Goal: Task Accomplishment & Management: Complete application form

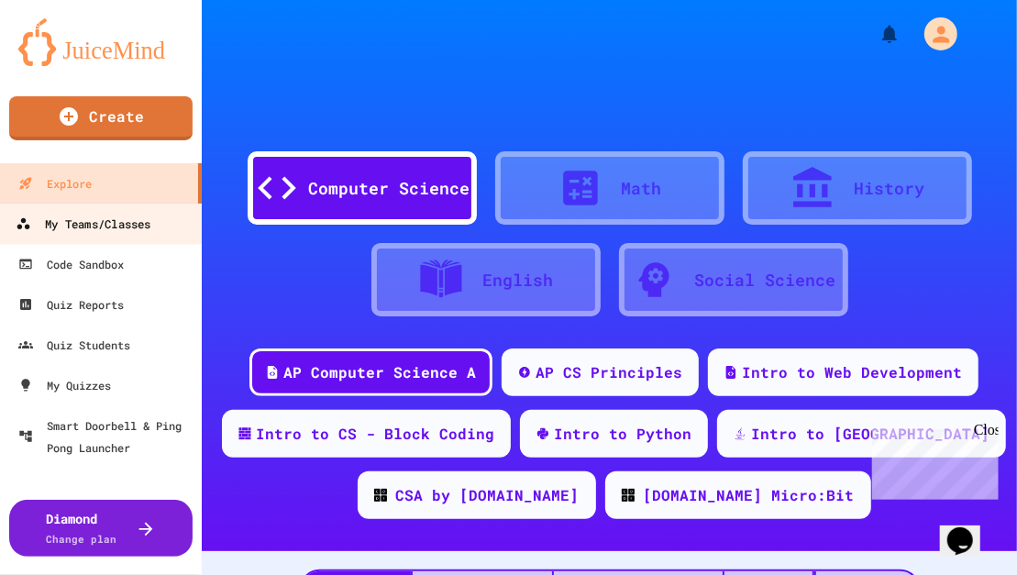
click at [83, 223] on div "My Teams/Classes" at bounding box center [83, 224] width 135 height 23
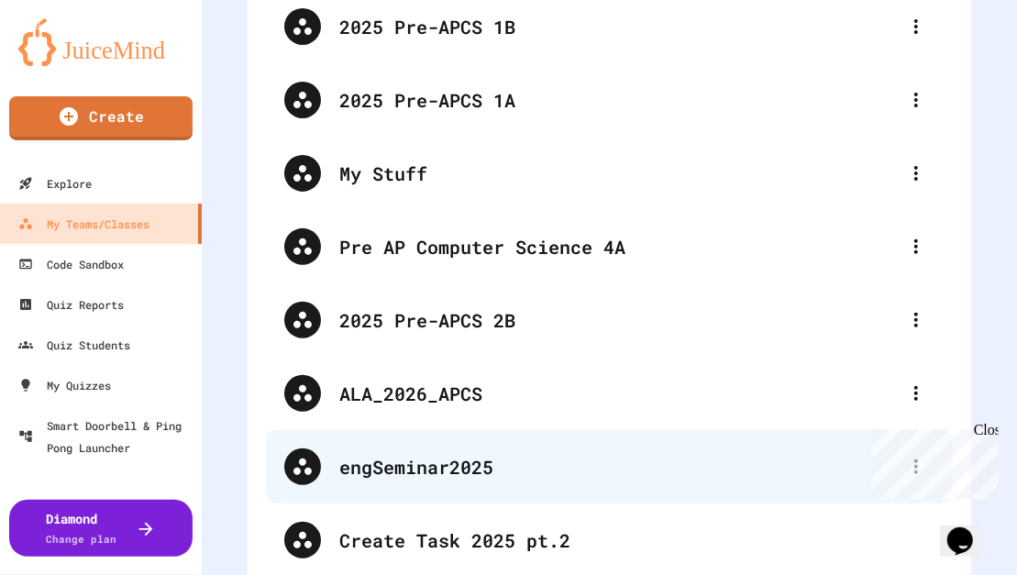
scroll to position [162, 0]
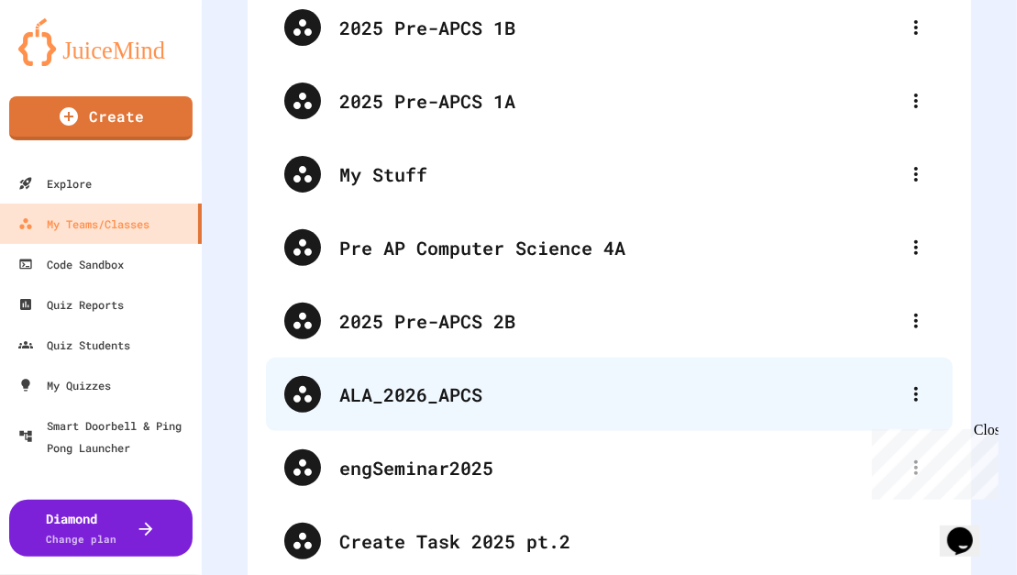
click at [398, 389] on div "ALA_2026_APCS" at bounding box center [618, 395] width 559 height 28
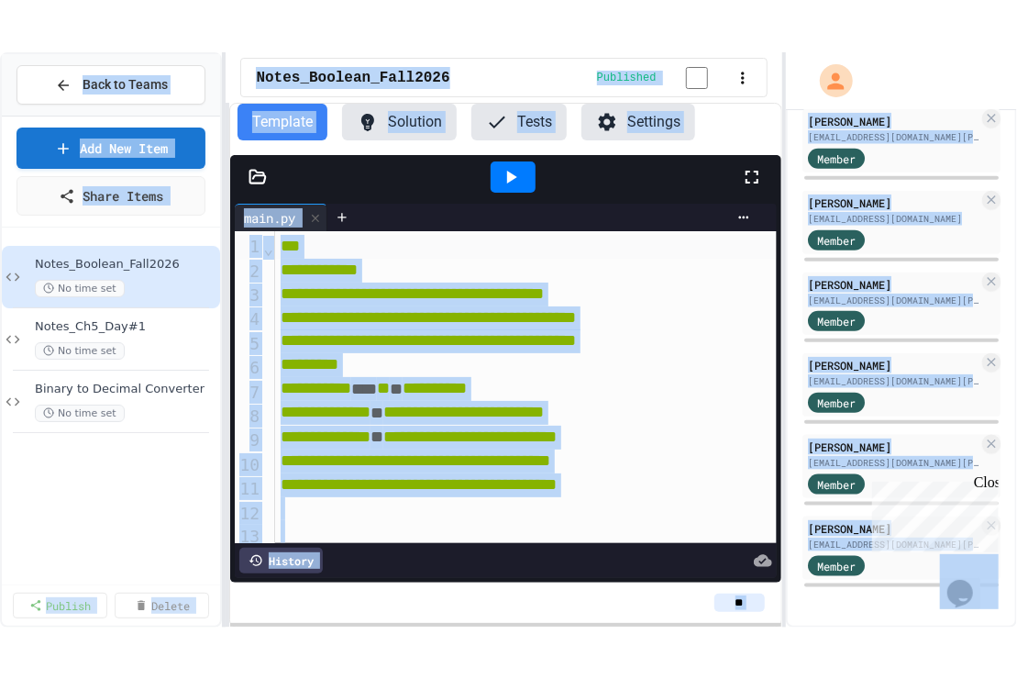
scroll to position [848, 0]
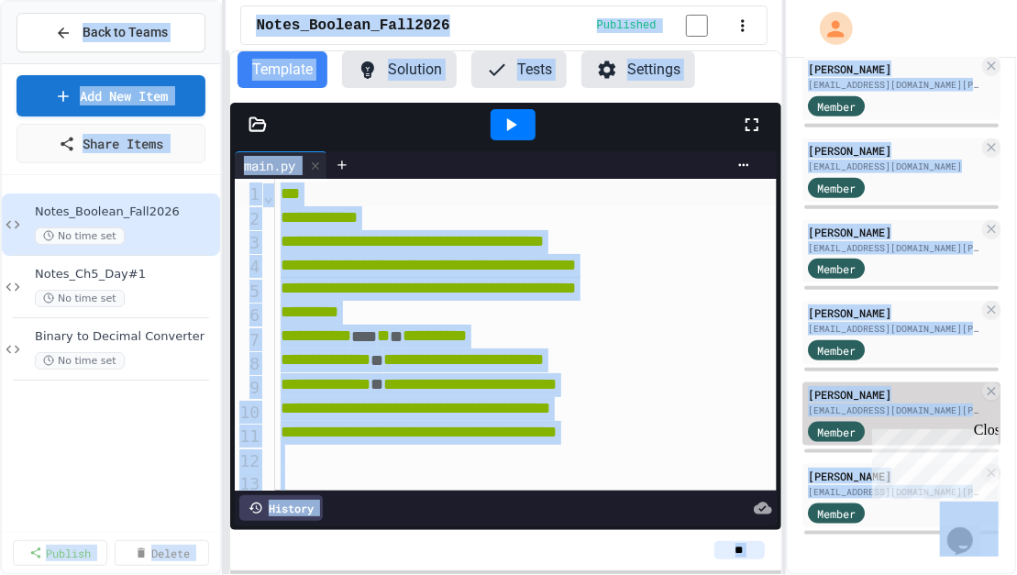
click at [858, 391] on div "[PERSON_NAME]" at bounding box center [893, 394] width 171 height 17
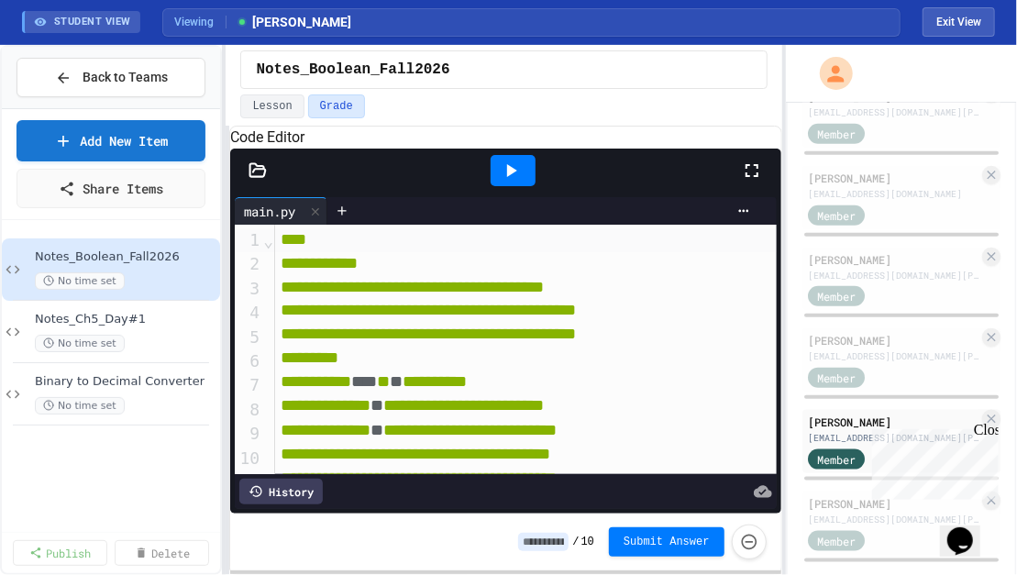
click at [157, 383] on span "Binary to Decimal Converter" at bounding box center [126, 382] width 182 height 16
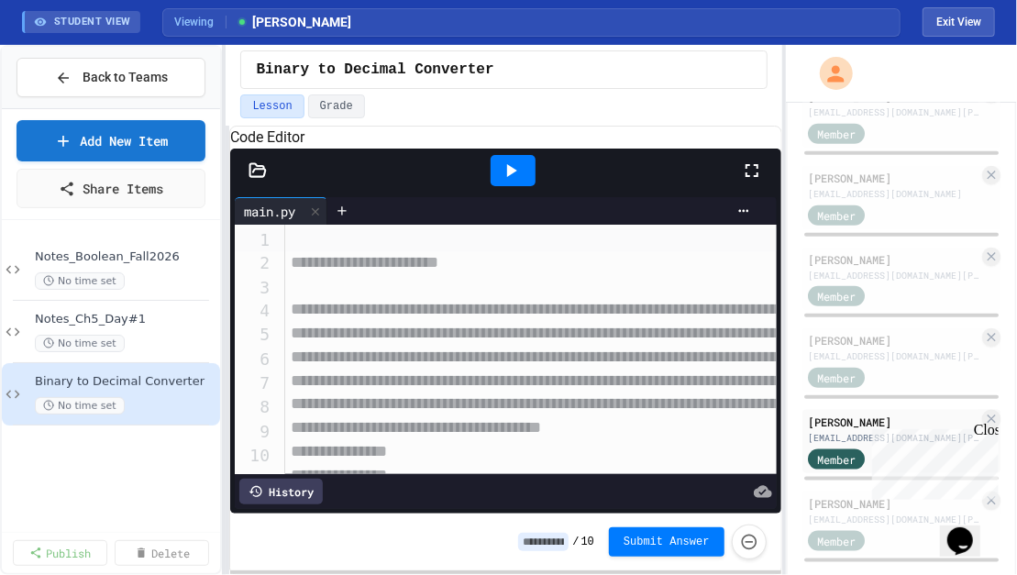
click at [750, 182] on icon at bounding box center [752, 171] width 22 height 22
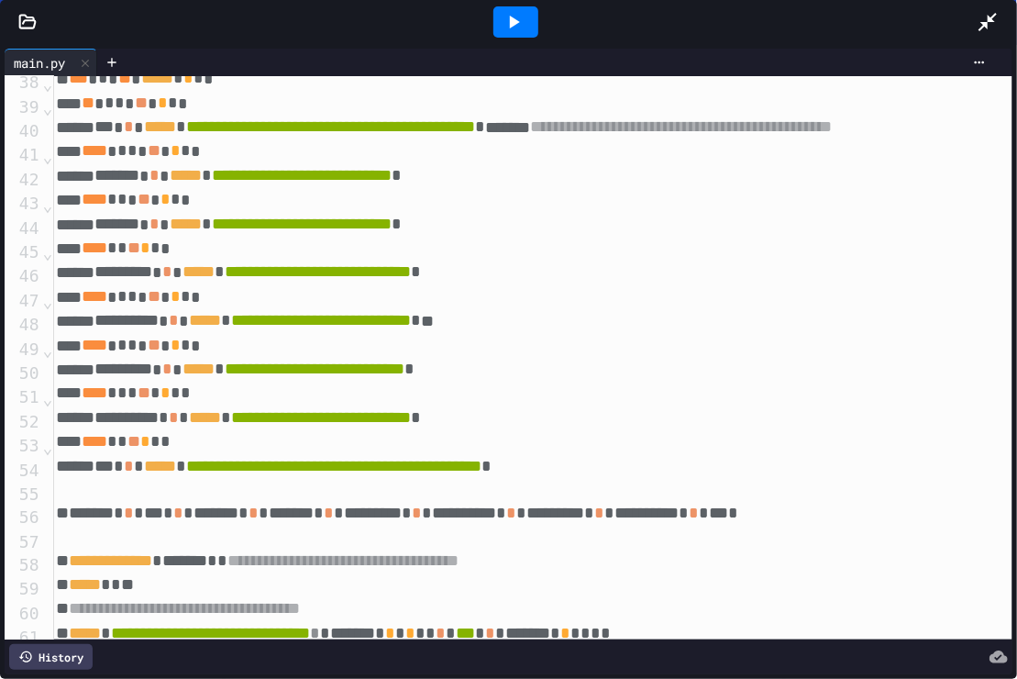
scroll to position [607, 4]
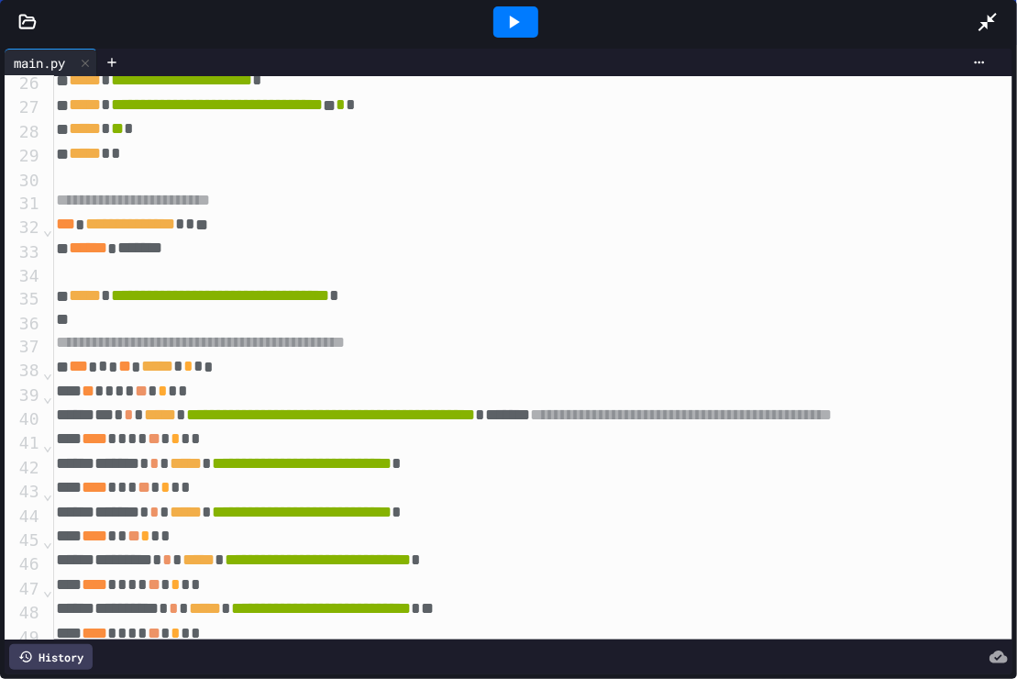
click at [508, 20] on icon at bounding box center [514, 22] width 22 height 22
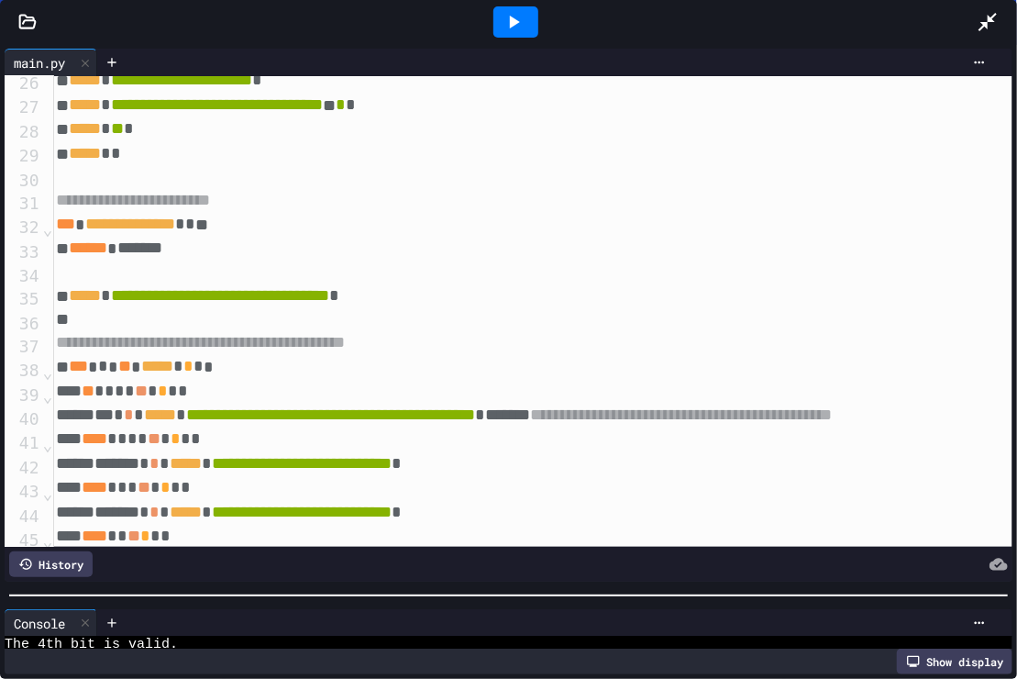
scroll to position [508, 0]
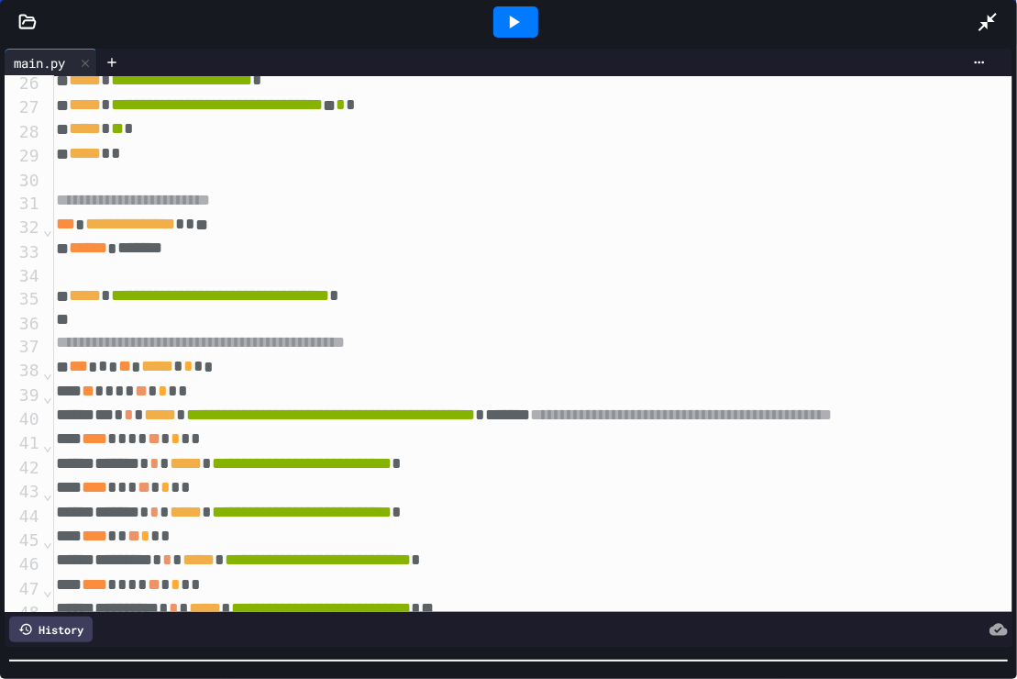
click at [469, 574] on div at bounding box center [508, 660] width 1017 height 18
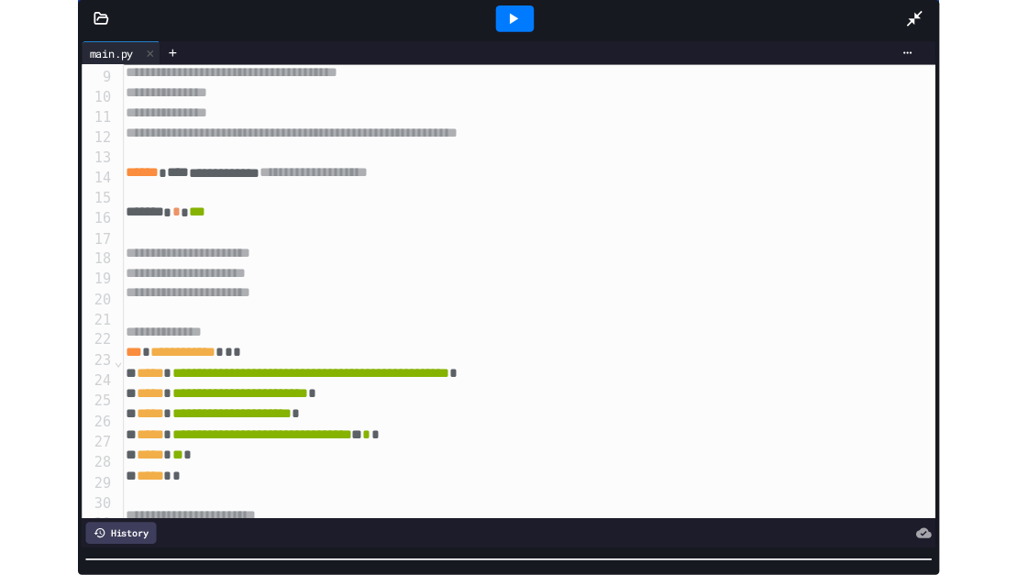
scroll to position [0, 4]
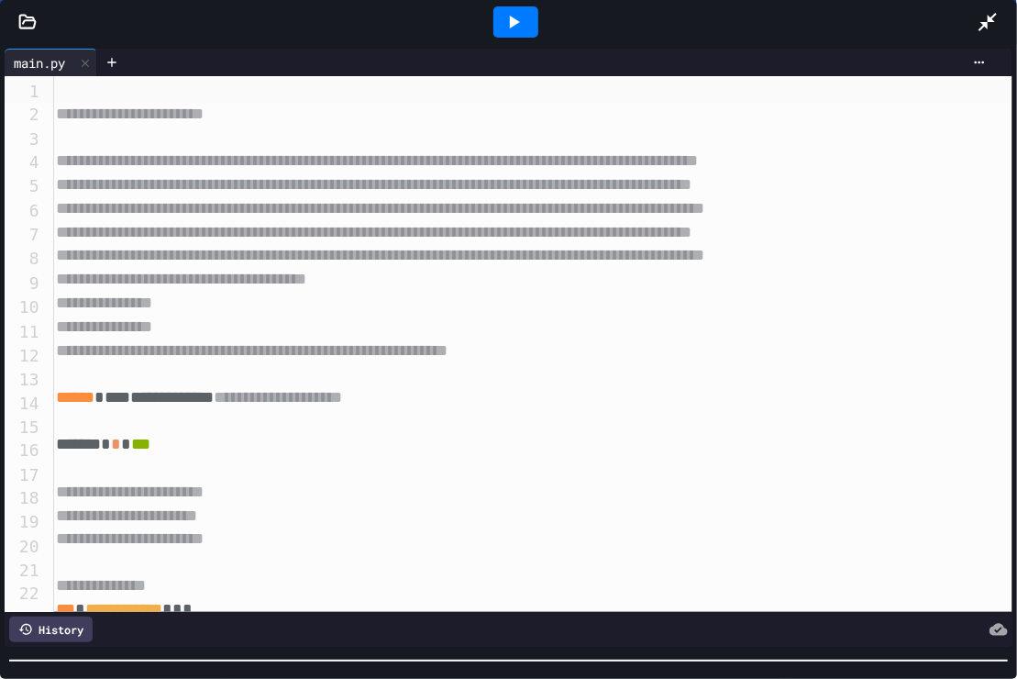
click at [986, 22] on icon at bounding box center [988, 22] width 18 height 18
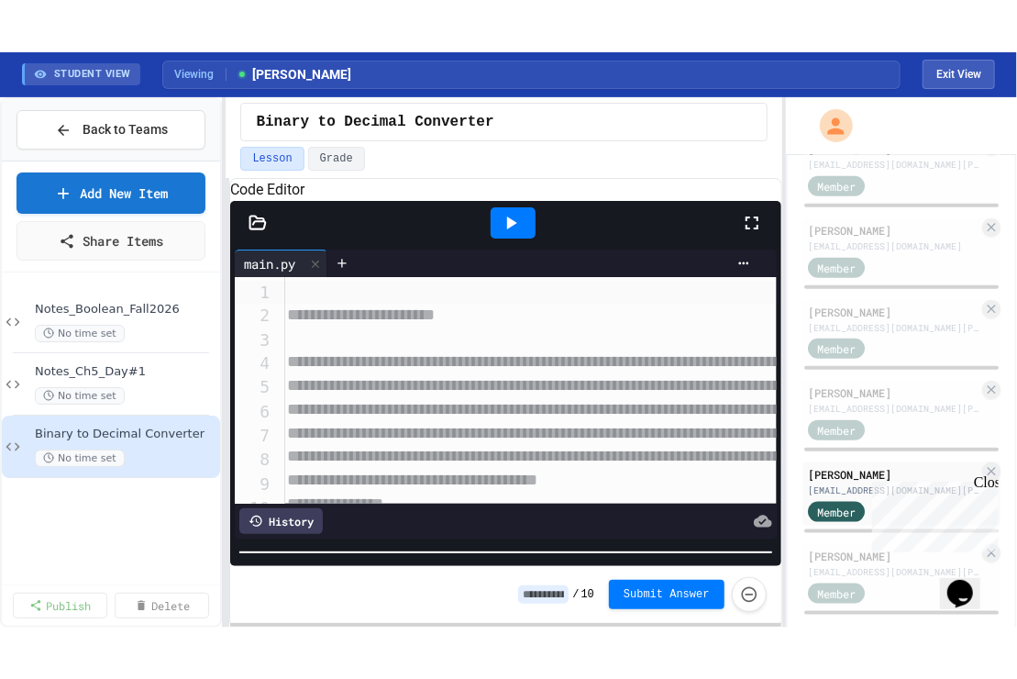
scroll to position [525, 0]
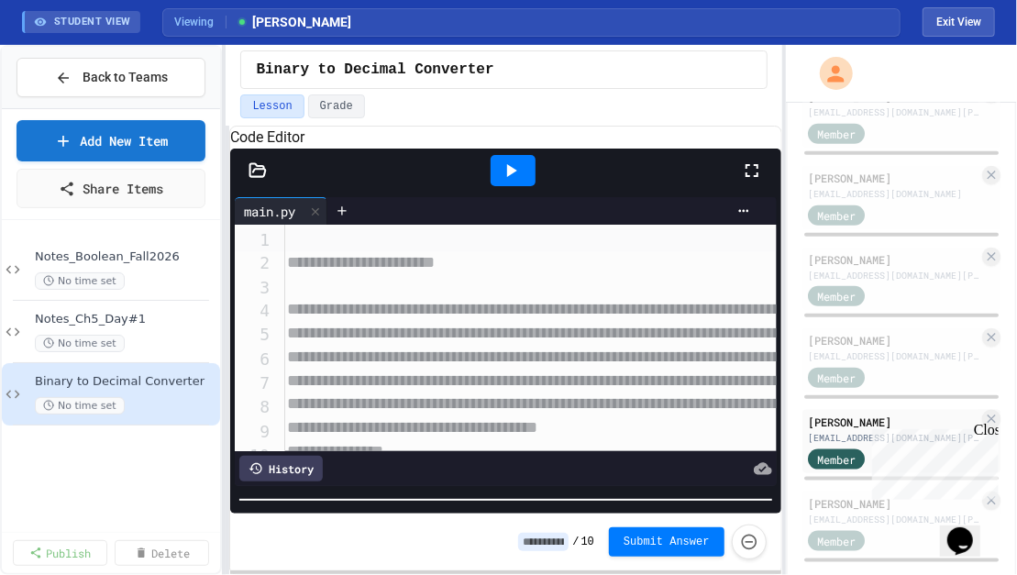
click at [752, 182] on icon at bounding box center [752, 171] width 22 height 22
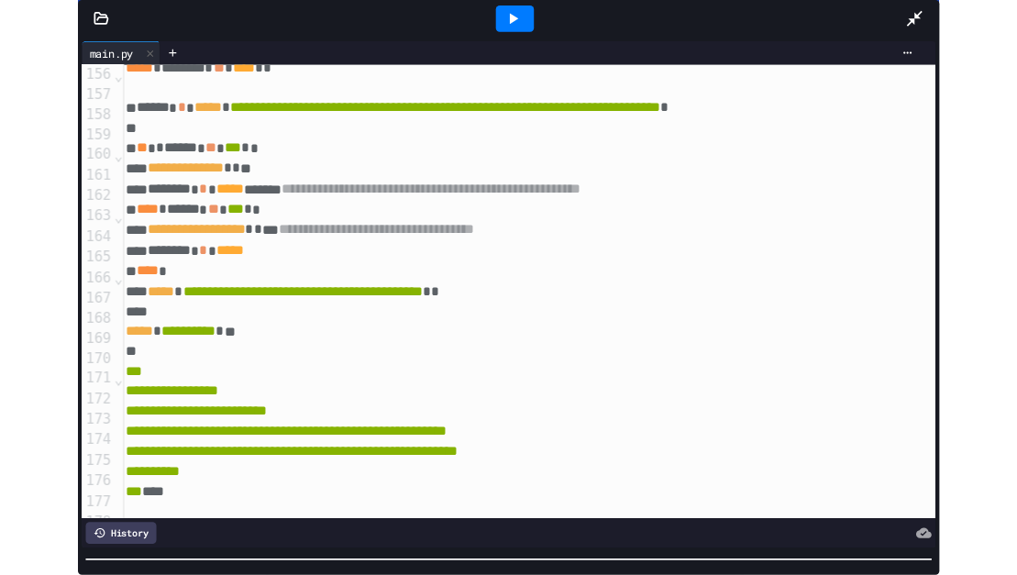
scroll to position [3735, 4]
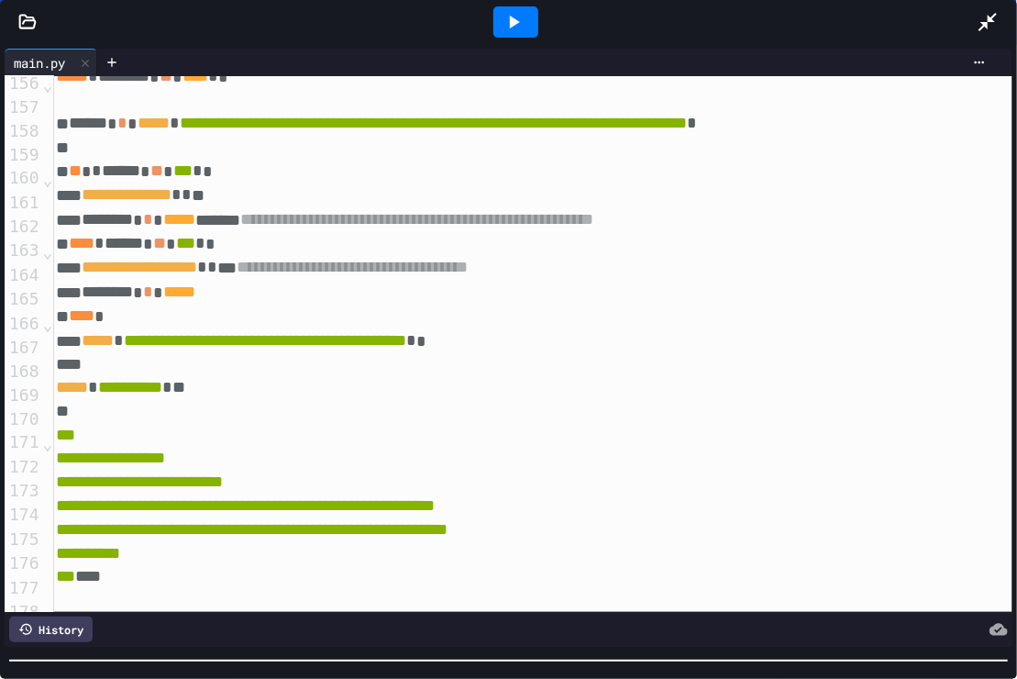
click at [987, 28] on icon at bounding box center [988, 22] width 18 height 18
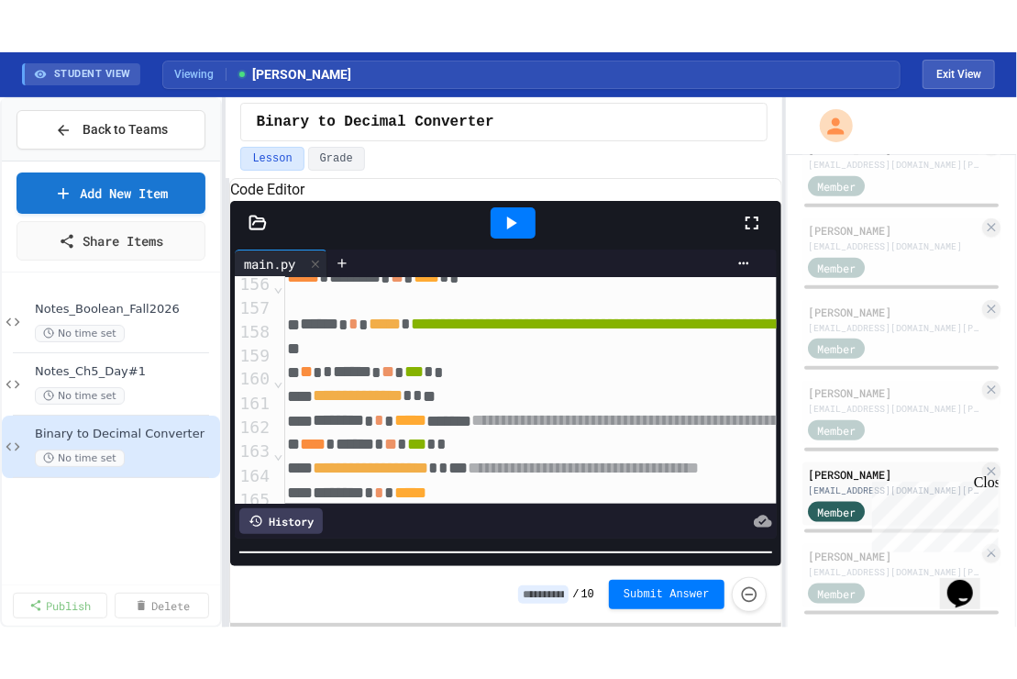
scroll to position [525, 0]
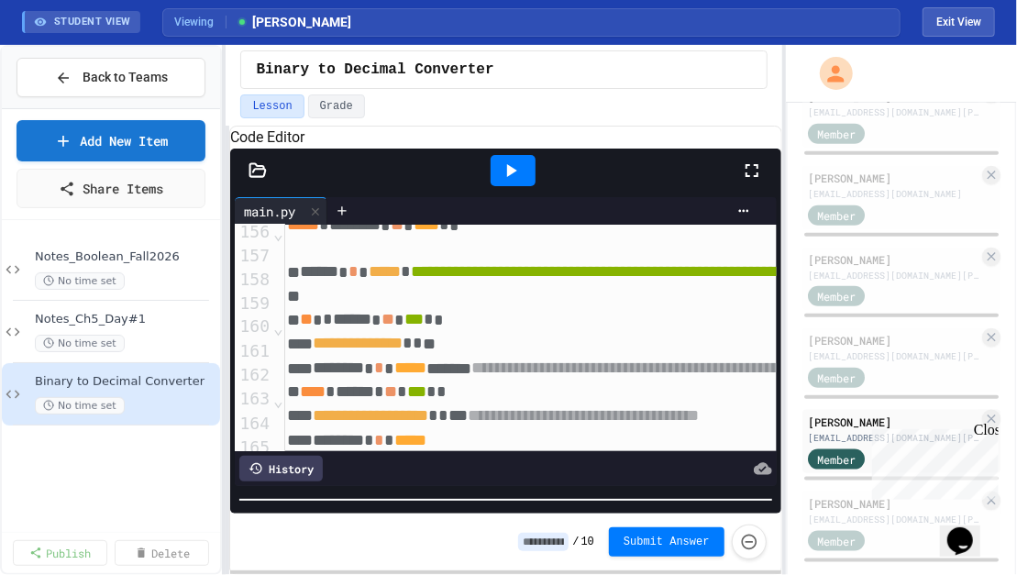
click at [754, 182] on icon at bounding box center [752, 171] width 22 height 22
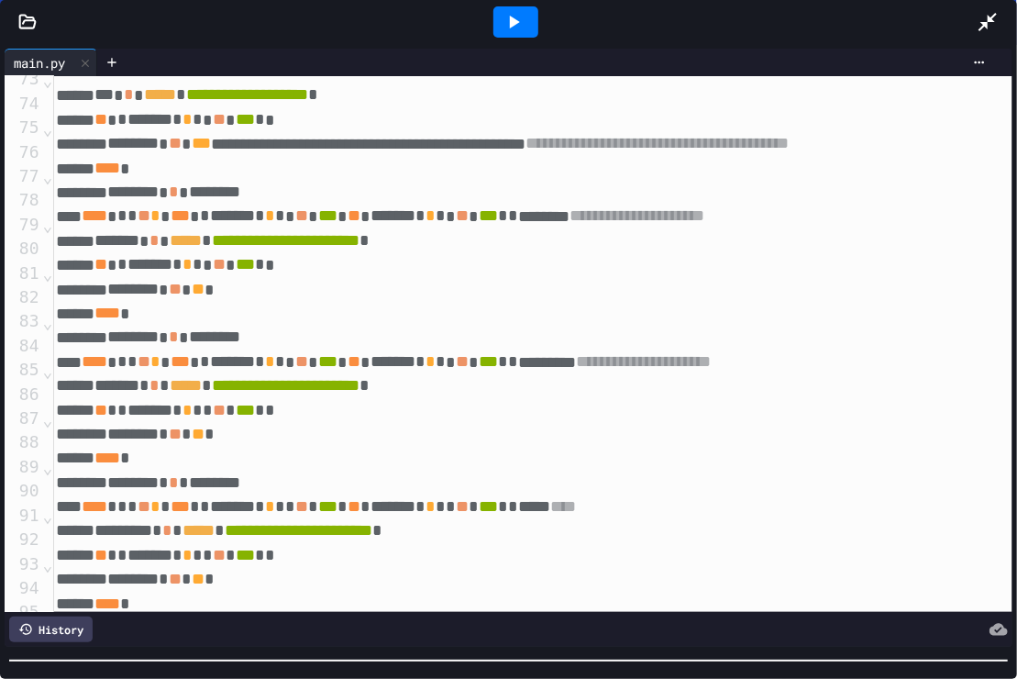
scroll to position [1706, 4]
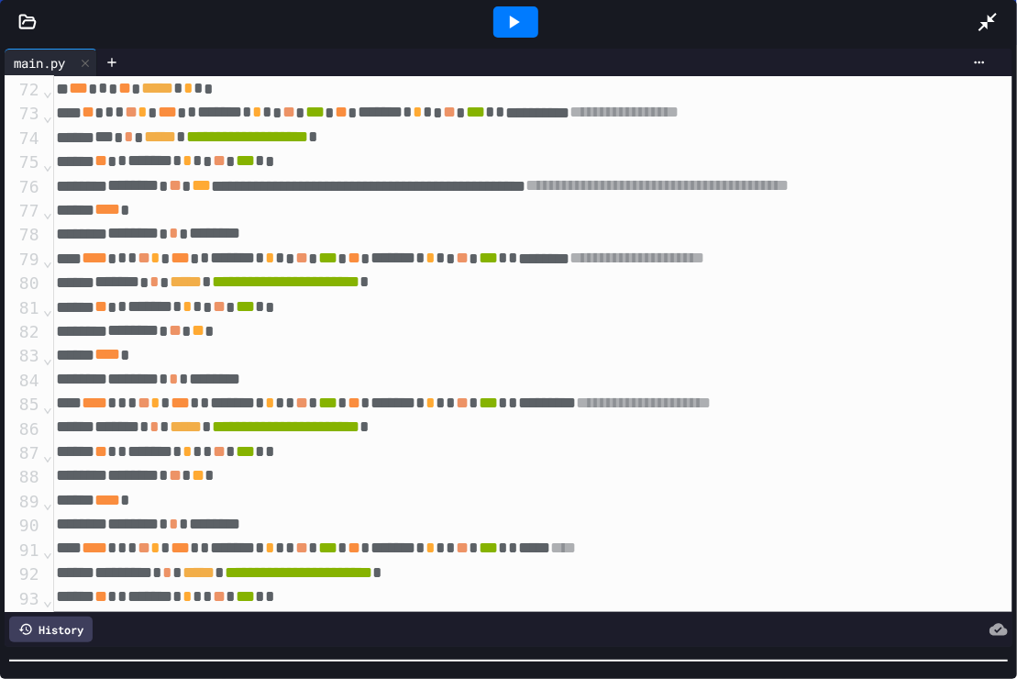
click at [523, 22] on icon at bounding box center [514, 22] width 22 height 22
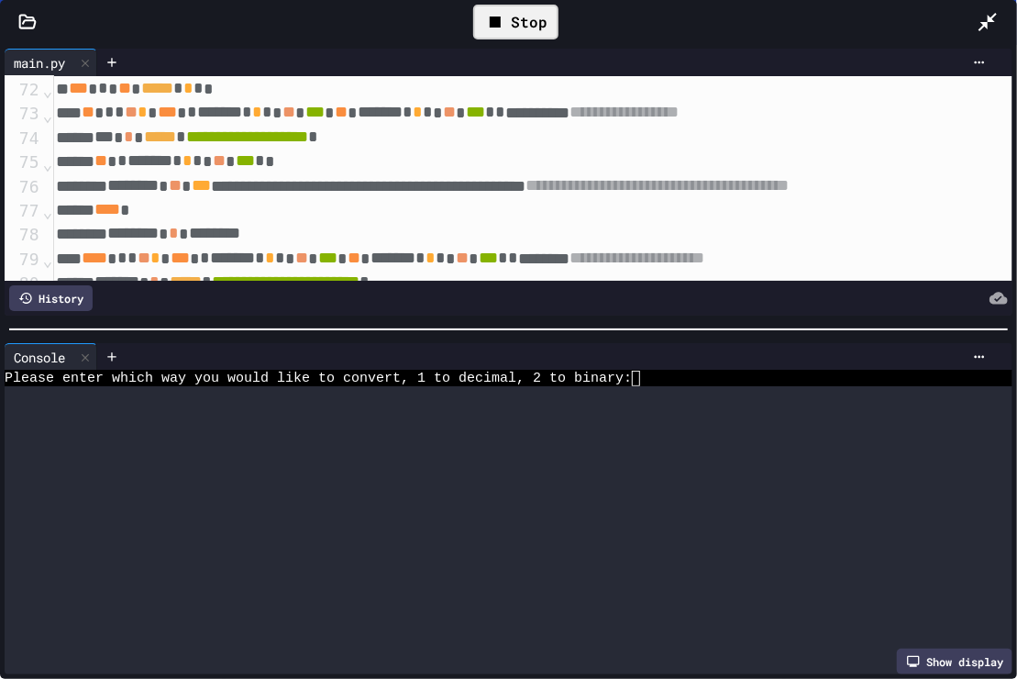
scroll to position [0, 0]
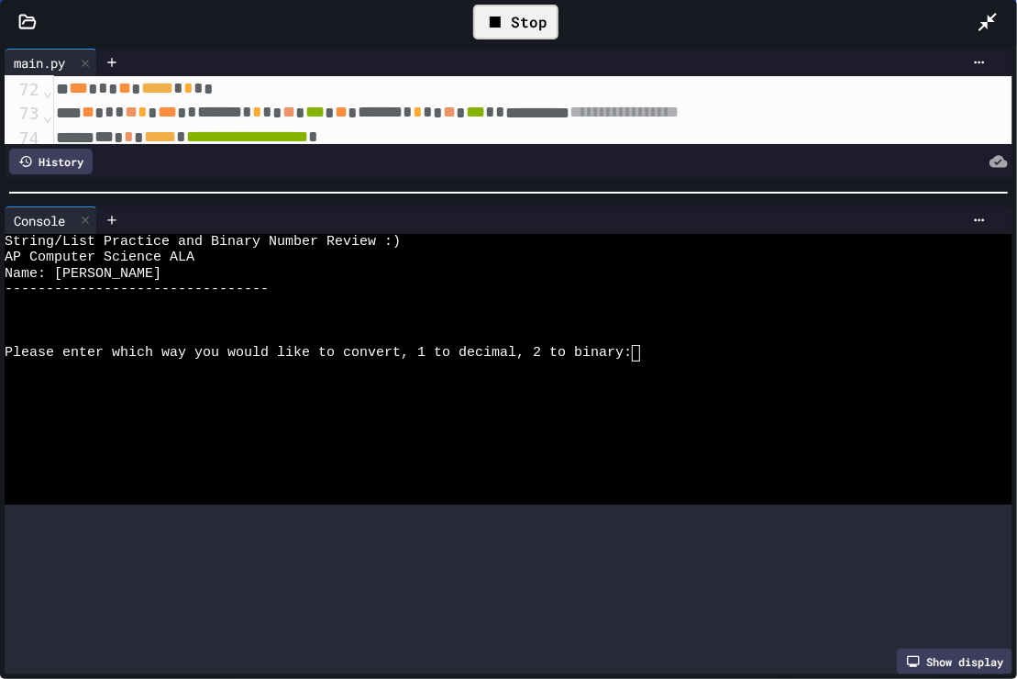
click at [405, 154] on div "**********" at bounding box center [508, 361] width 1017 height 635
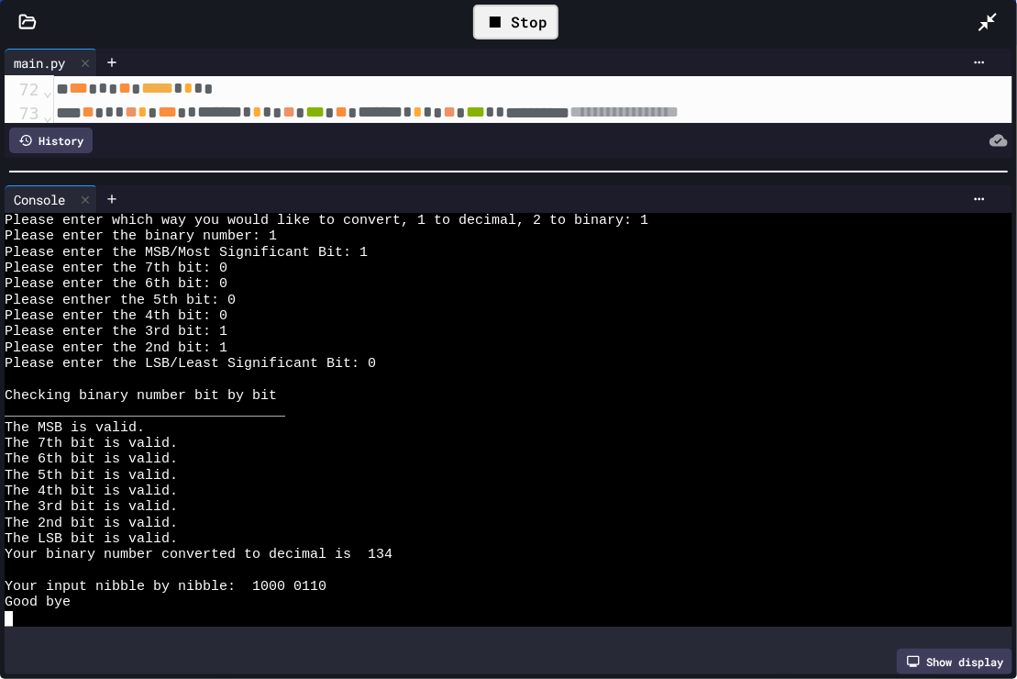
scroll to position [110, 0]
click at [455, 166] on div at bounding box center [508, 171] width 1017 height 18
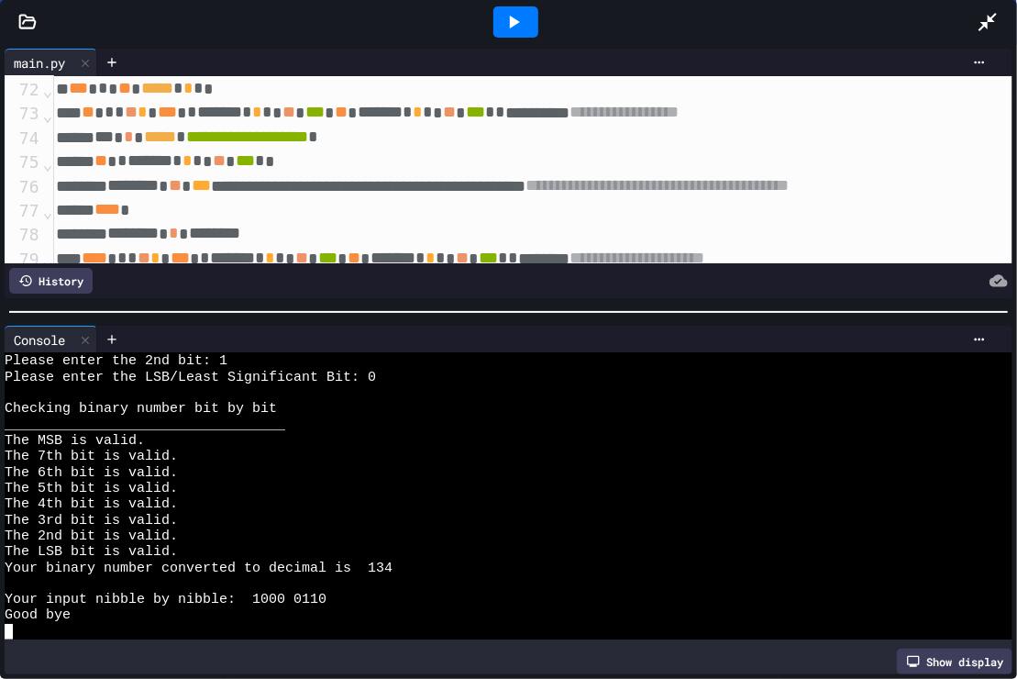
scroll to position [238, 0]
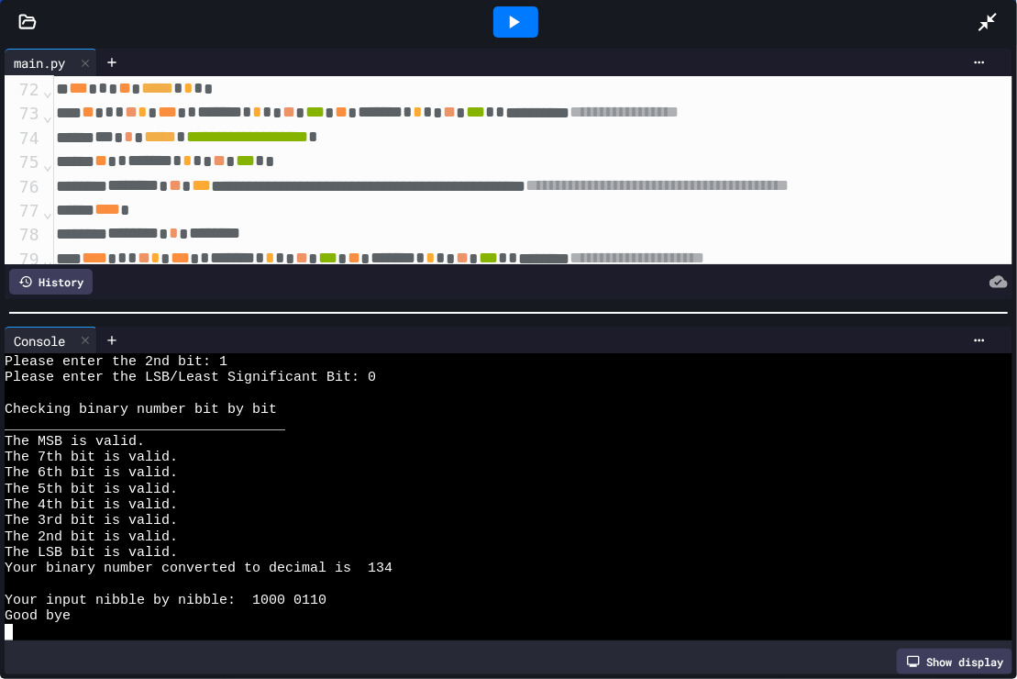
click at [473, 312] on div at bounding box center [508, 313] width 1017 height 18
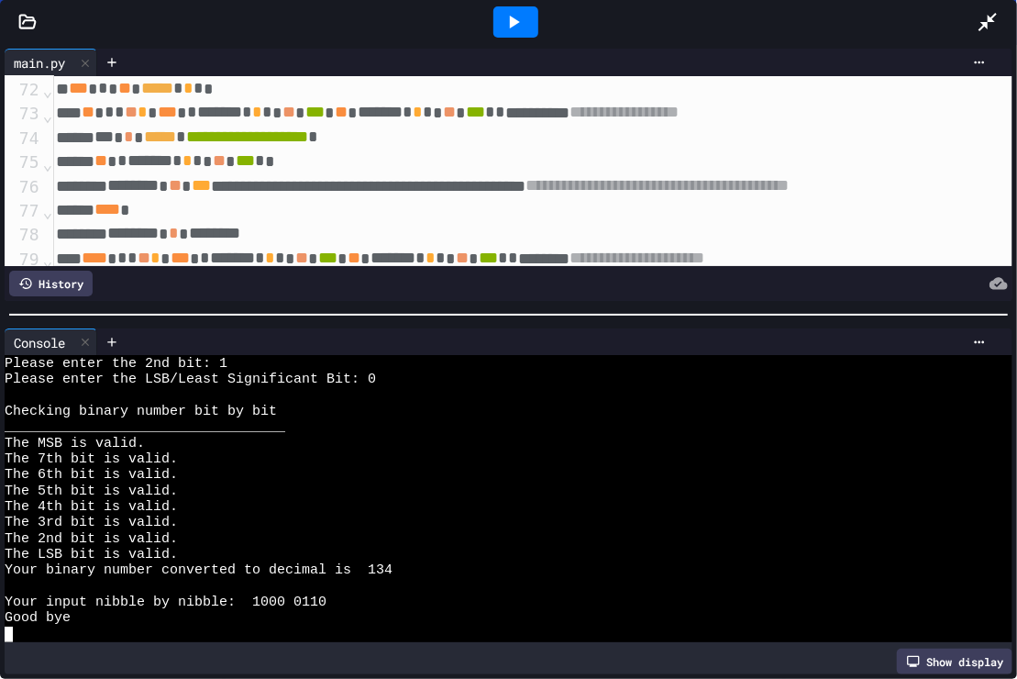
click at [473, 312] on div at bounding box center [508, 314] width 1017 height 18
click at [515, 21] on icon at bounding box center [515, 22] width 10 height 13
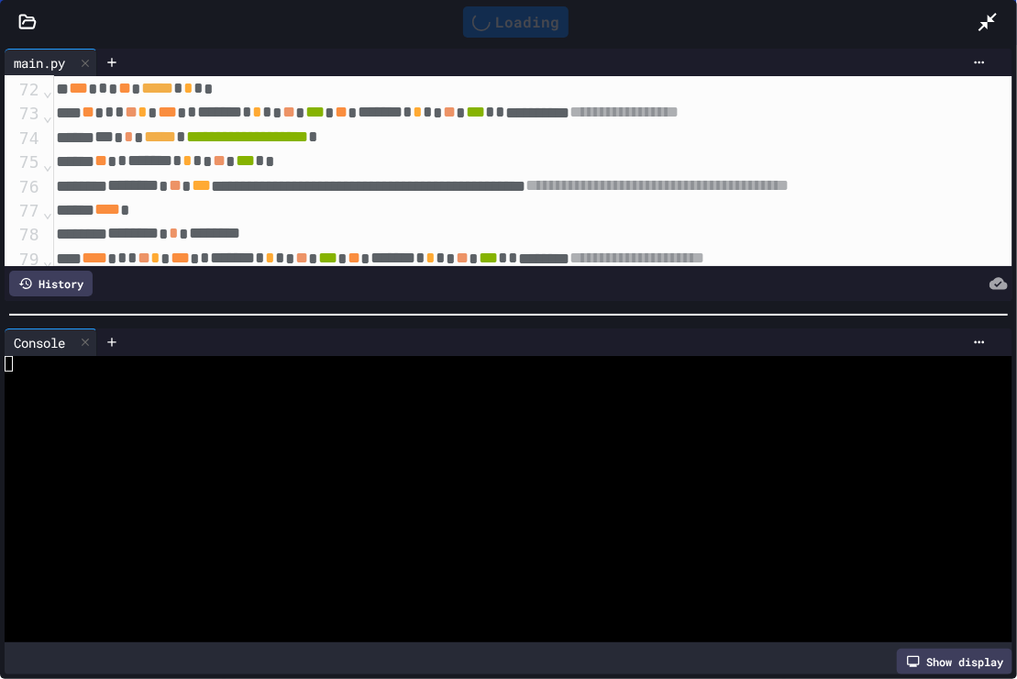
scroll to position [0, 0]
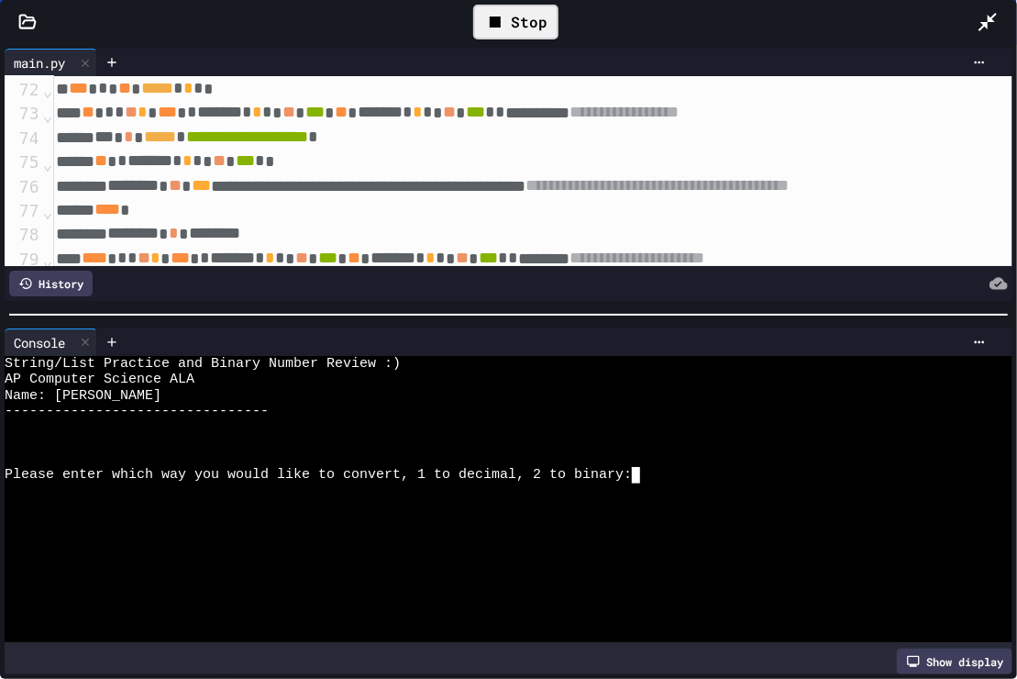
click at [640, 467] on textarea "Terminal input" at bounding box center [644, 475] width 8 height 16
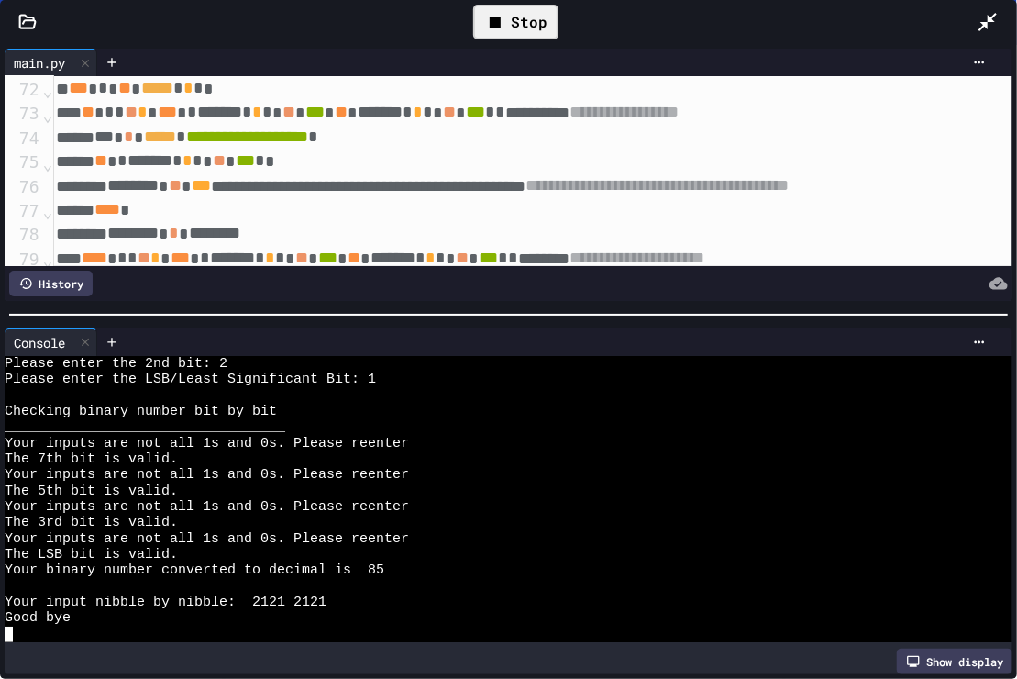
scroll to position [238, 0]
click at [571, 314] on div at bounding box center [508, 315] width 999 height 2
click at [597, 467] on div "Your inputs are not all 1s and 0s. Please reenter" at bounding box center [496, 475] width 982 height 16
click at [470, 306] on div at bounding box center [508, 314] width 1017 height 18
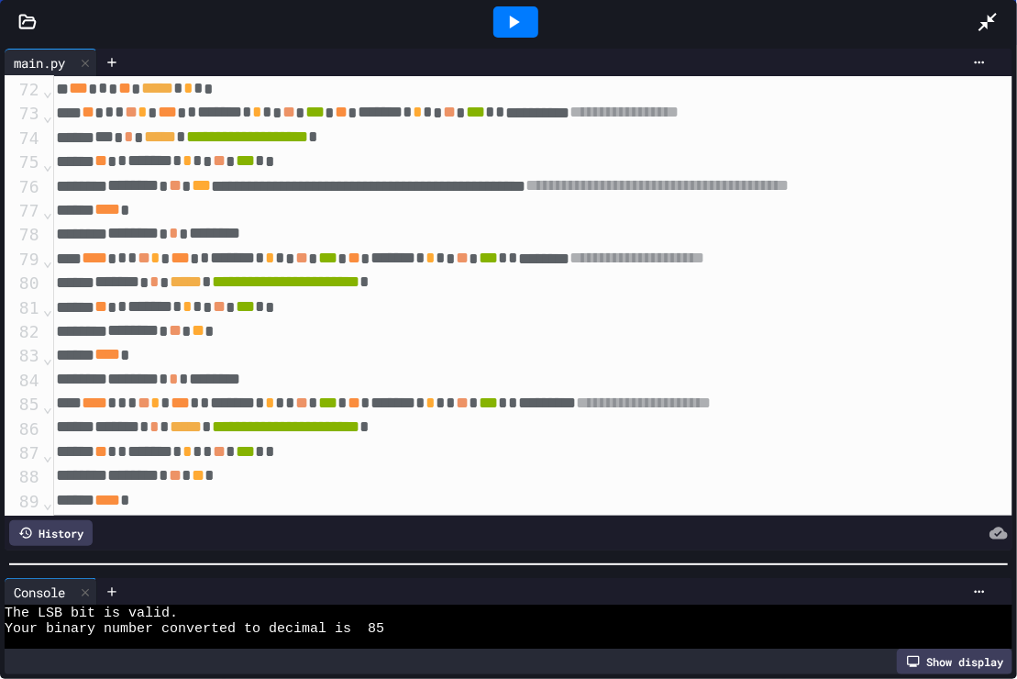
click at [525, 560] on div at bounding box center [508, 564] width 1017 height 18
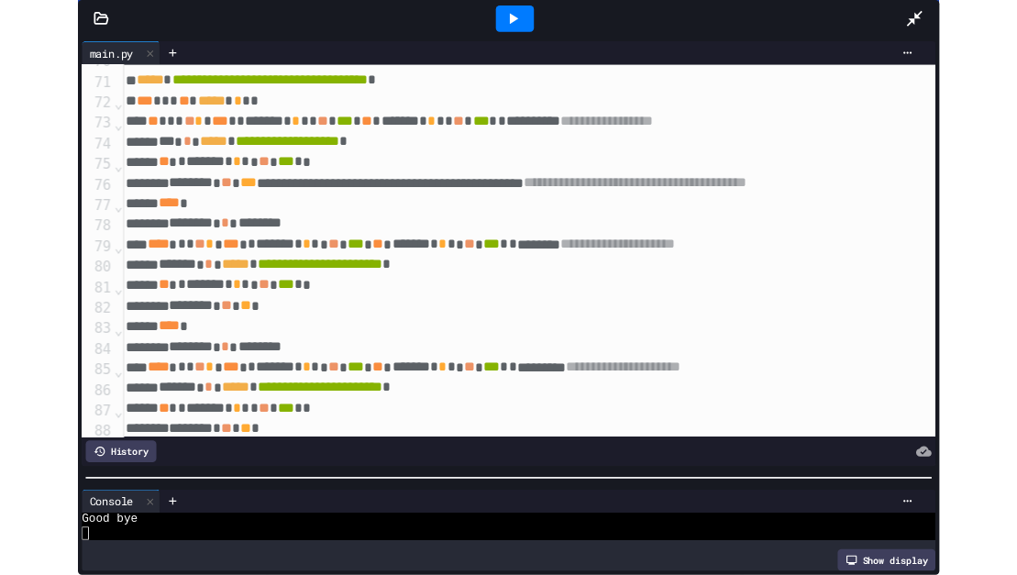
scroll to position [1692, 4]
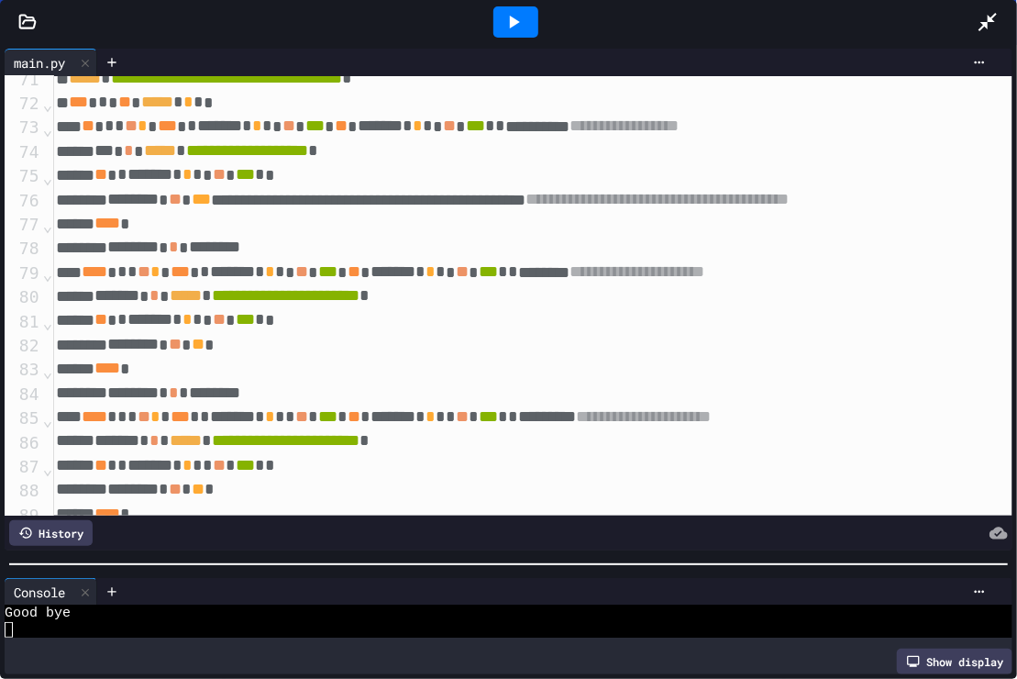
click at [993, 18] on icon at bounding box center [988, 22] width 22 height 22
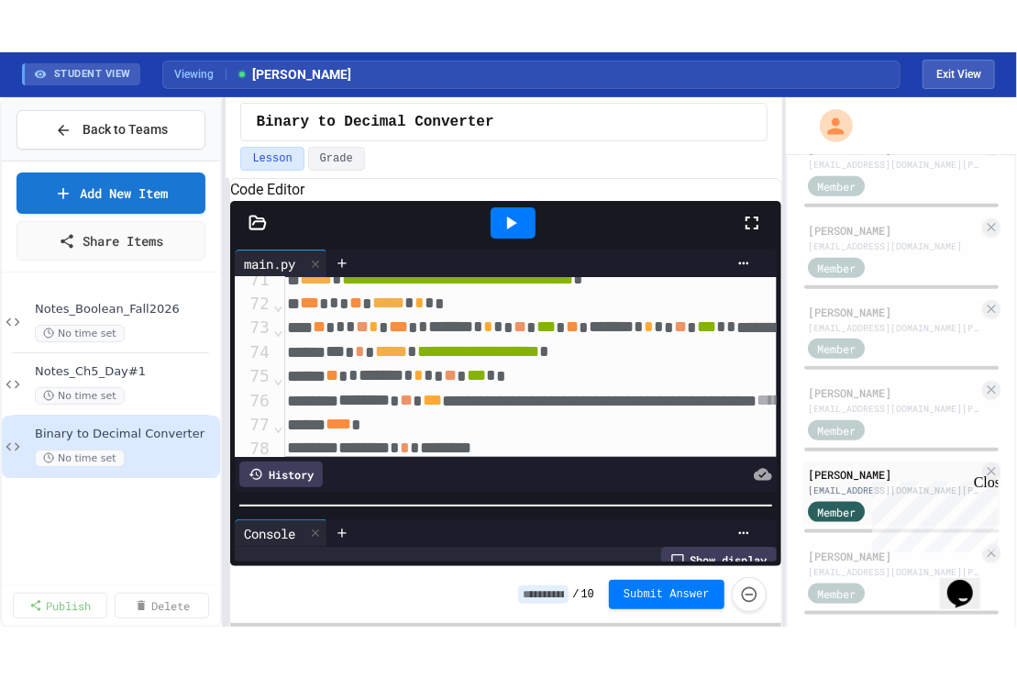
scroll to position [525, 0]
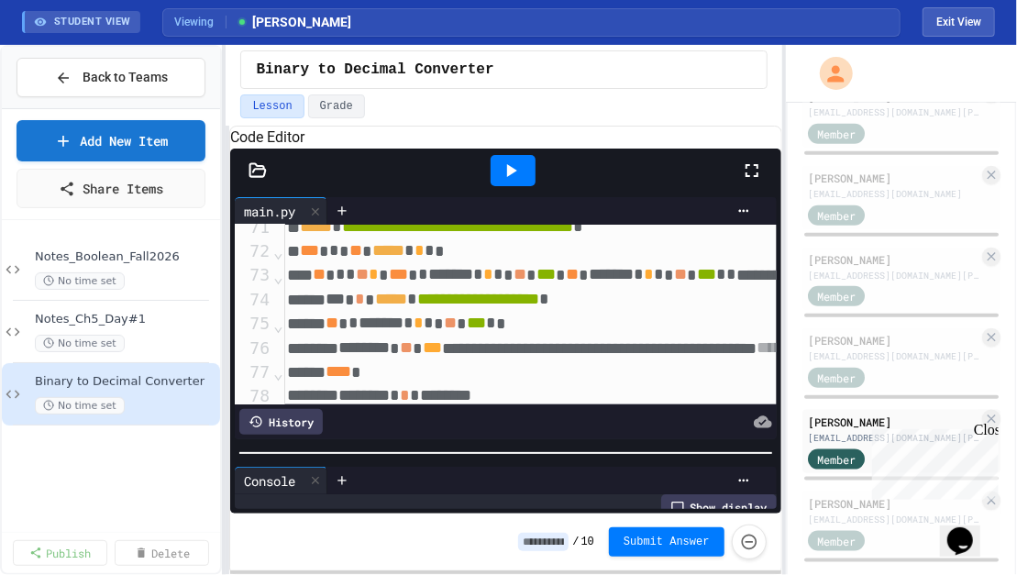
drag, startPoint x: 752, startPoint y: 194, endPoint x: 752, endPoint y: 268, distance: 74.3
click at [752, 182] on icon at bounding box center [752, 171] width 22 height 22
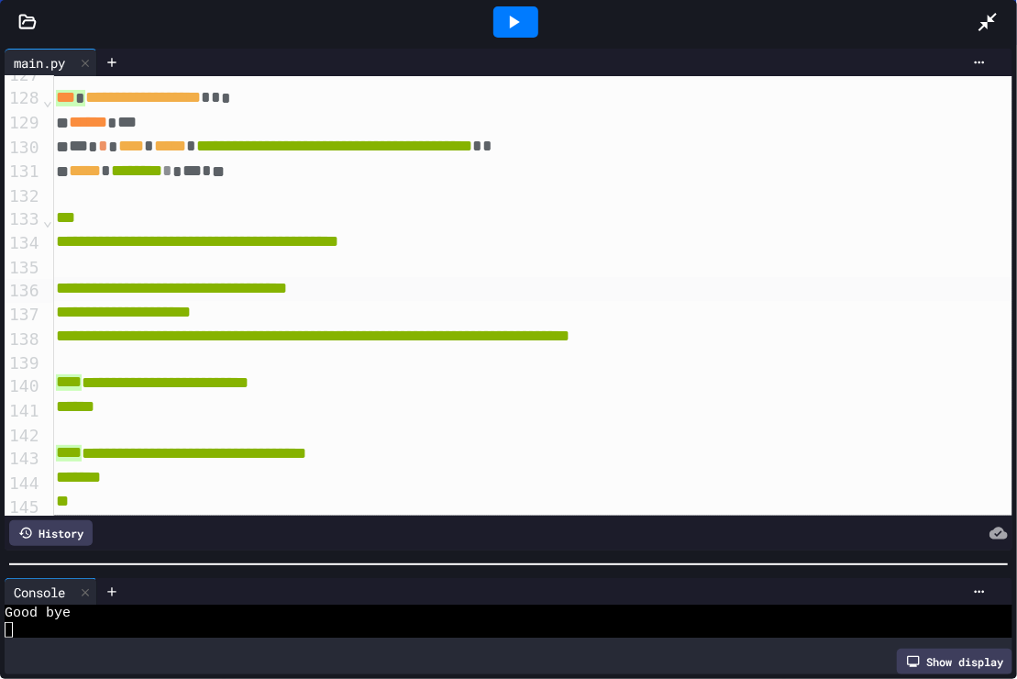
scroll to position [3051, 4]
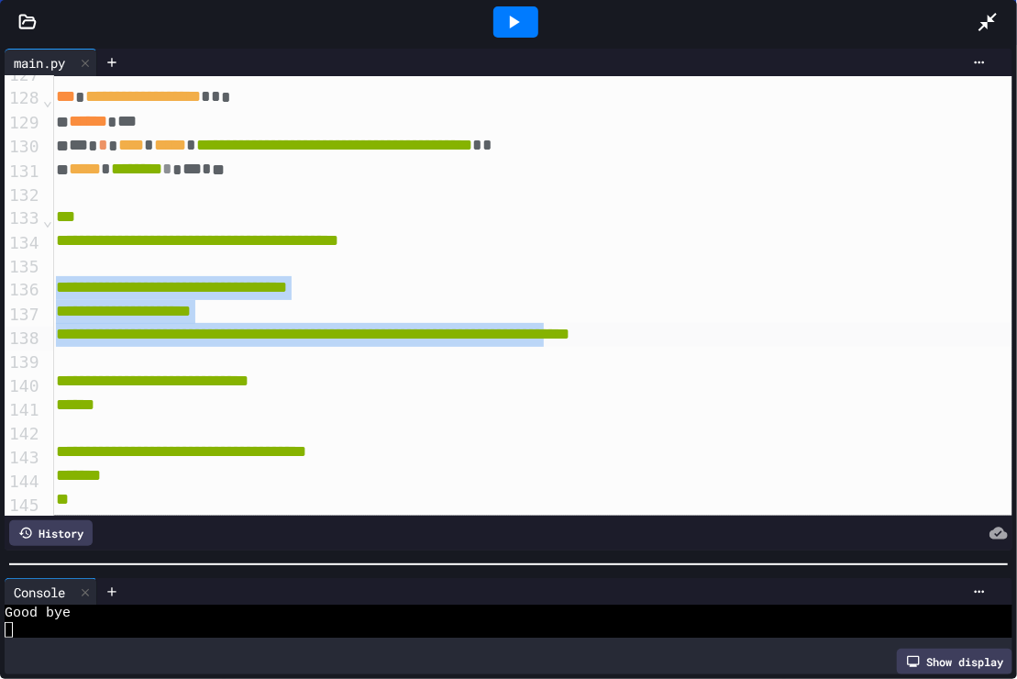
drag, startPoint x: 52, startPoint y: 288, endPoint x: 738, endPoint y: 340, distance: 688.1
copy div "**********"
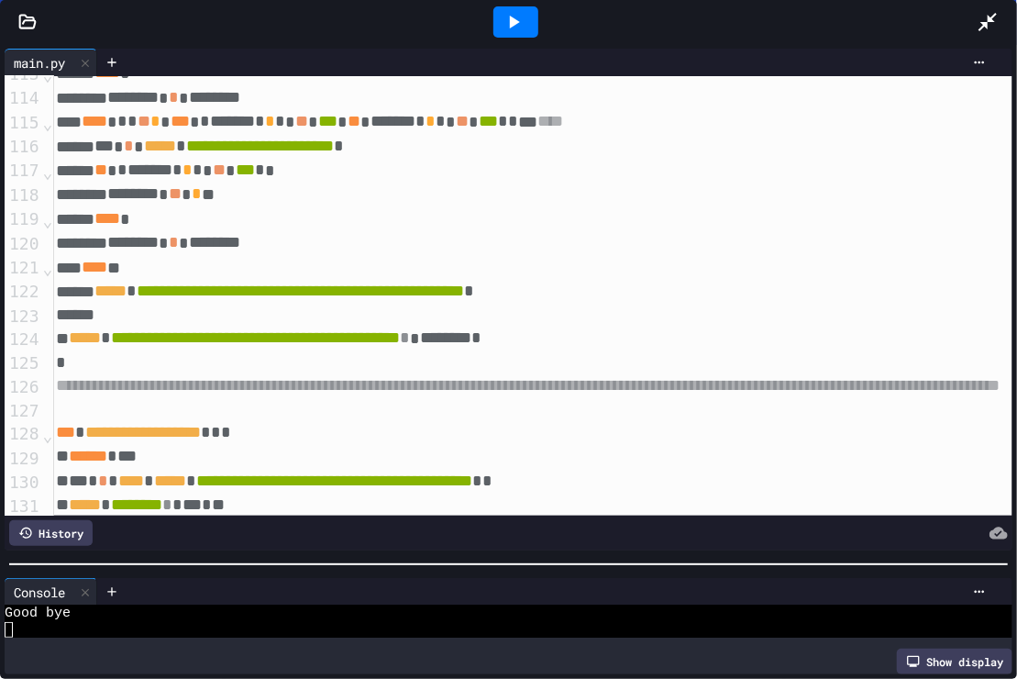
scroll to position [2769, 4]
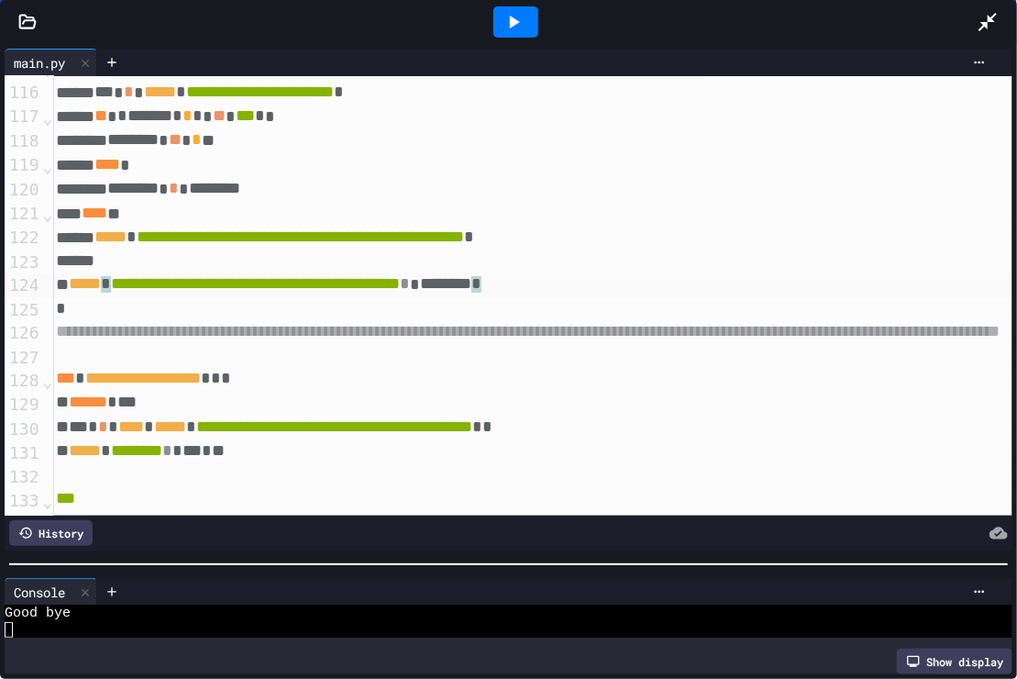
click at [671, 291] on div "**********" at bounding box center [721, 284] width 1342 height 24
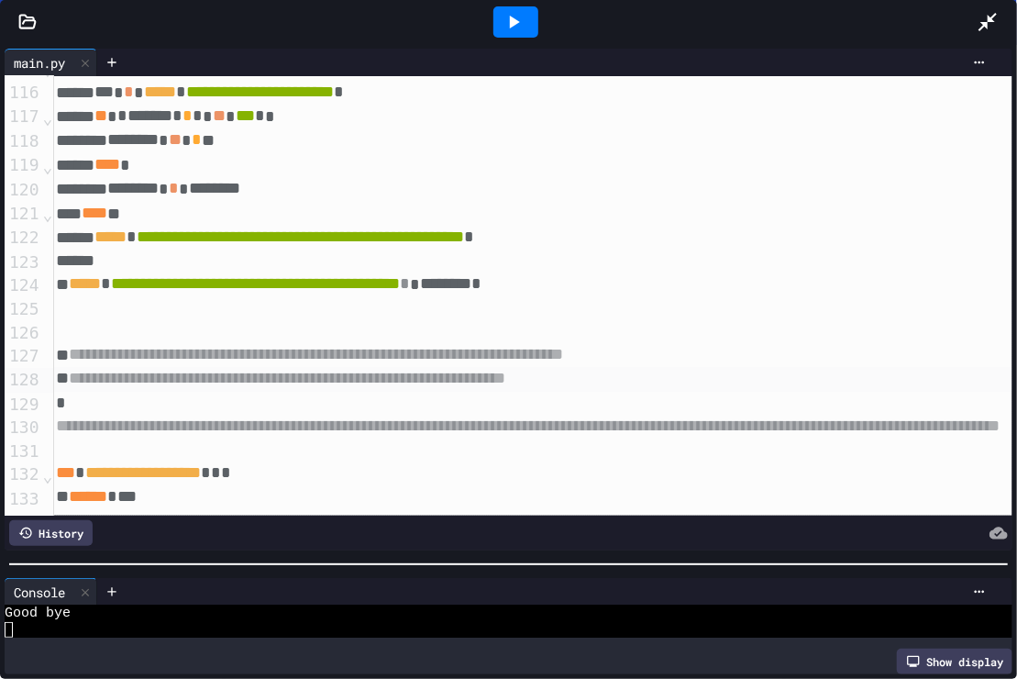
click at [505, 379] on span "**********" at bounding box center [287, 378] width 437 height 17
click at [778, 377] on html "**********" at bounding box center [508, 339] width 1017 height 679
click at [570, 378] on span "**********" at bounding box center [319, 378] width 501 height 17
click at [778, 378] on html "**********" at bounding box center [508, 339] width 1017 height 679
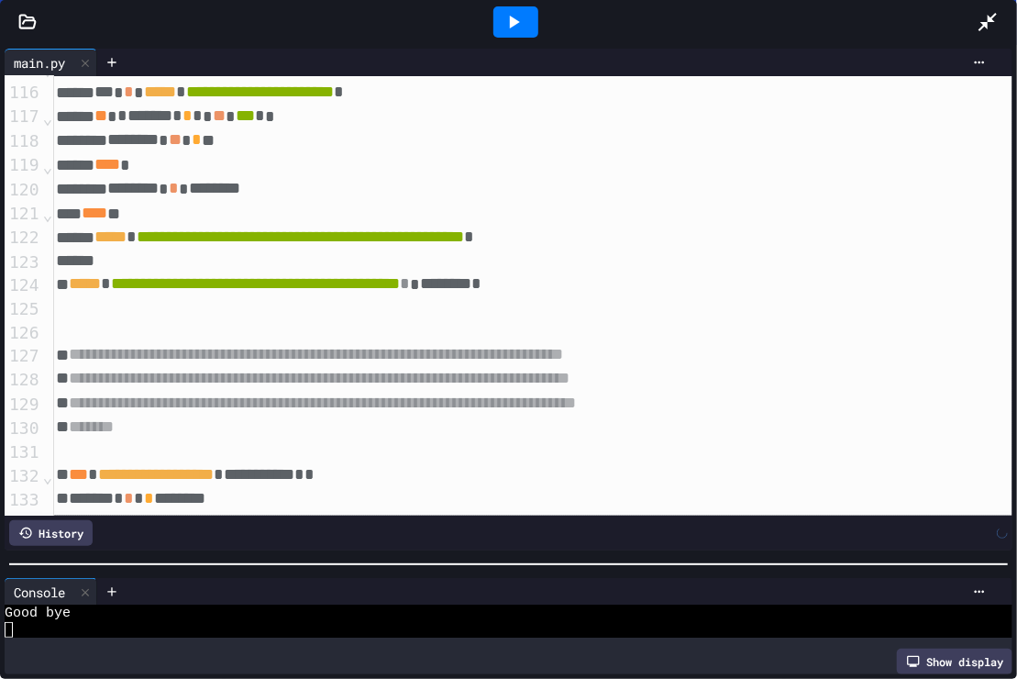
scroll to position [2819, 4]
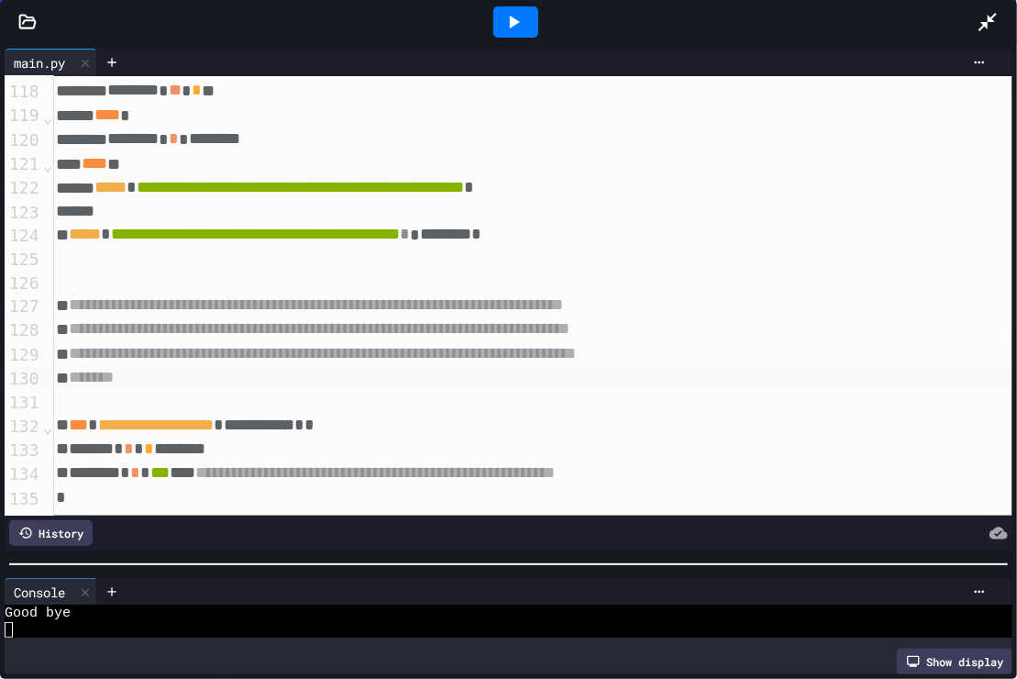
click at [152, 380] on div "*******" at bounding box center [721, 378] width 1342 height 24
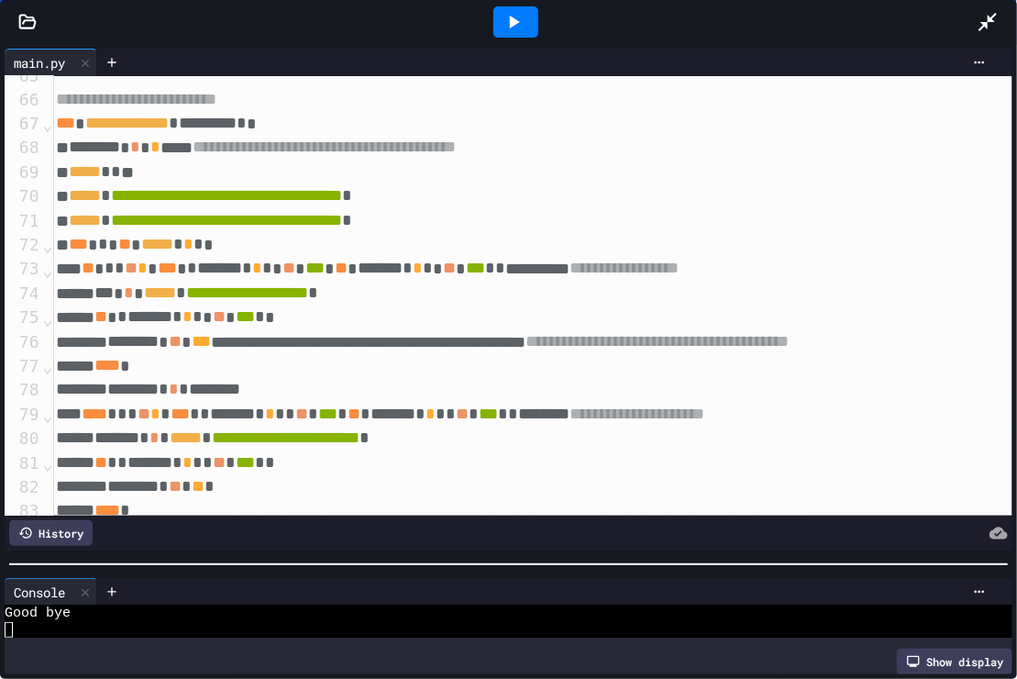
scroll to position [1549, 4]
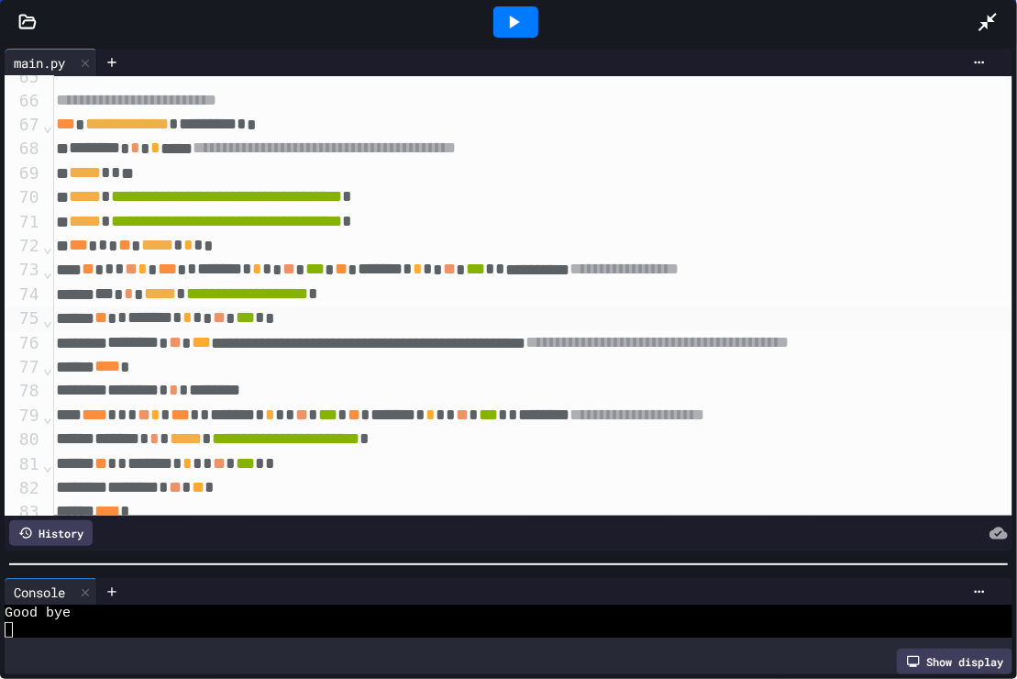
click at [343, 318] on div "** * ******* * * * ** *** * *" at bounding box center [721, 318] width 1342 height 24
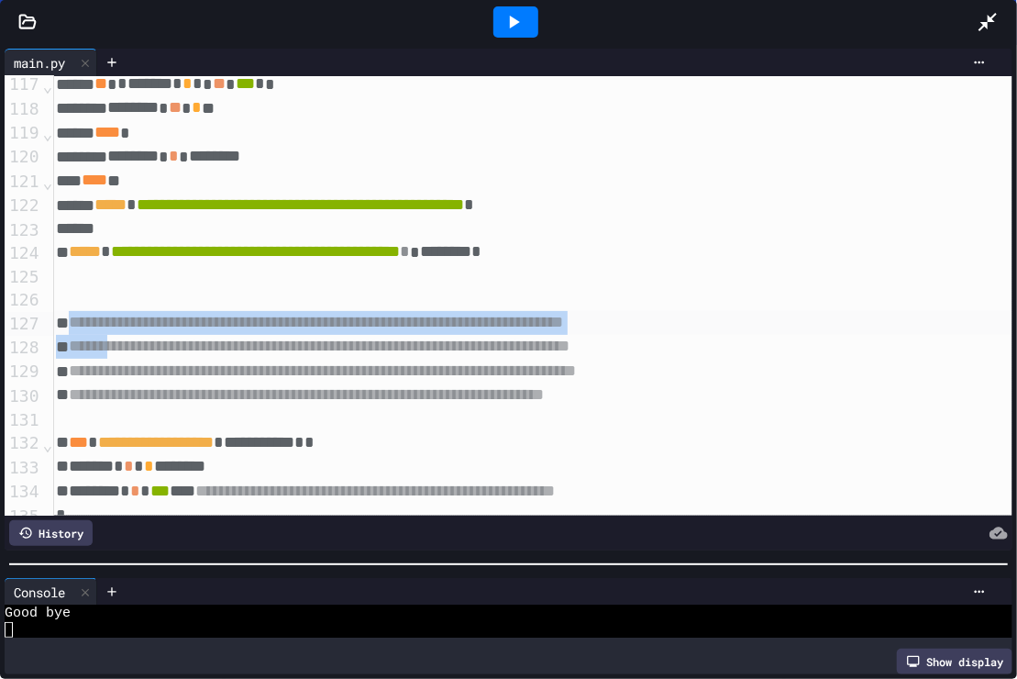
scroll to position [2801, 4]
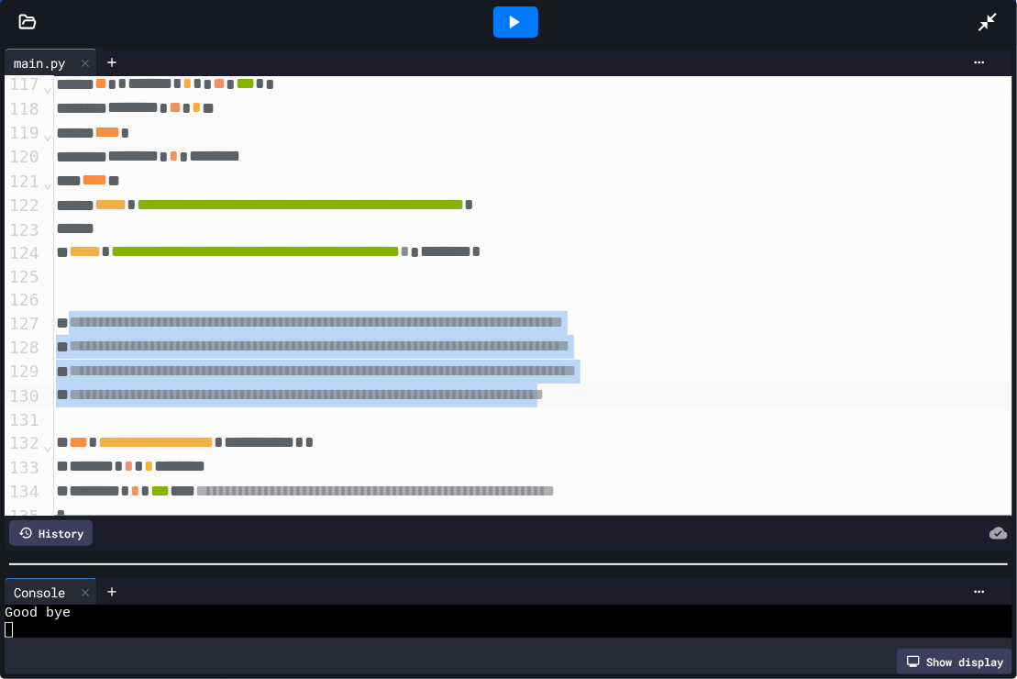
drag, startPoint x: 70, startPoint y: 321, endPoint x: 736, endPoint y: 399, distance: 670.5
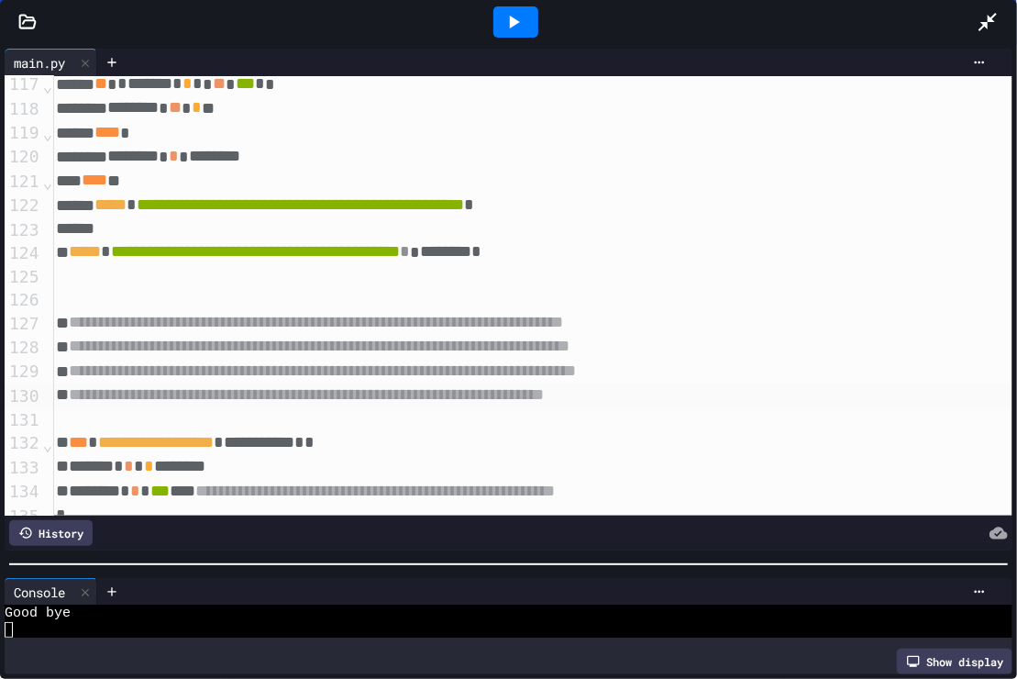
click at [745, 396] on div "**********" at bounding box center [721, 395] width 1342 height 24
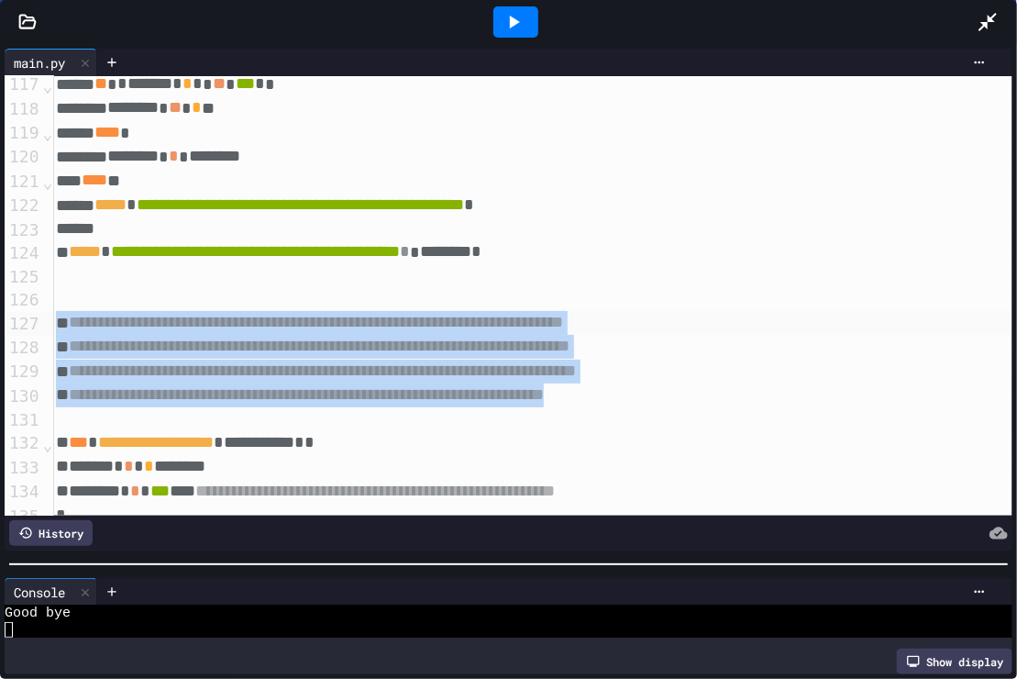
drag, startPoint x: 745, startPoint y: 396, endPoint x: 68, endPoint y: 326, distance: 680.6
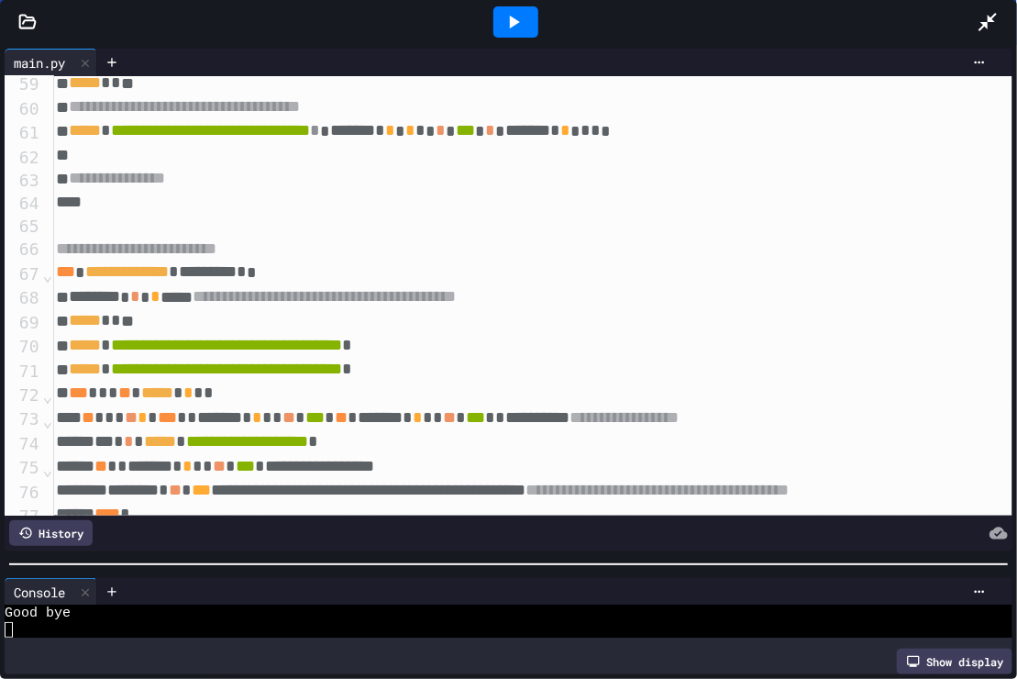
scroll to position [1400, 4]
click at [295, 249] on div "**********" at bounding box center [721, 250] width 1342 height 24
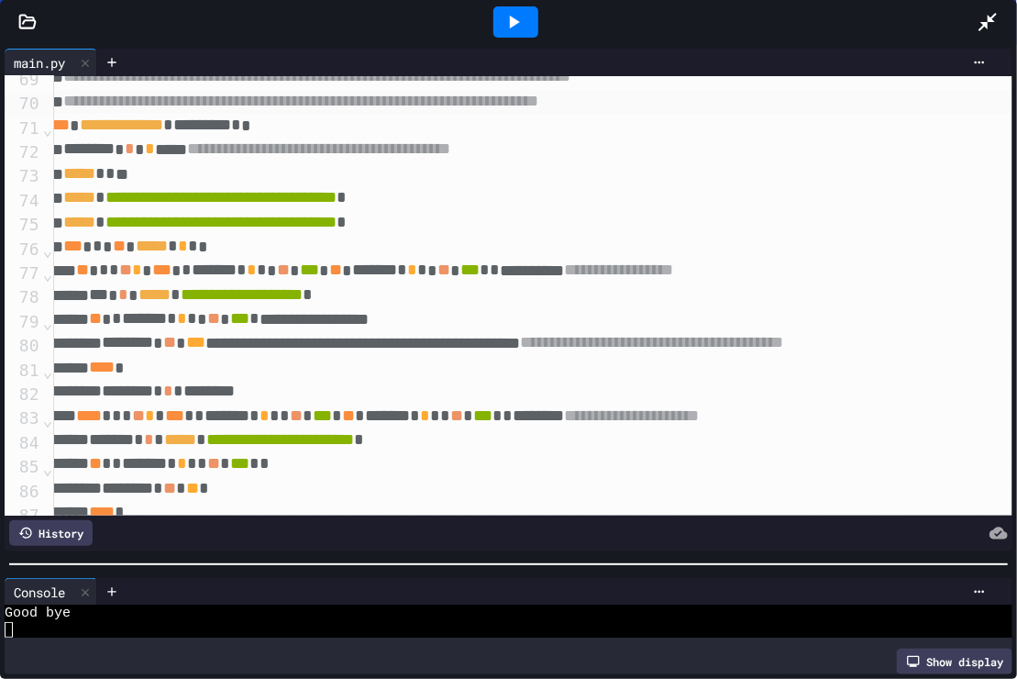
scroll to position [1647, 9]
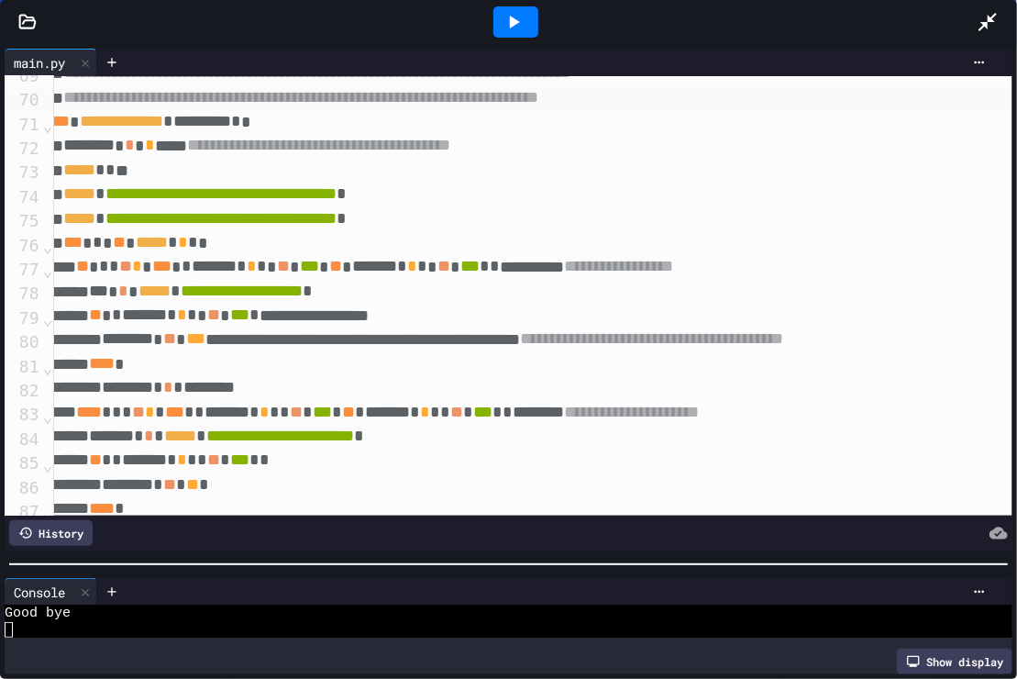
click at [440, 319] on div "** * ******* * * * ** *** * *" at bounding box center [716, 316] width 1342 height 24
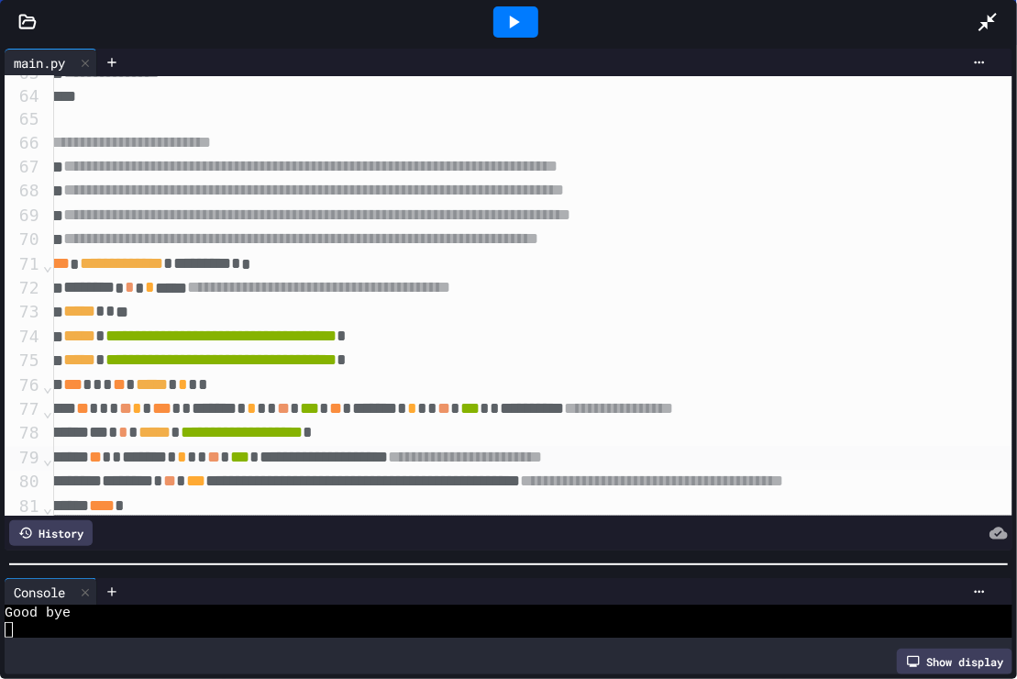
scroll to position [1517, 9]
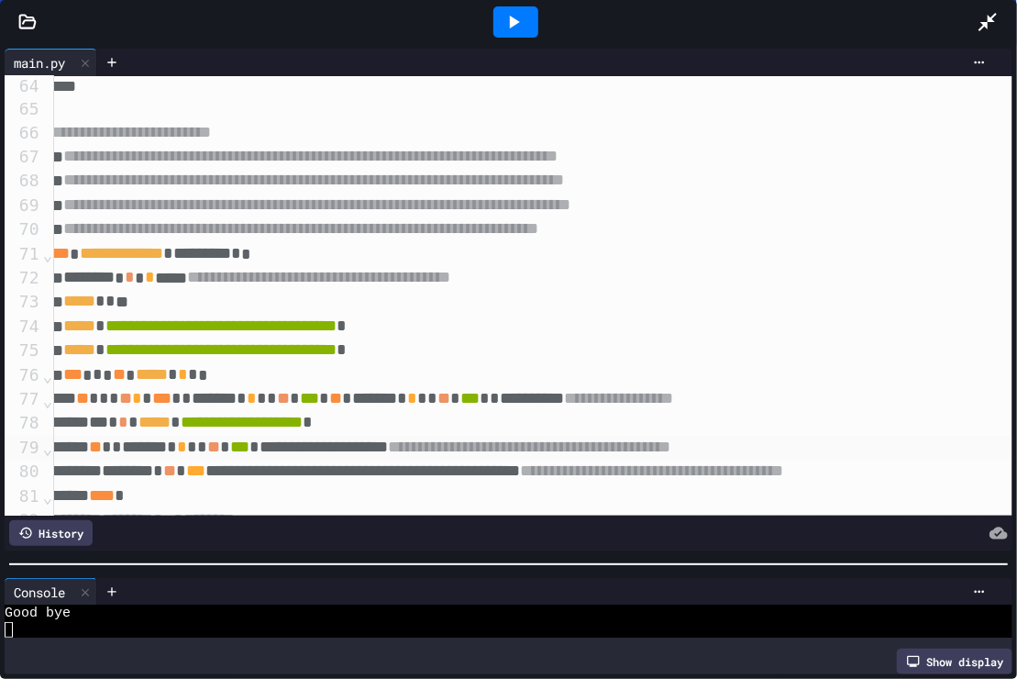
click at [882, 445] on div "**********" at bounding box center [716, 448] width 1342 height 24
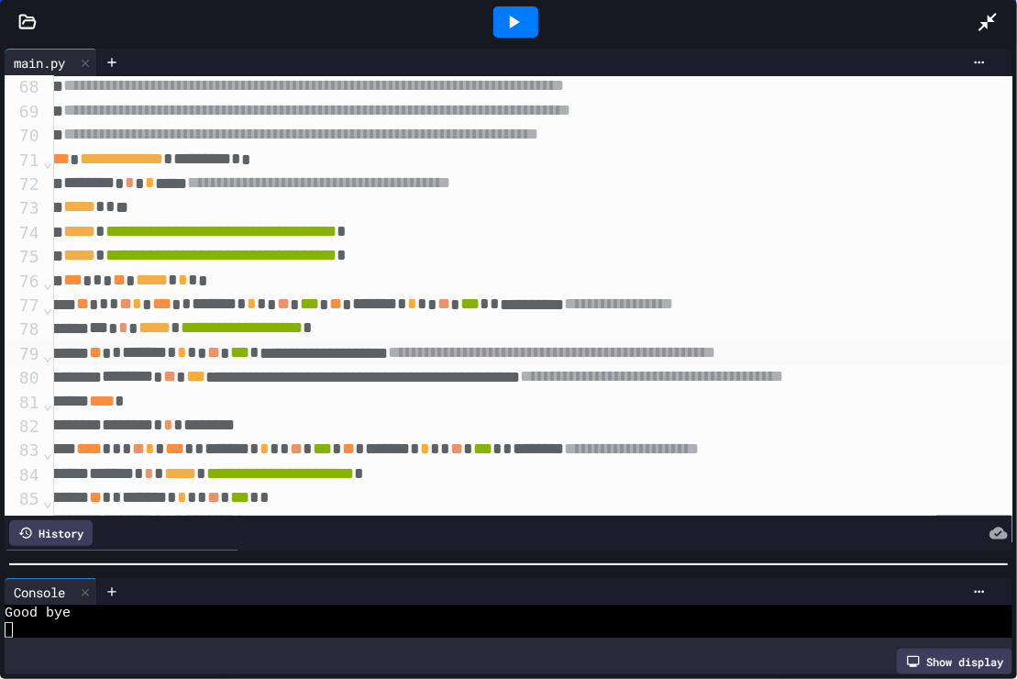
scroll to position [1622, 9]
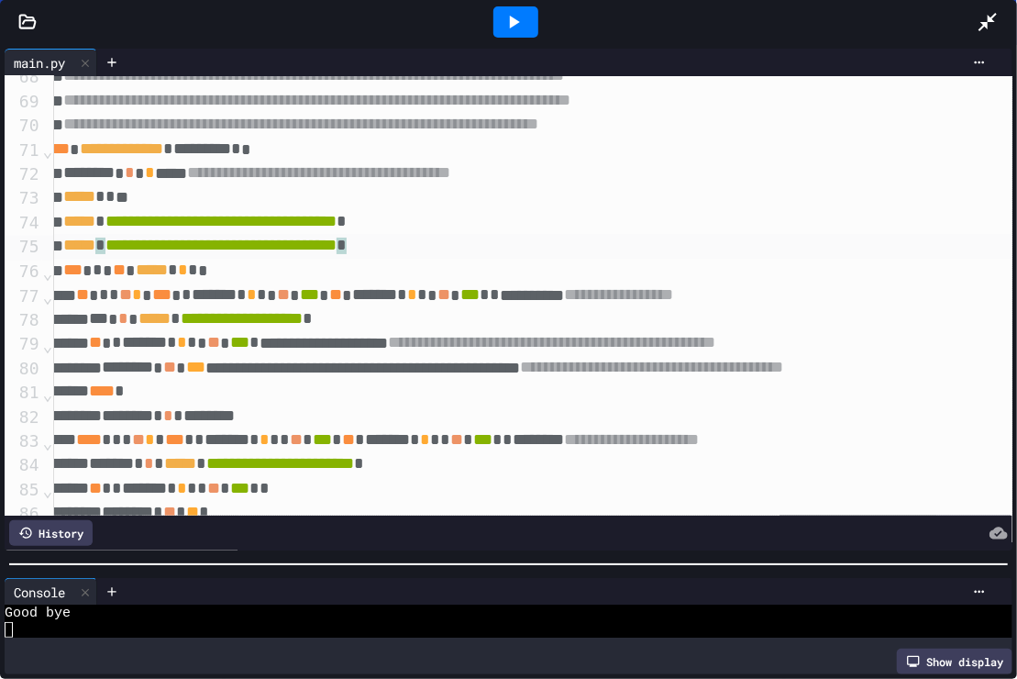
click at [484, 250] on div "**********" at bounding box center [716, 246] width 1342 height 25
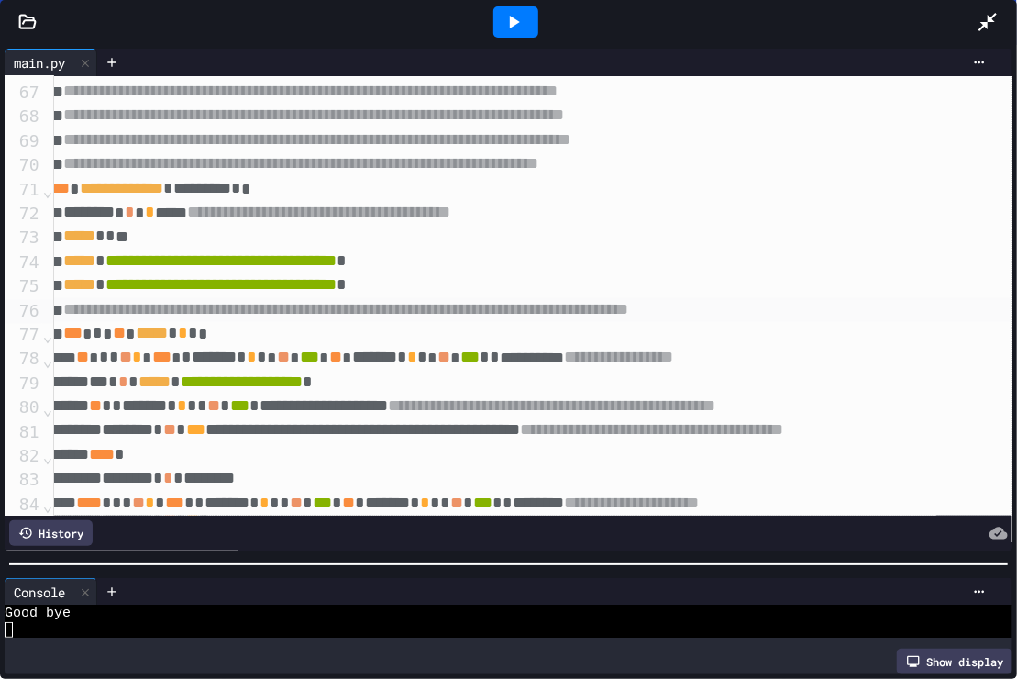
scroll to position [1582, 9]
click at [484, 250] on div "**********" at bounding box center [716, 261] width 1342 height 25
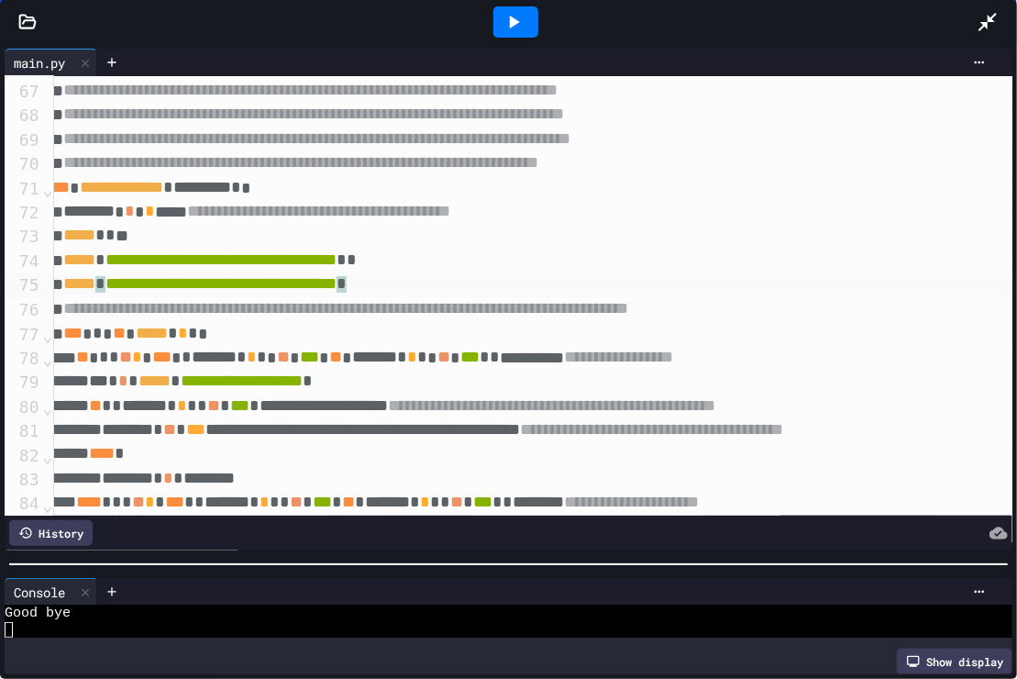
click at [868, 294] on div "**********" at bounding box center [716, 284] width 1342 height 25
click at [866, 311] on div "**********" at bounding box center [716, 309] width 1342 height 24
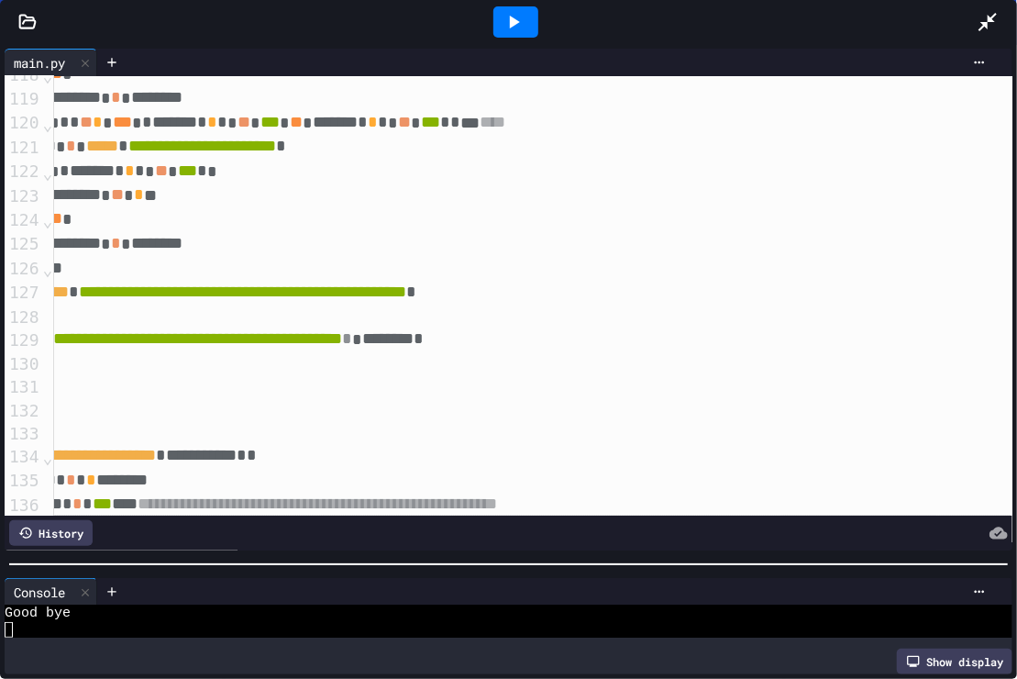
scroll to position [2834, 0]
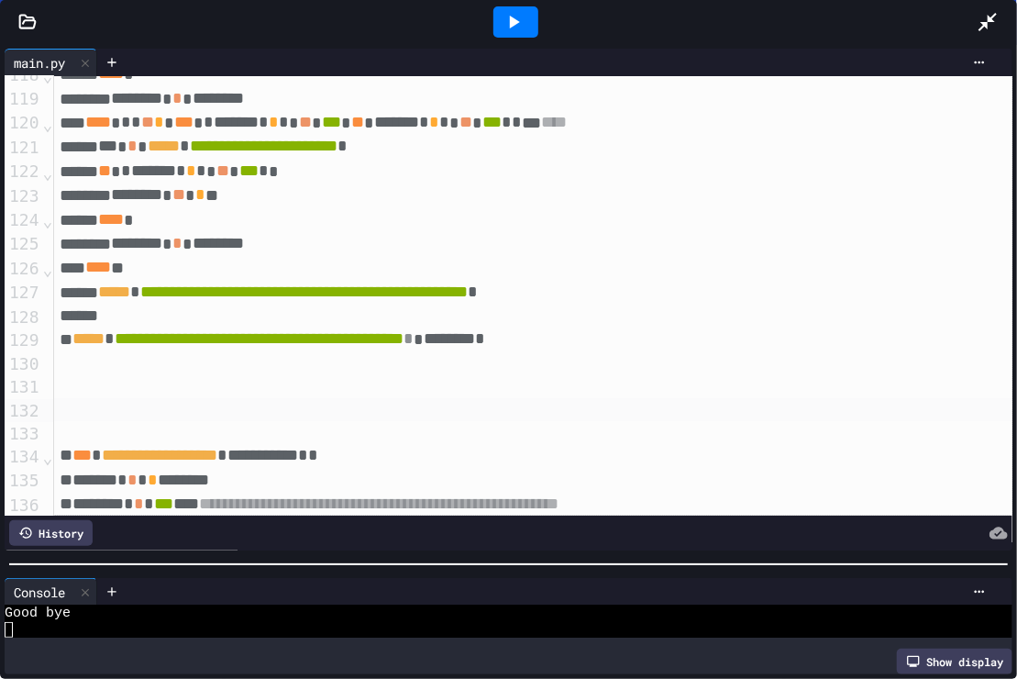
drag, startPoint x: 123, startPoint y: 418, endPoint x: 120, endPoint y: 408, distance: 10.5
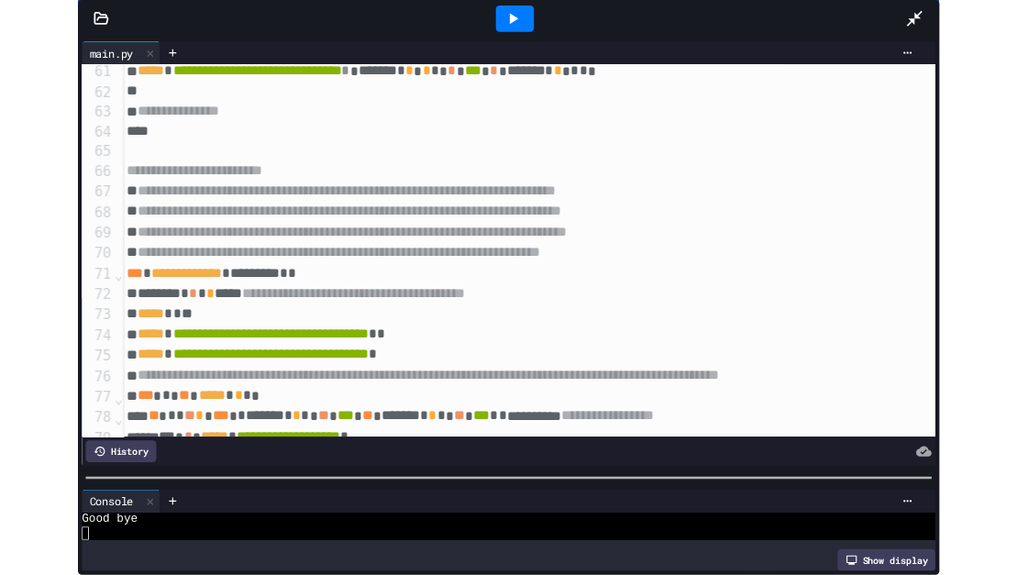
scroll to position [1448, 0]
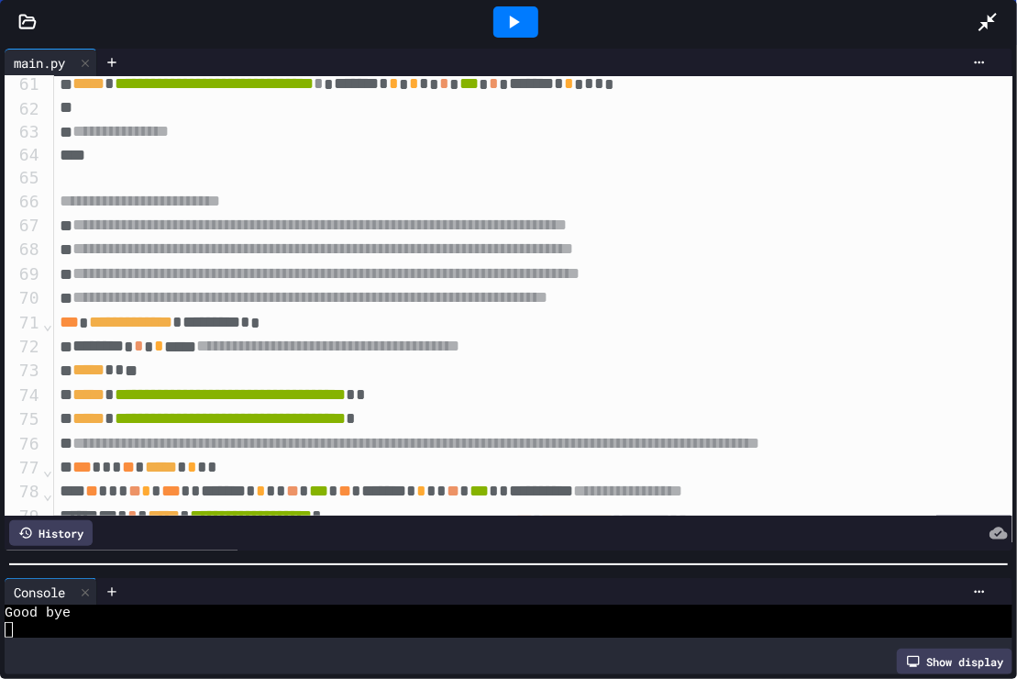
click at [567, 227] on span "**********" at bounding box center [319, 224] width 494 height 17
click at [747, 291] on div "**********" at bounding box center [725, 298] width 1342 height 24
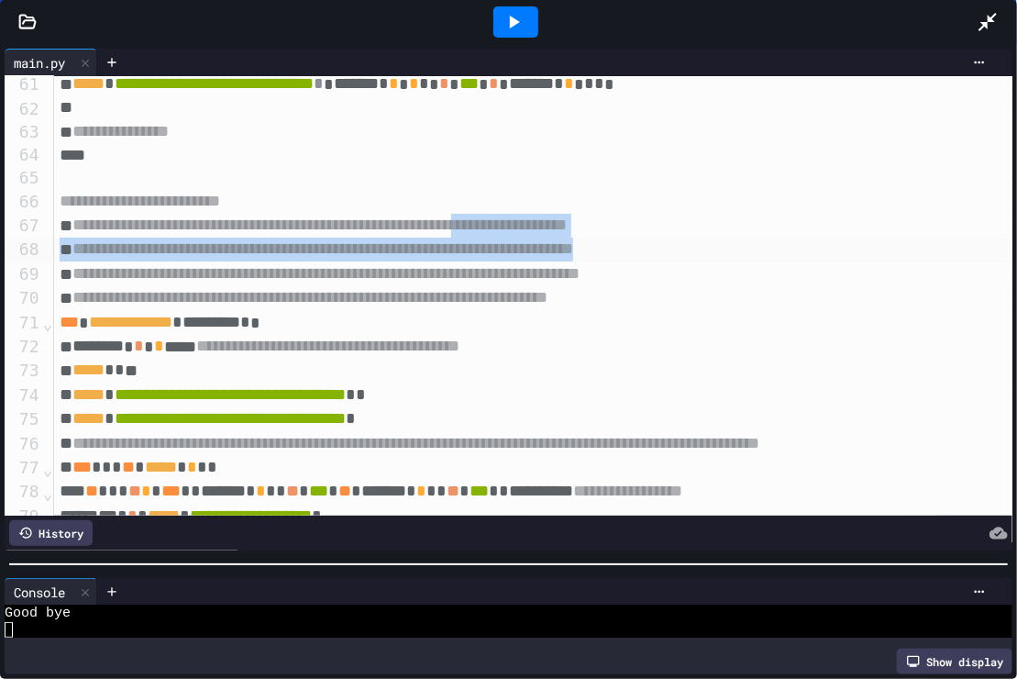
drag, startPoint x: 609, startPoint y: 222, endPoint x: 788, endPoint y: 253, distance: 181.6
click at [788, 253] on html "**********" at bounding box center [508, 339] width 1017 height 679
copy div "**********"
click at [986, 22] on icon at bounding box center [988, 22] width 18 height 18
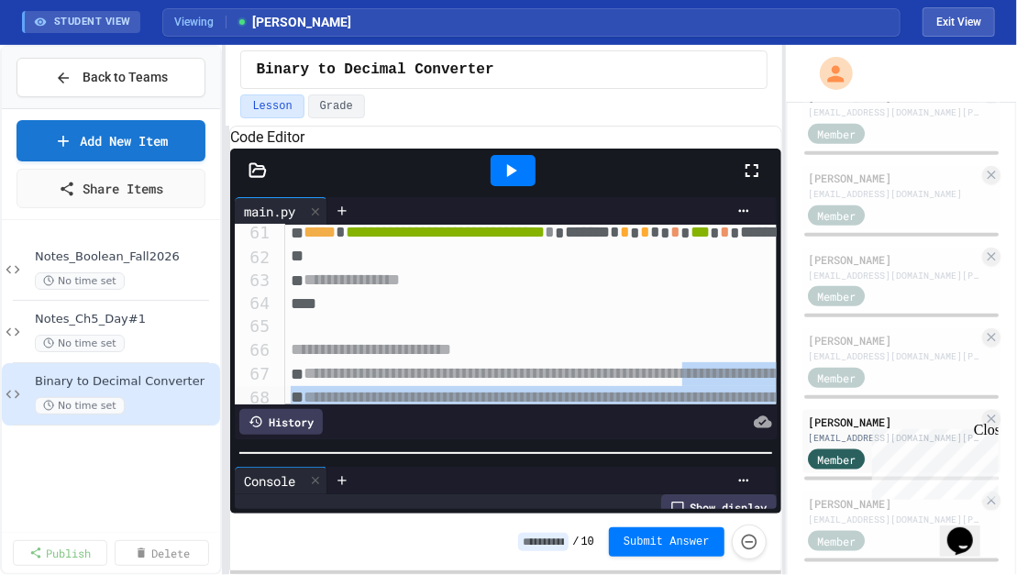
scroll to position [525, 0]
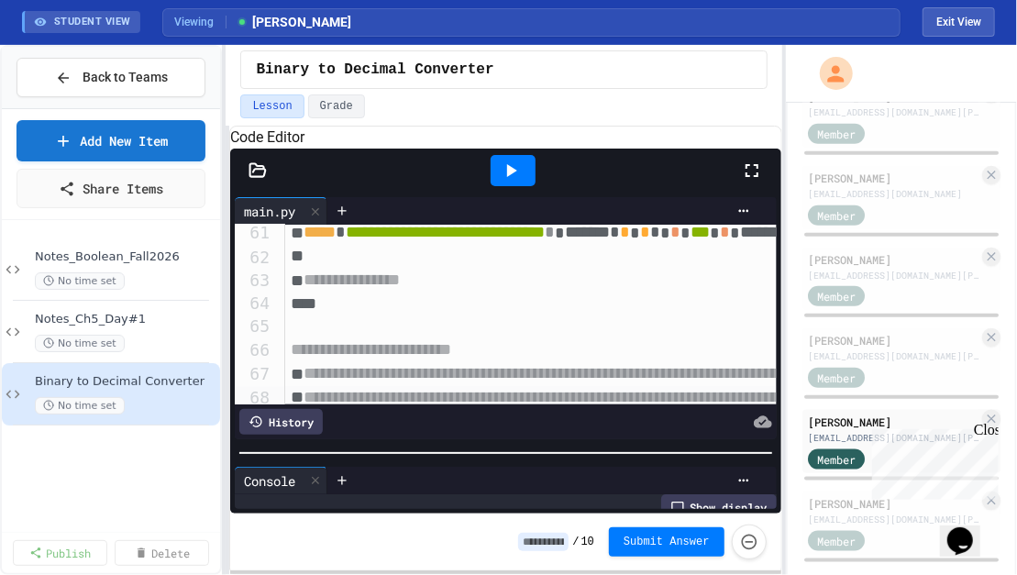
click at [63, 574] on div at bounding box center [508, 577] width 1017 height 0
click at [63, 77] on icon at bounding box center [63, 77] width 11 height 11
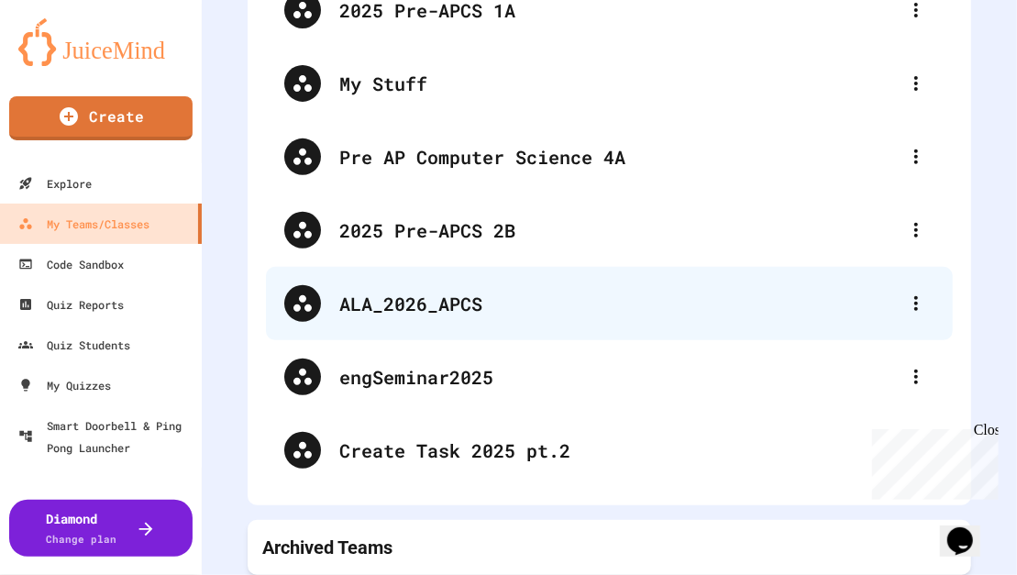
scroll to position [255, 0]
click at [397, 308] on div "ALA_2026_APCS" at bounding box center [618, 304] width 559 height 28
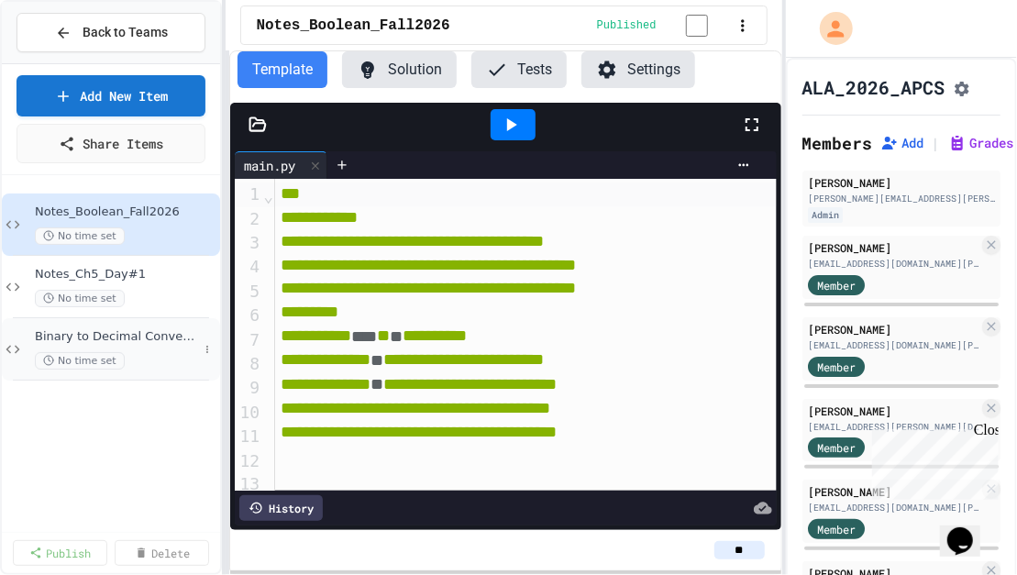
click at [105, 346] on div "Binary to Decimal Converter No time set" at bounding box center [116, 349] width 163 height 40
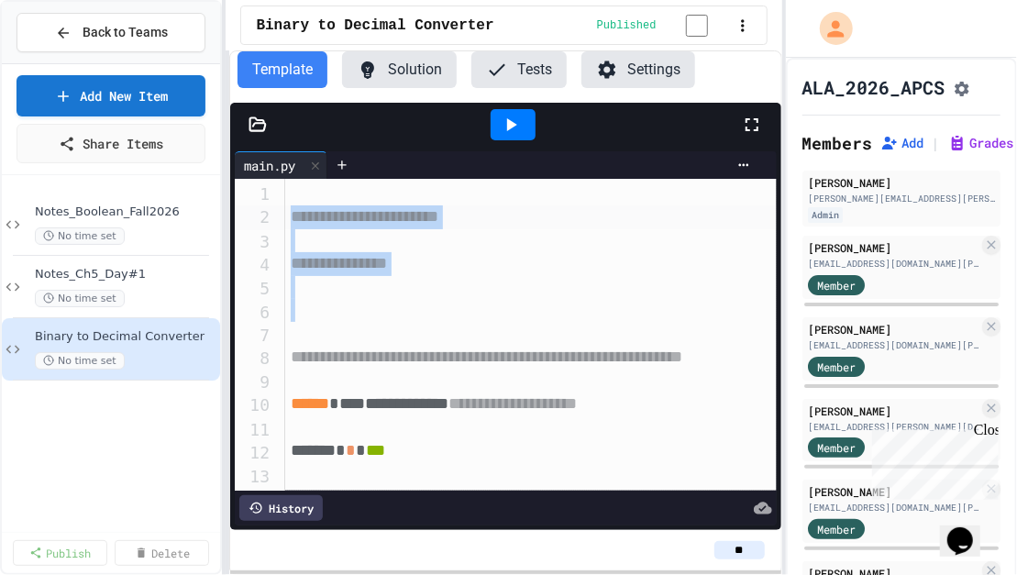
drag, startPoint x: 288, startPoint y: 223, endPoint x: 505, endPoint y: 430, distance: 300.4
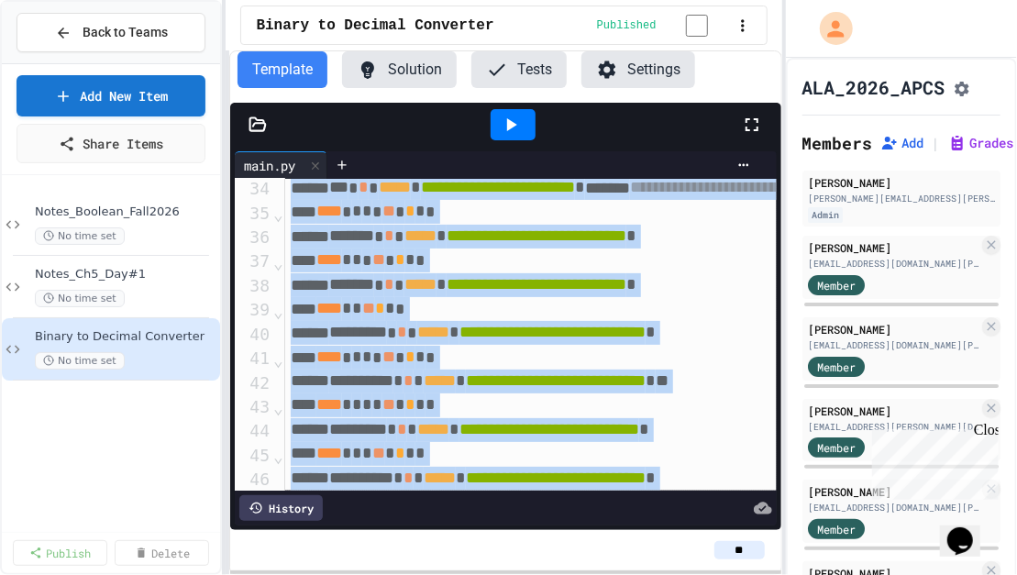
drag, startPoint x: 507, startPoint y: 435, endPoint x: 554, endPoint y: 604, distance: 175.1
click at [554, 574] on html "**********" at bounding box center [508, 287] width 1017 height 575
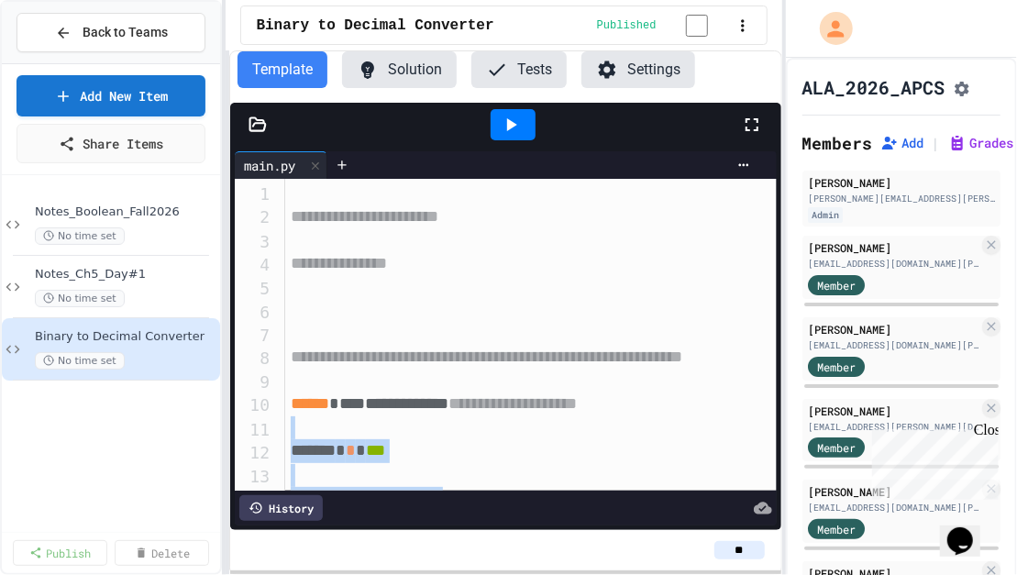
click at [291, 223] on span "**********" at bounding box center [365, 216] width 148 height 17
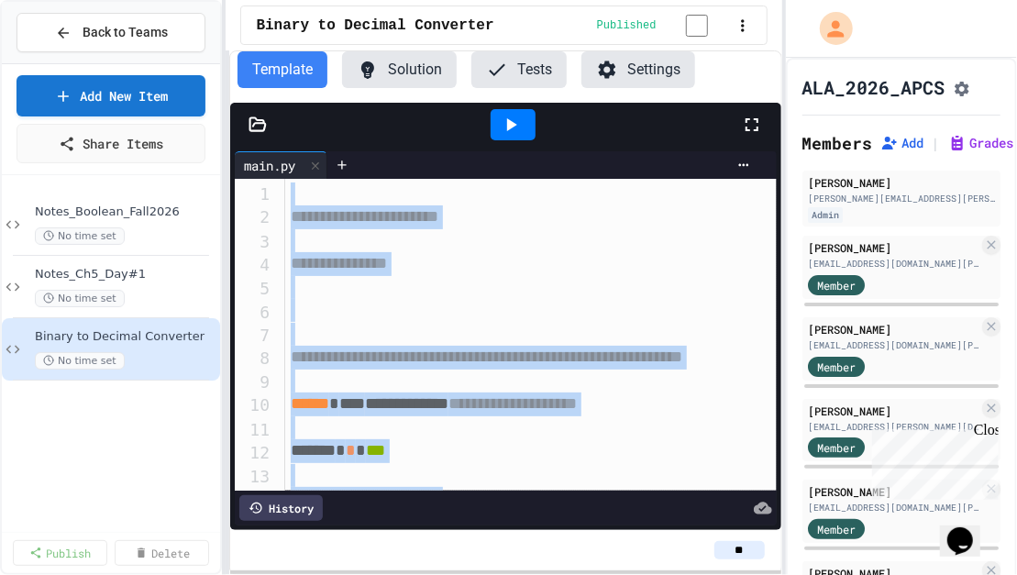
copy div "**********"
click at [83, 25] on div "Back to Teams" at bounding box center [111, 32] width 113 height 19
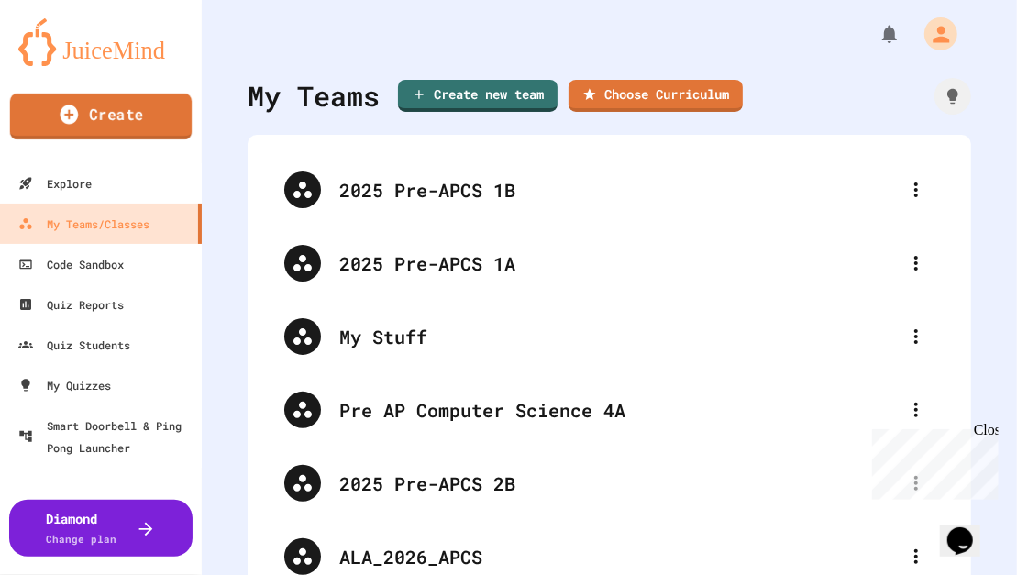
click at [81, 118] on link "Create" at bounding box center [101, 117] width 182 height 46
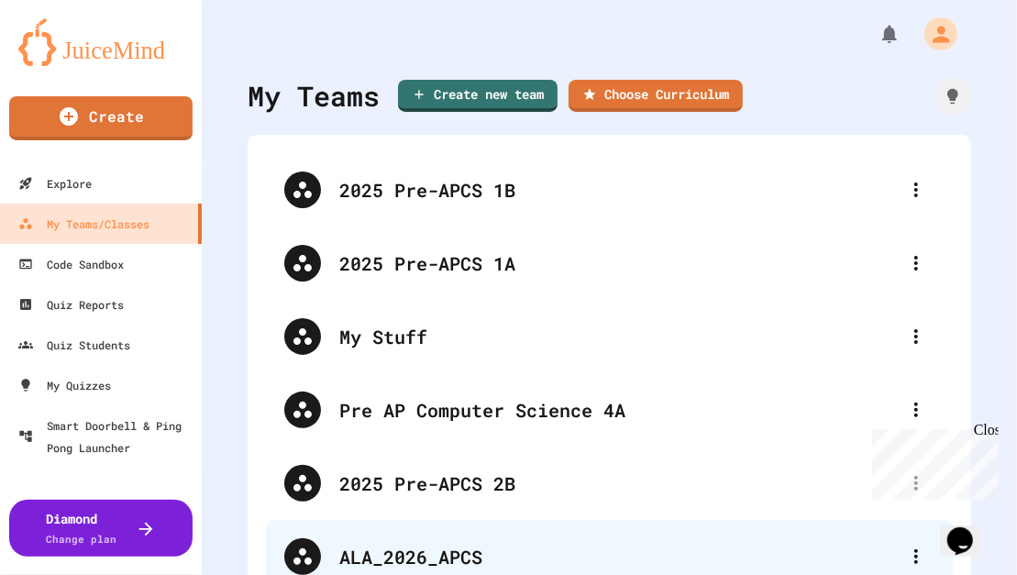
click at [408, 548] on div "ALA_2026_APCS" at bounding box center [618, 557] width 559 height 28
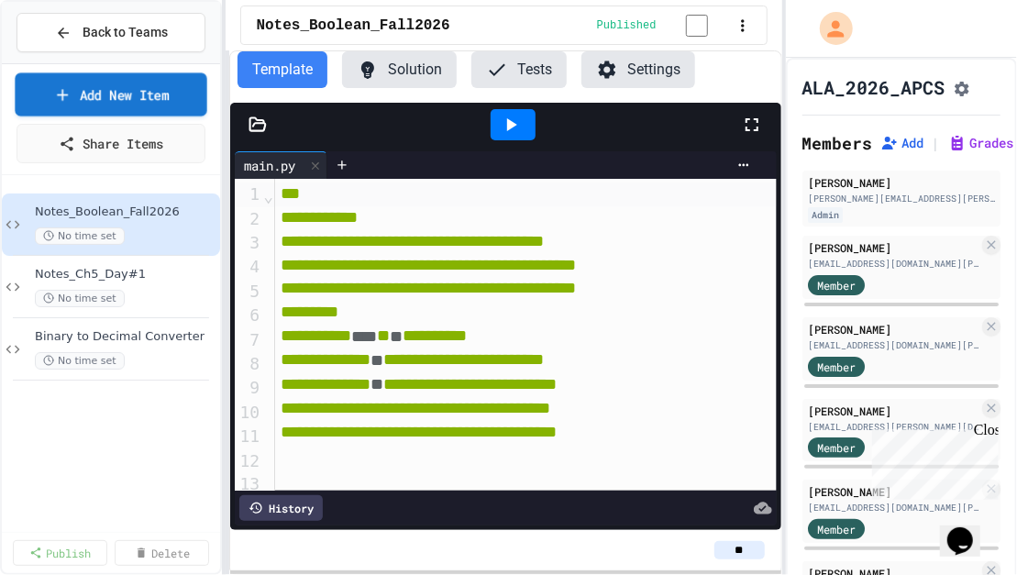
click at [82, 91] on link "Add New Item" at bounding box center [111, 93] width 193 height 43
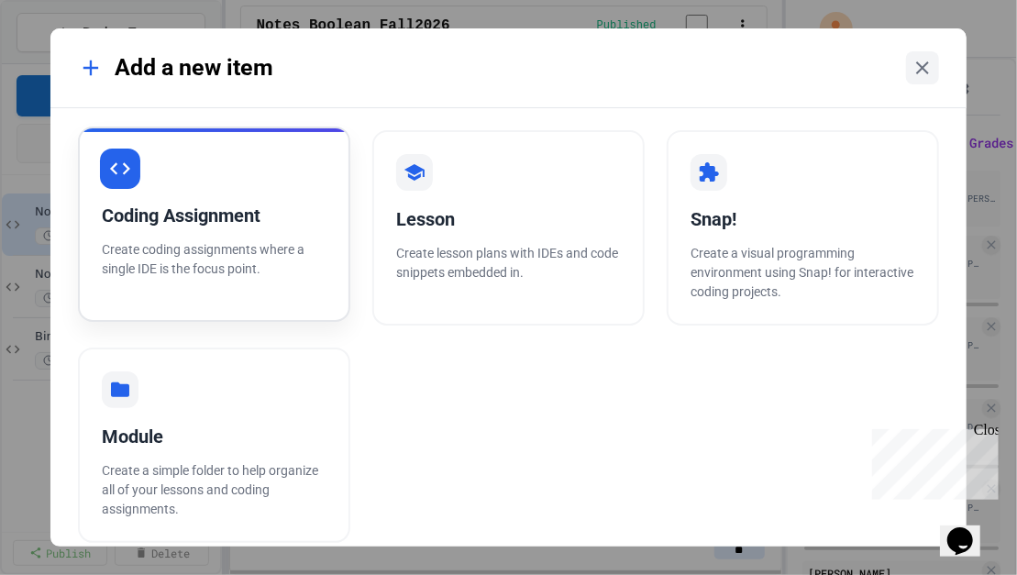
click at [200, 172] on div "Coding Assignment Create coding assignments where a single IDE is the focus poi…" at bounding box center [214, 224] width 272 height 195
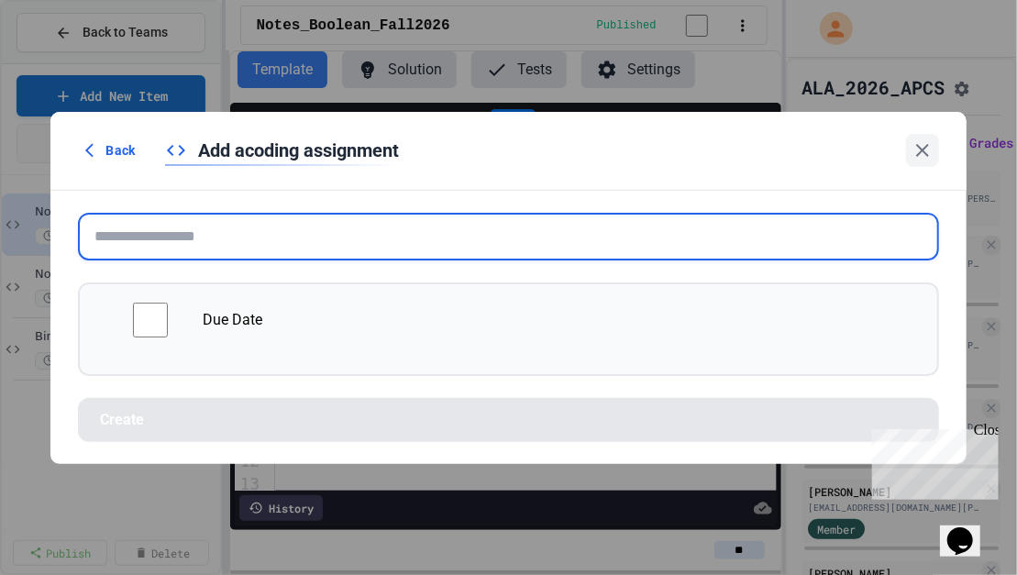
click at [198, 252] on input "text" at bounding box center [508, 237] width 860 height 48
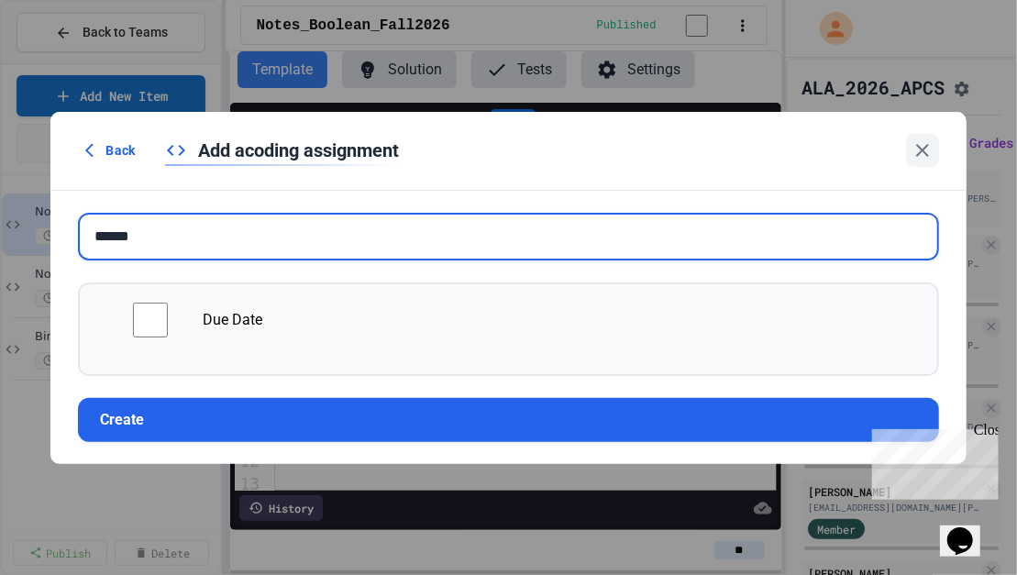
type input "******"
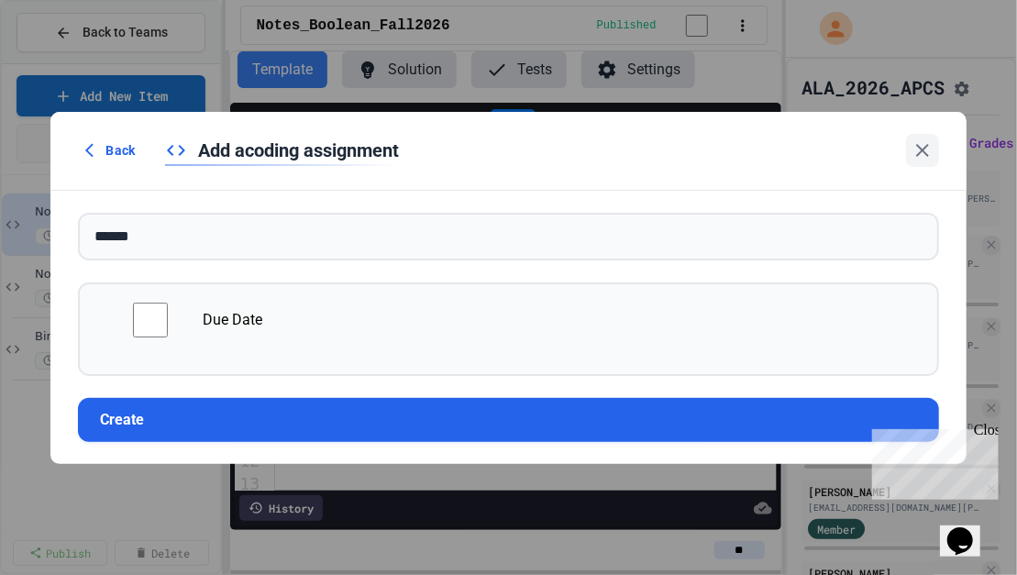
click at [312, 127] on div "Back Add a coding assignment" at bounding box center [507, 151] width 915 height 79
click at [416, 125] on div "Back Add a coding assignment" at bounding box center [507, 151] width 915 height 79
click at [921, 152] on icon at bounding box center [922, 150] width 13 height 13
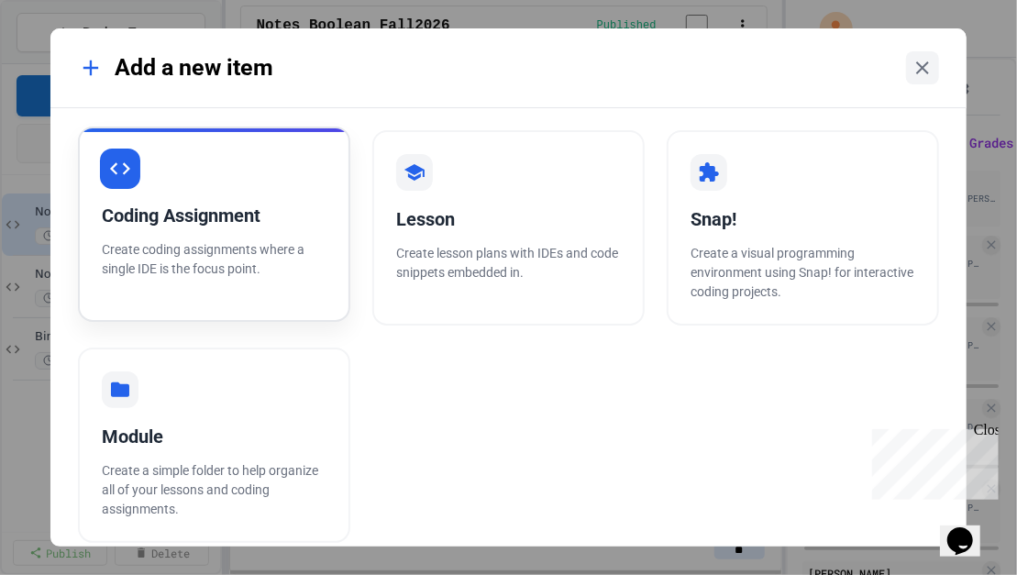
click at [213, 222] on div "Coding Assignment" at bounding box center [214, 216] width 225 height 28
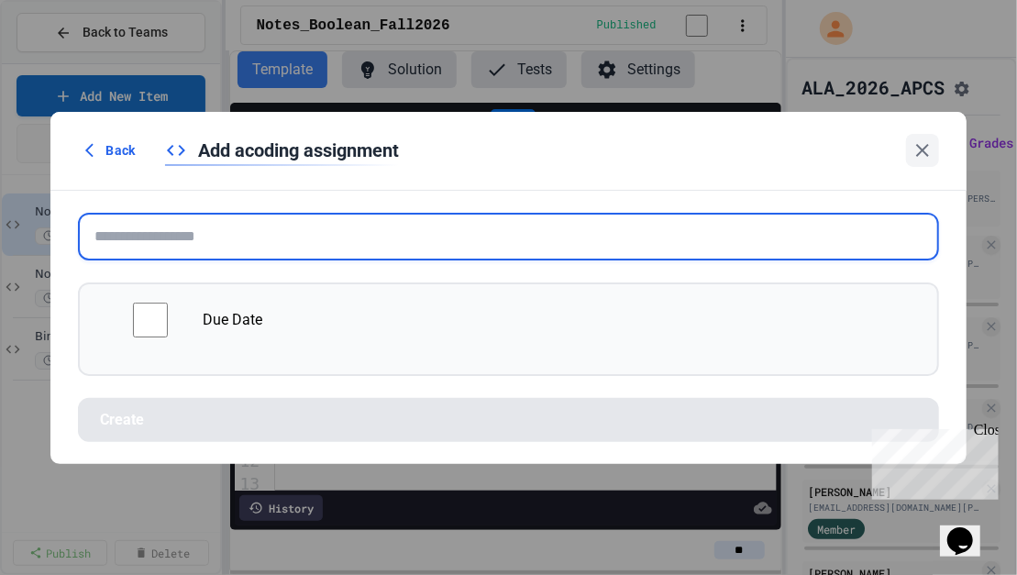
click at [207, 233] on input "text" at bounding box center [508, 237] width 860 height 48
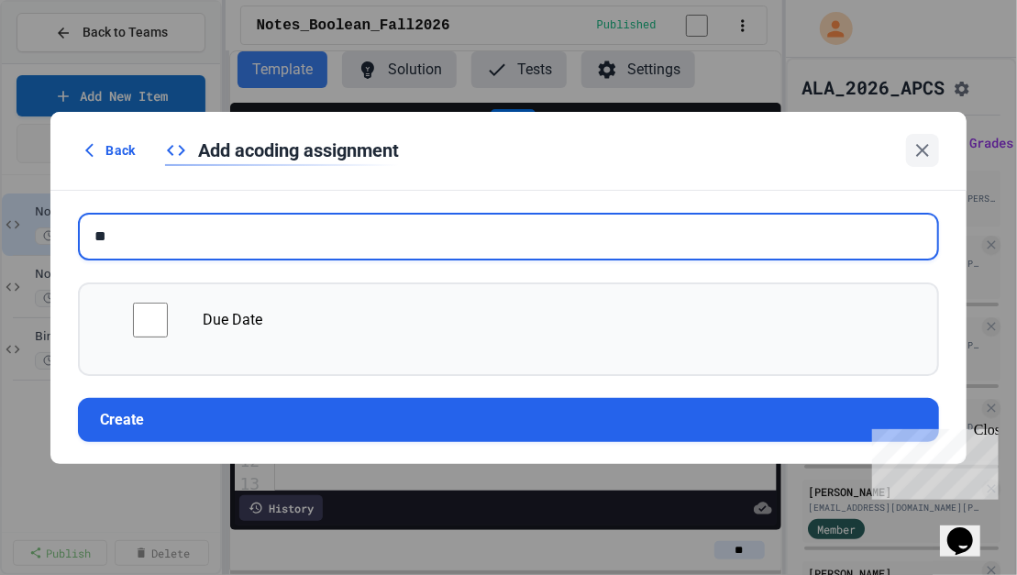
type input "*"
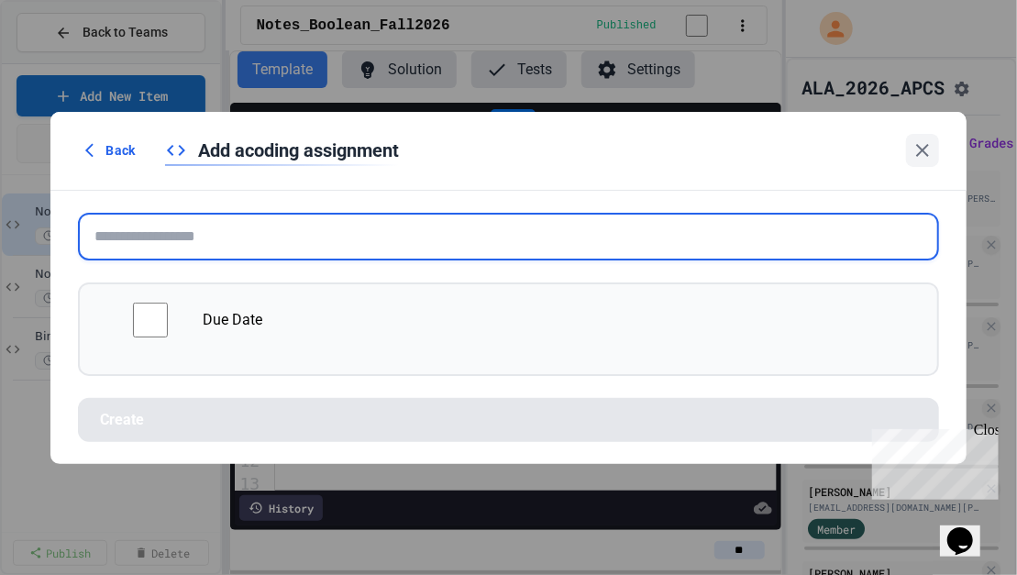
type input "*"
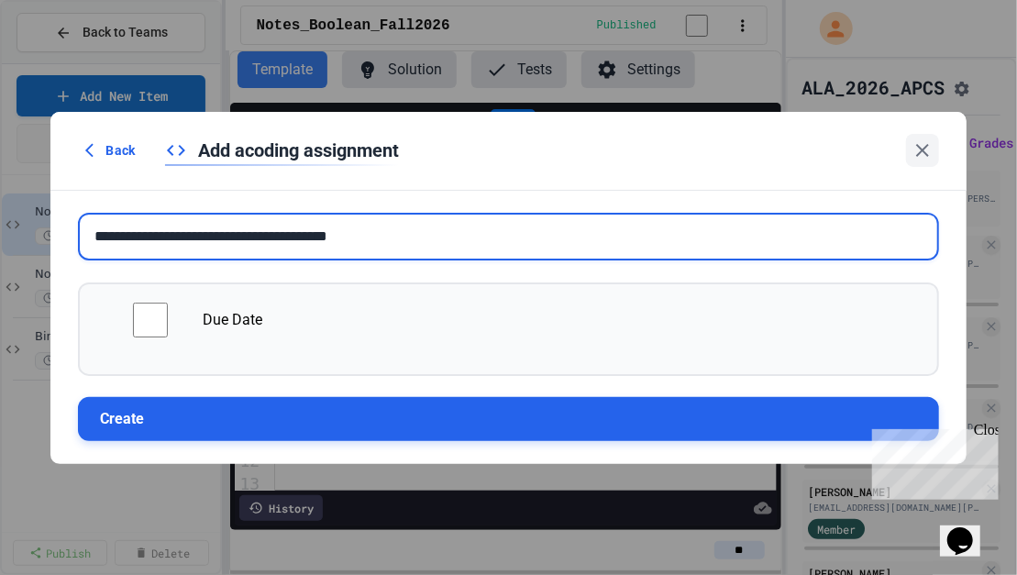
type input "**********"
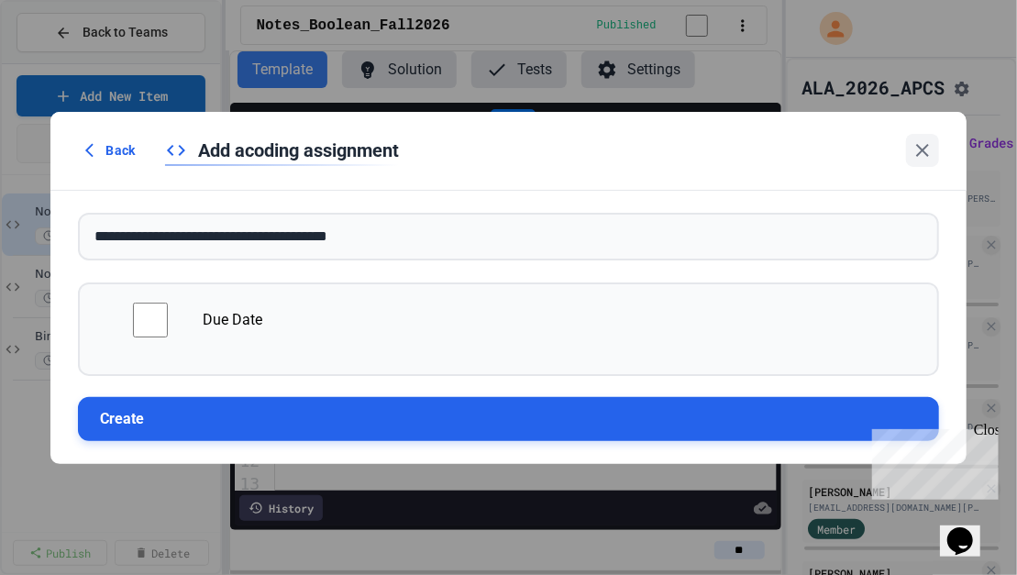
click at [120, 413] on button "Create" at bounding box center [508, 419] width 860 height 44
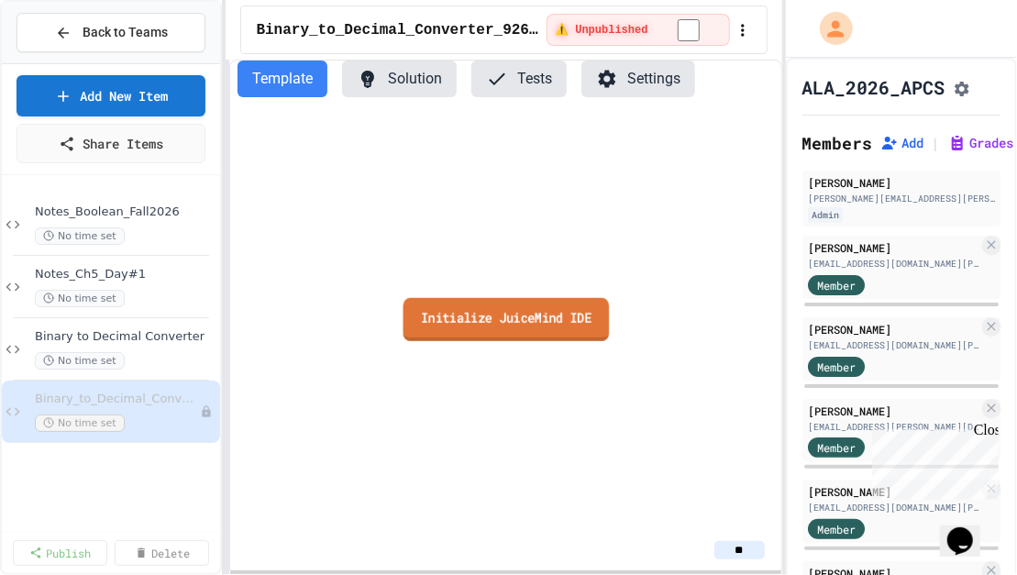
click at [478, 320] on link "Initialize JuiceMind IDE" at bounding box center [506, 318] width 206 height 43
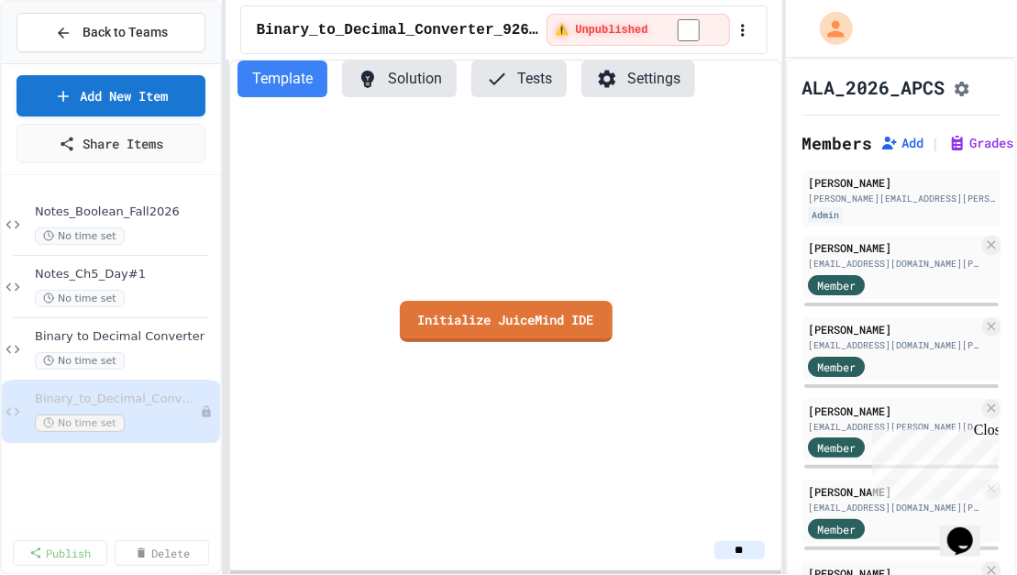
drag, startPoint x: 478, startPoint y: 320, endPoint x: 309, endPoint y: 283, distance: 172.7
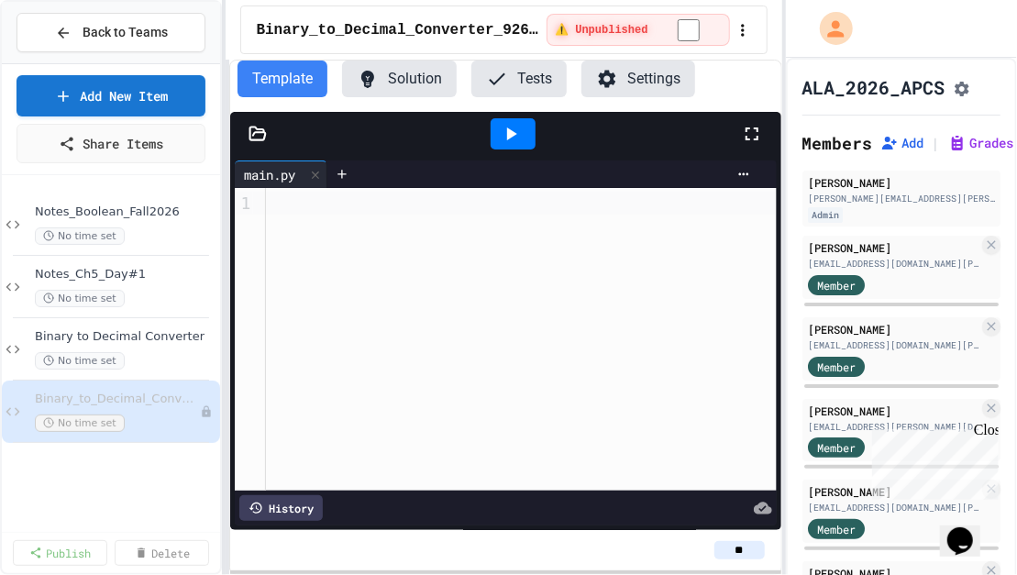
click at [288, 204] on div at bounding box center [521, 203] width 510 height 23
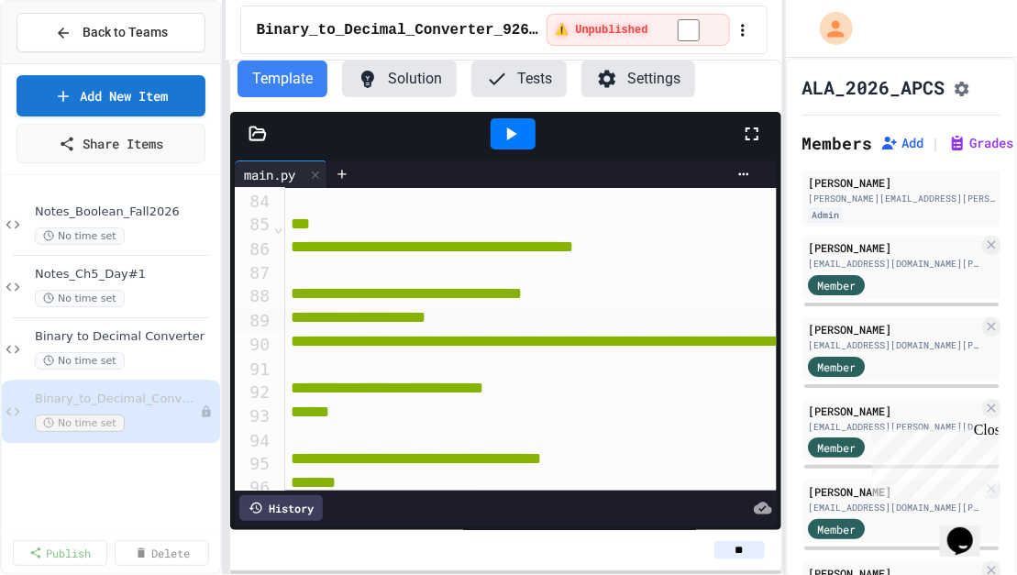
scroll to position [1926, 0]
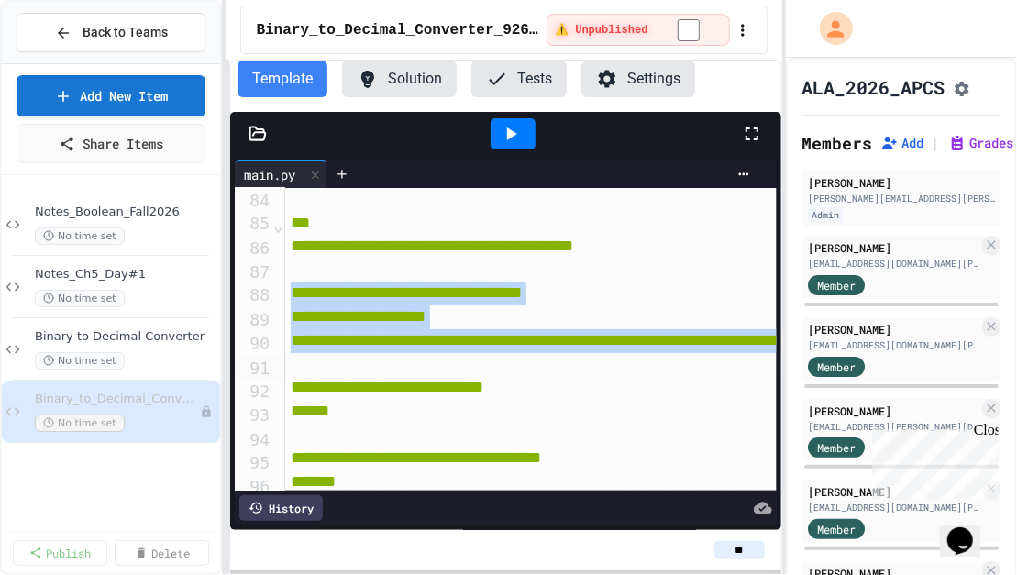
drag, startPoint x: 287, startPoint y: 294, endPoint x: 522, endPoint y: 361, distance: 244.2
click at [522, 361] on div at bounding box center [729, 364] width 888 height 23
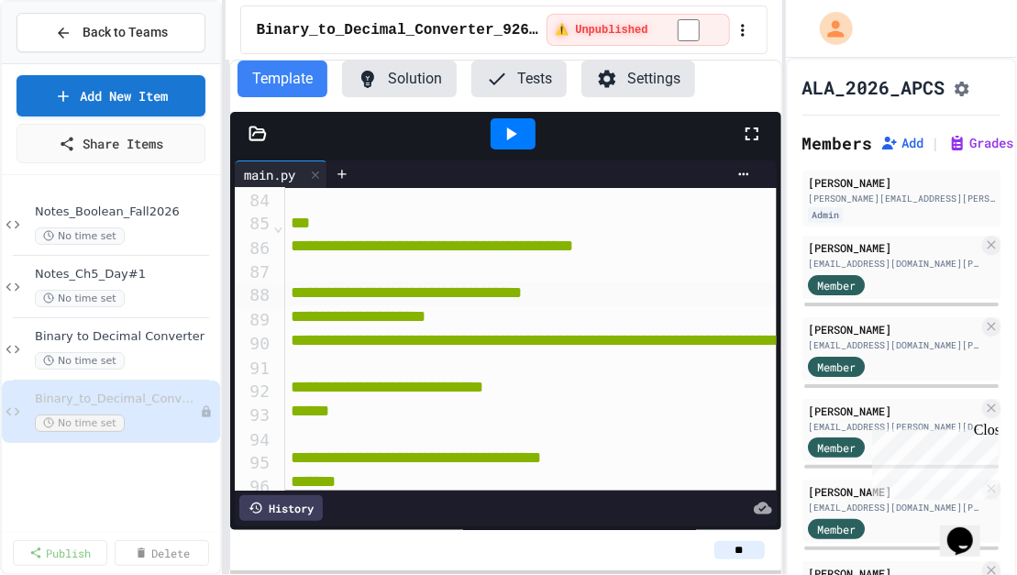
scroll to position [1927, 0]
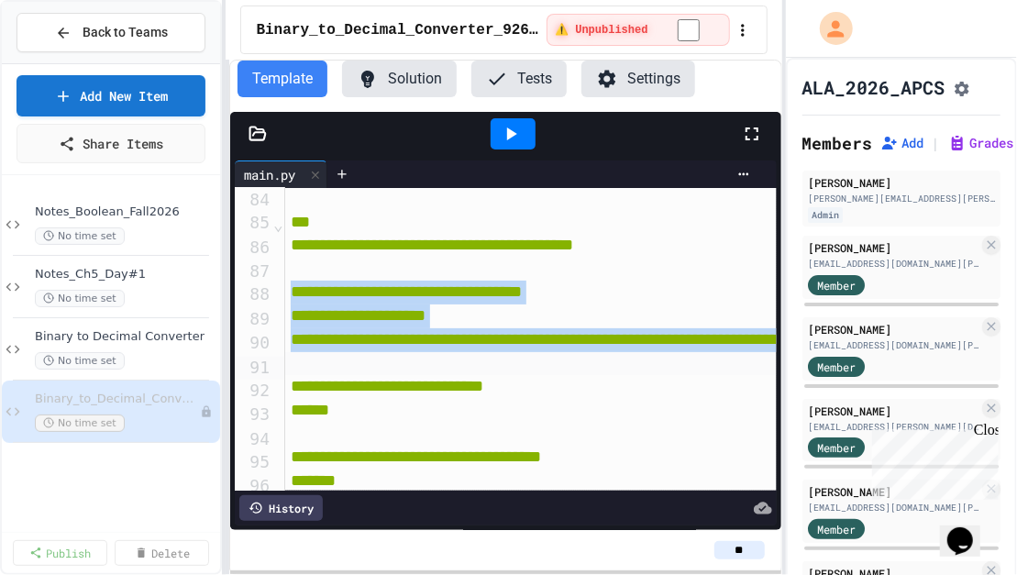
drag, startPoint x: 286, startPoint y: 296, endPoint x: 638, endPoint y: 369, distance: 359.6
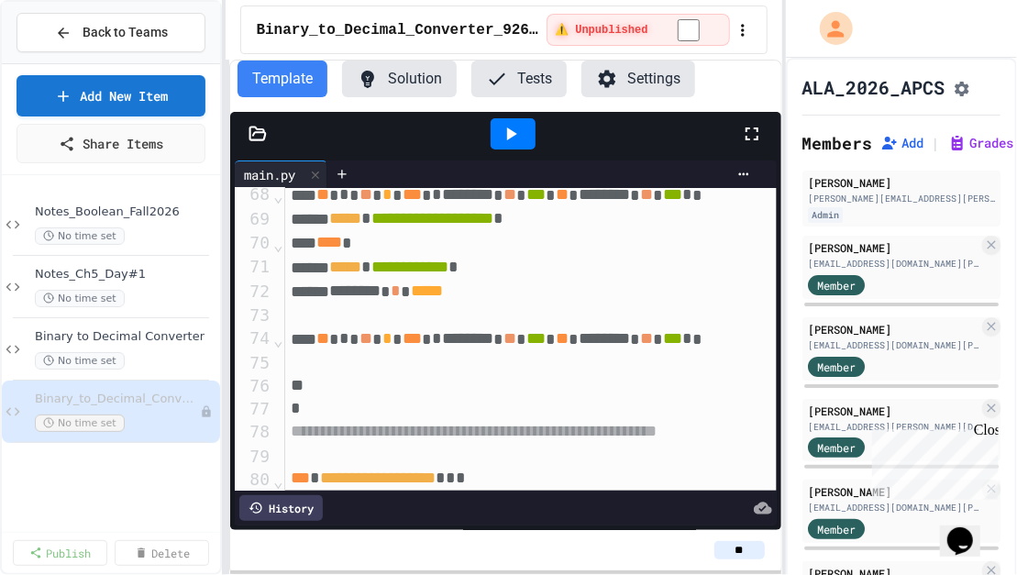
scroll to position [1563, 0]
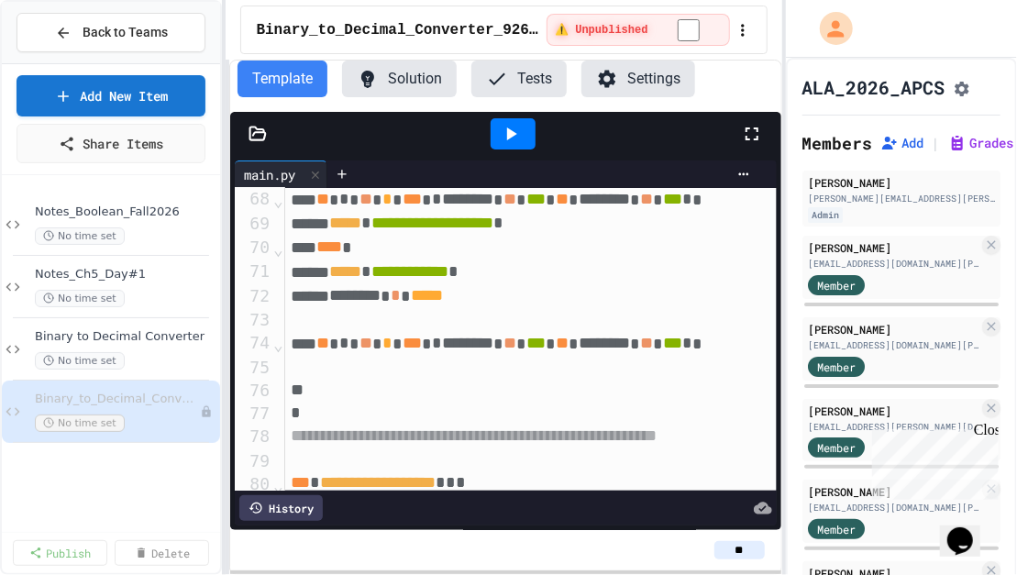
click at [287, 388] on div at bounding box center [729, 390] width 888 height 23
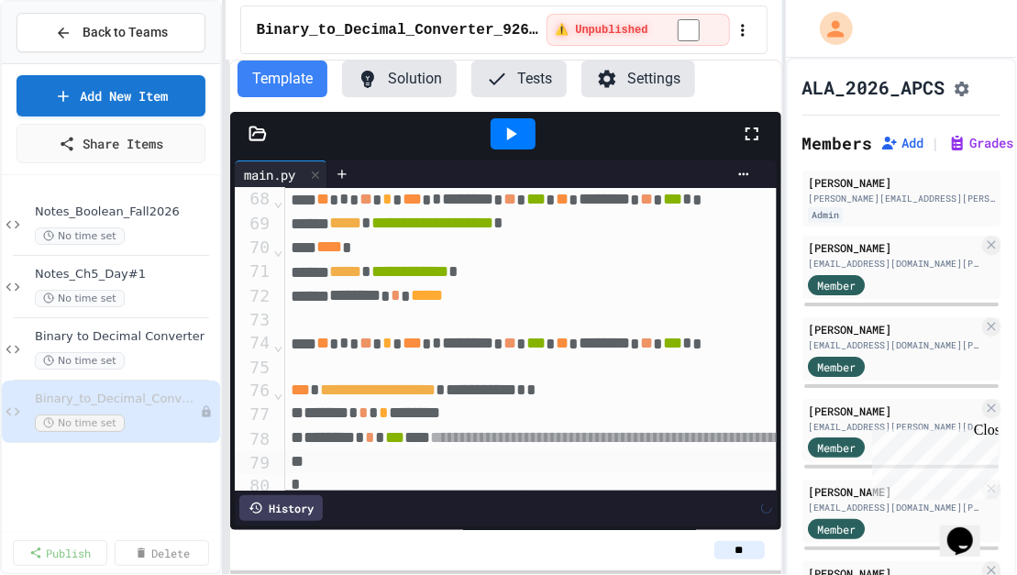
scroll to position [1575, 0]
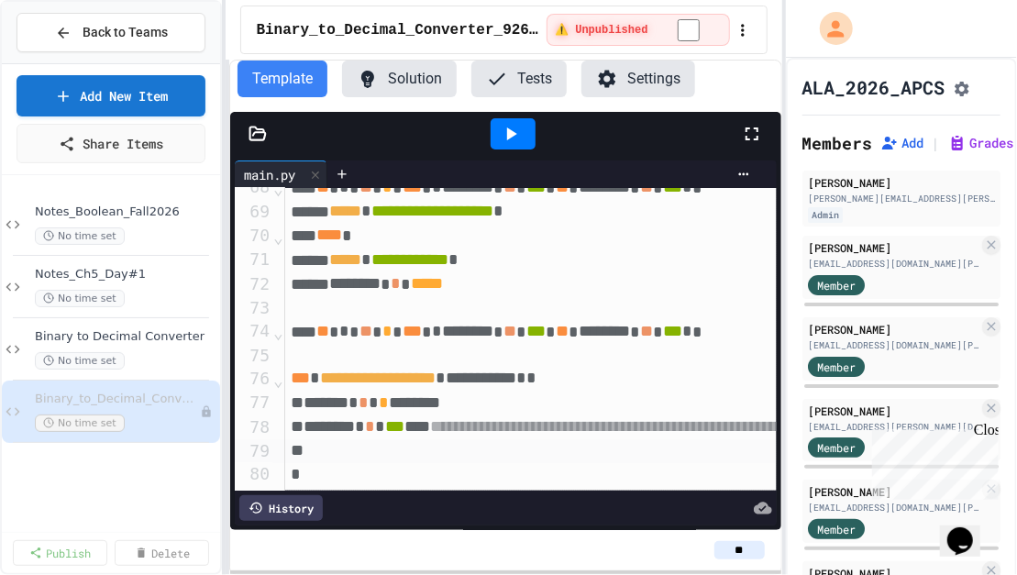
click at [293, 361] on div at bounding box center [729, 355] width 888 height 23
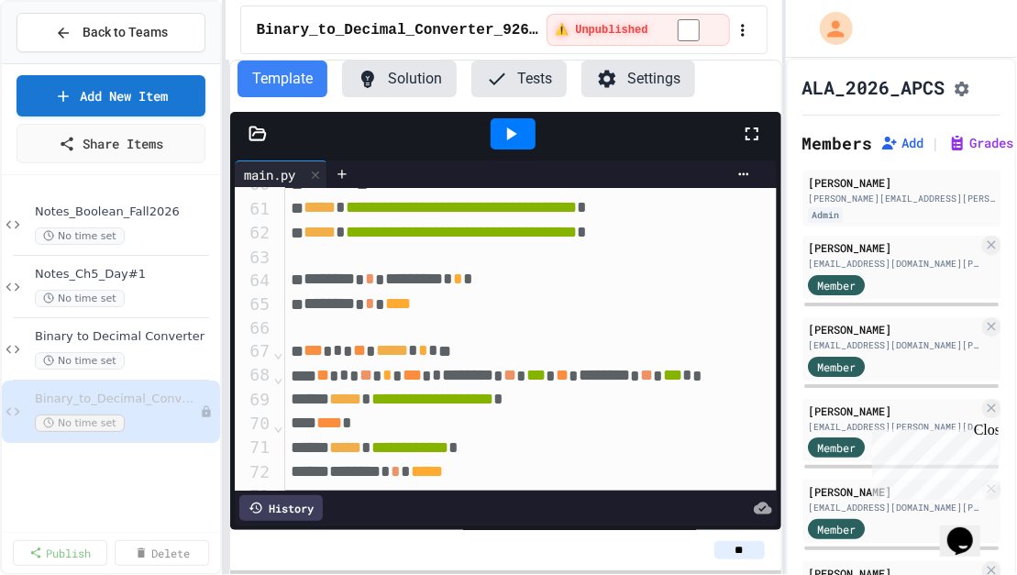
scroll to position [1358, 0]
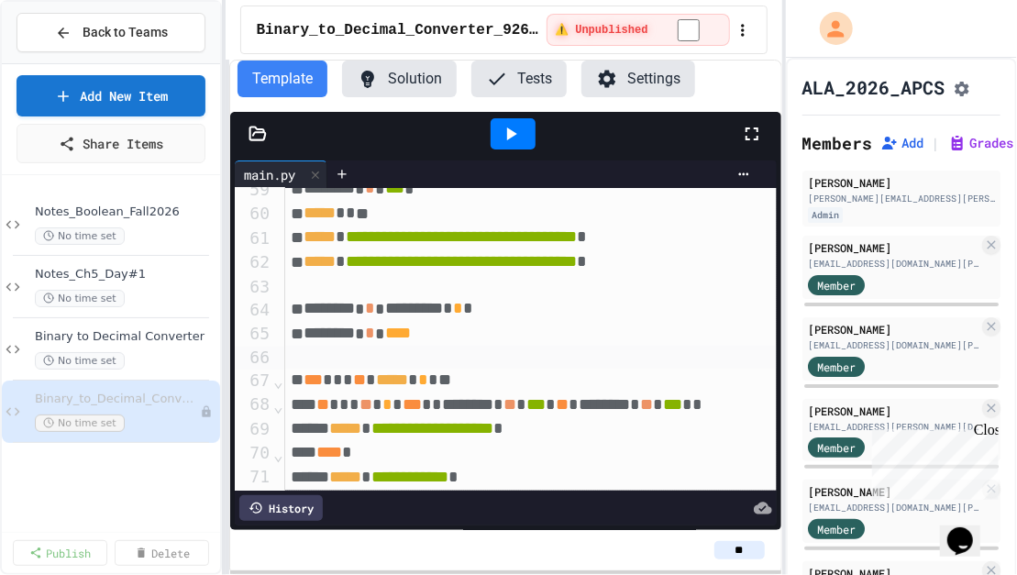
click at [312, 357] on div at bounding box center [729, 357] width 888 height 23
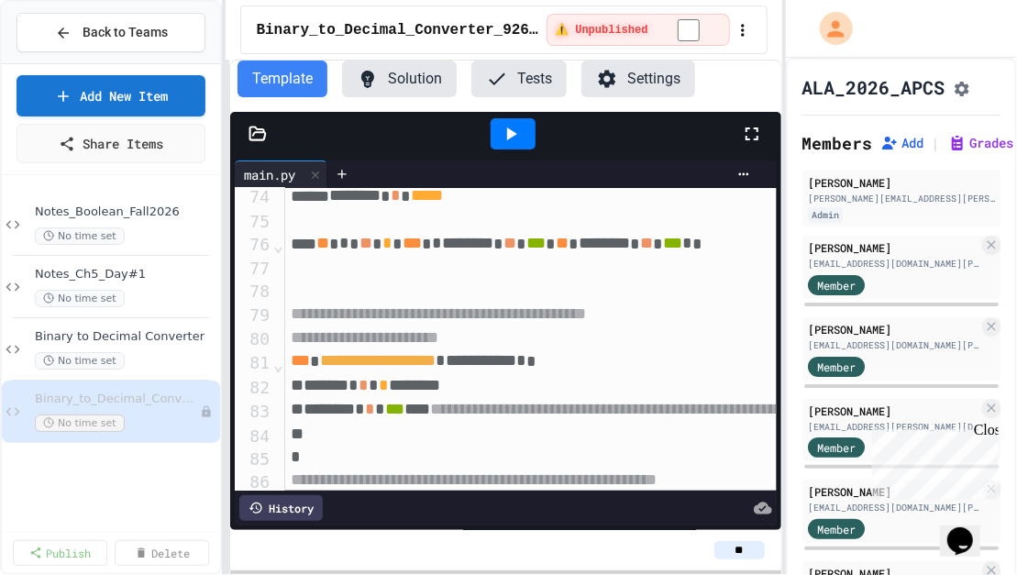
scroll to position [1765, 0]
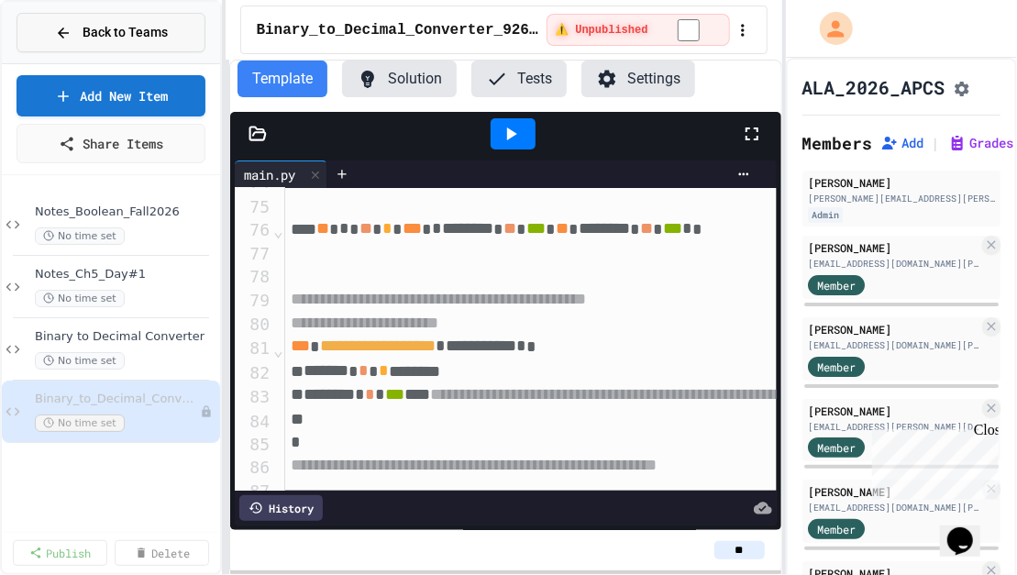
click at [73, 33] on div "Back to Teams" at bounding box center [111, 32] width 113 height 19
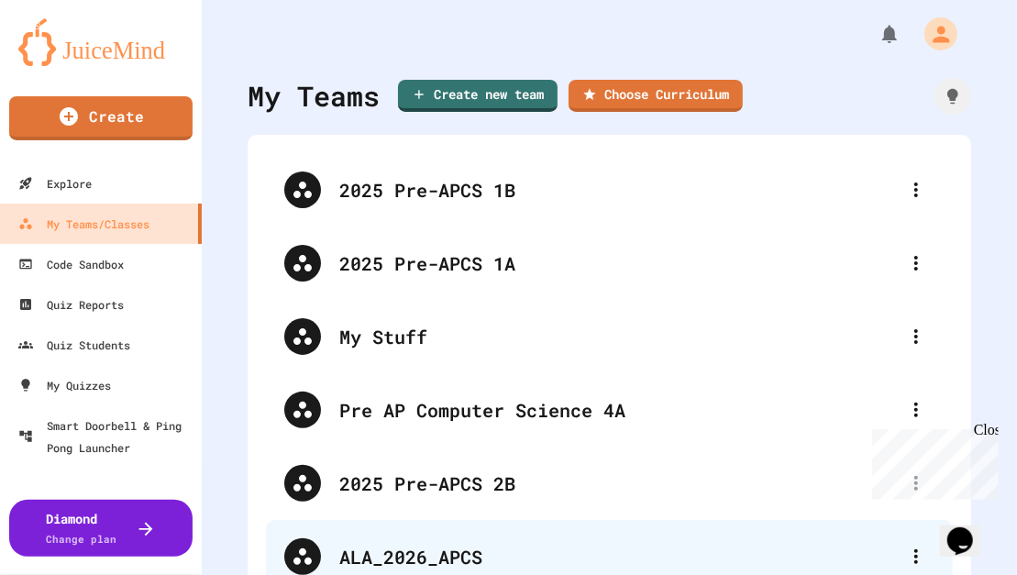
click at [412, 557] on div "ALA_2026_APCS" at bounding box center [618, 557] width 559 height 28
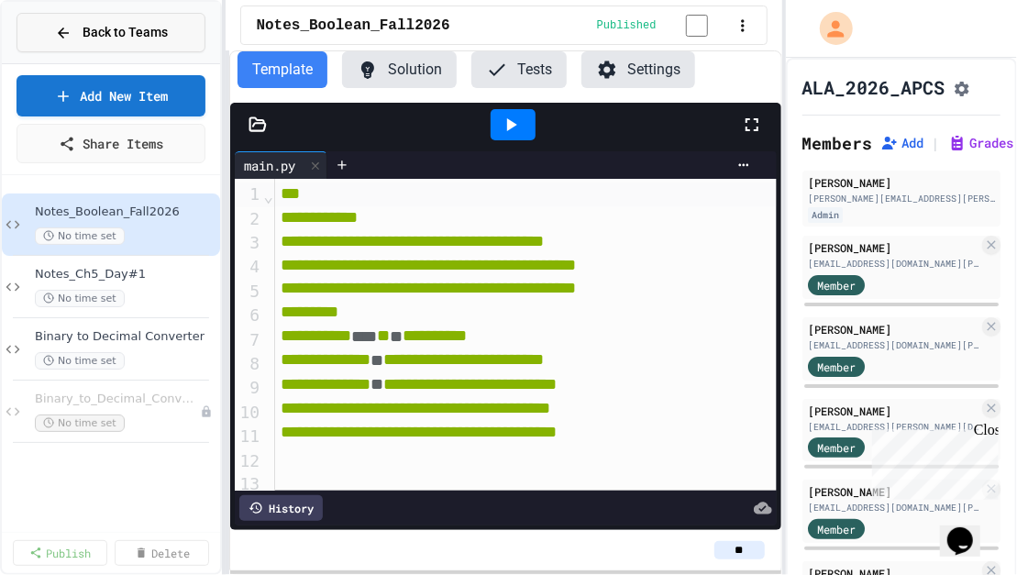
click at [98, 35] on span "Back to Teams" at bounding box center [125, 32] width 85 height 19
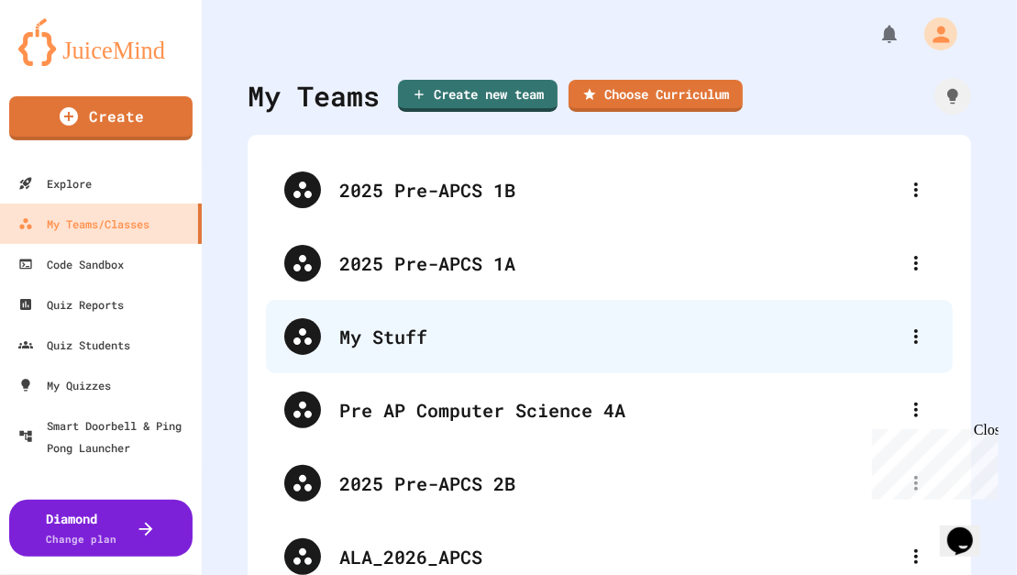
click at [364, 346] on div "My Stuff" at bounding box center [618, 337] width 559 height 28
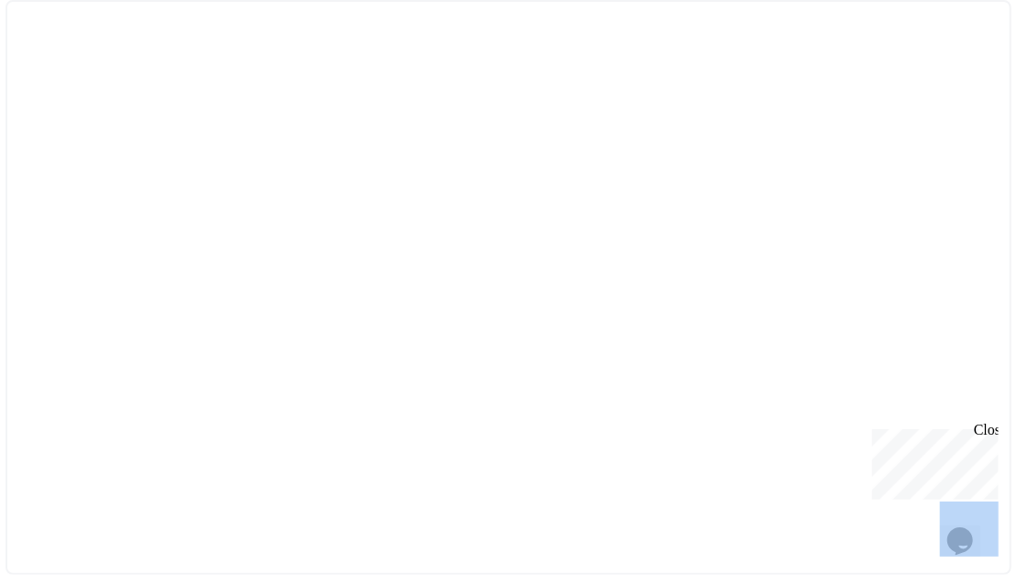
click at [364, 346] on div at bounding box center [509, 287] width 1006 height 575
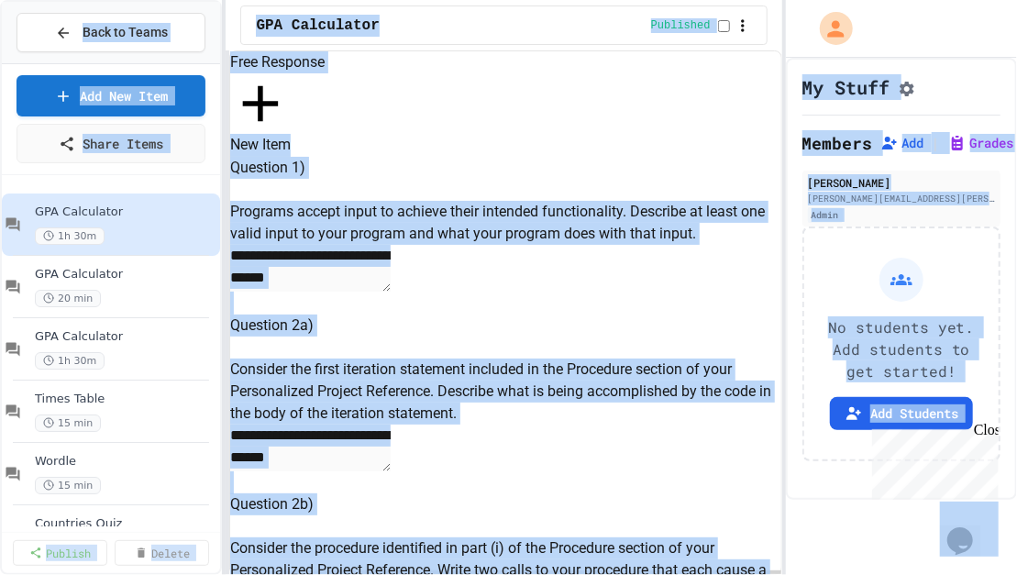
select select "***"
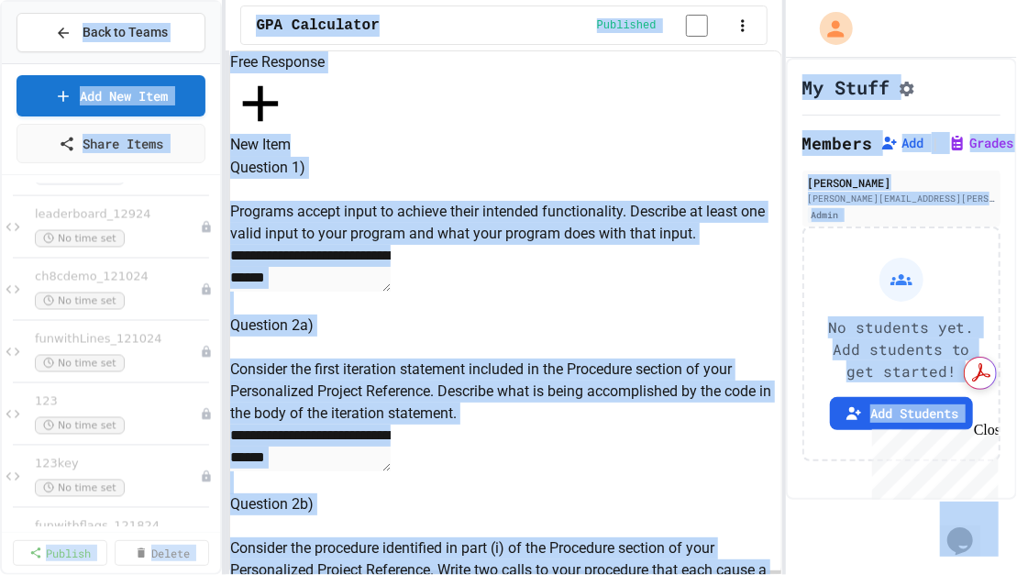
scroll to position [1495, 0]
click at [158, 325] on div "funwithLines_121024 No time set" at bounding box center [111, 351] width 218 height 62
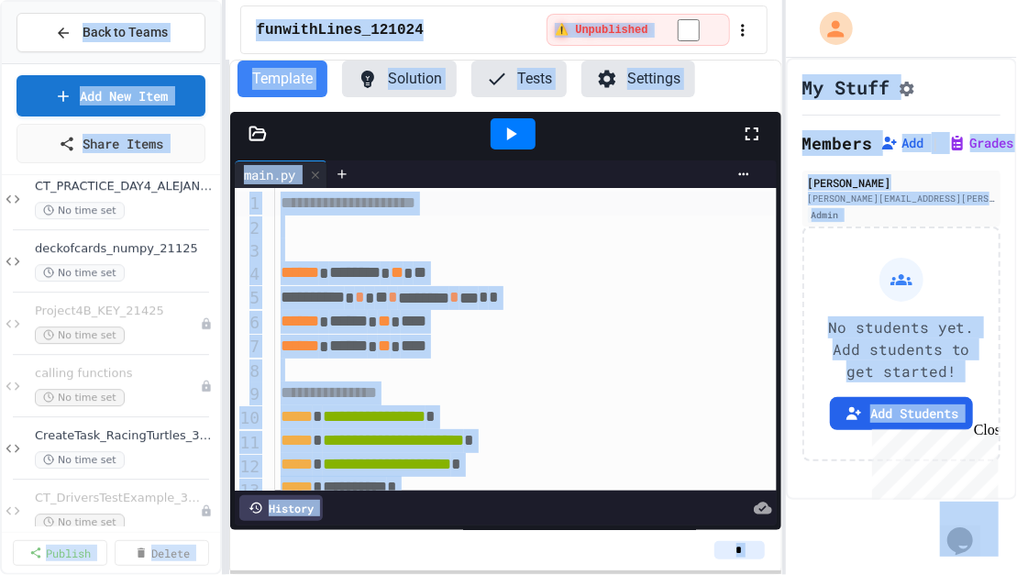
scroll to position [2458, 0]
click at [98, 250] on span "deckofcards_numpy_21125" at bounding box center [116, 249] width 163 height 16
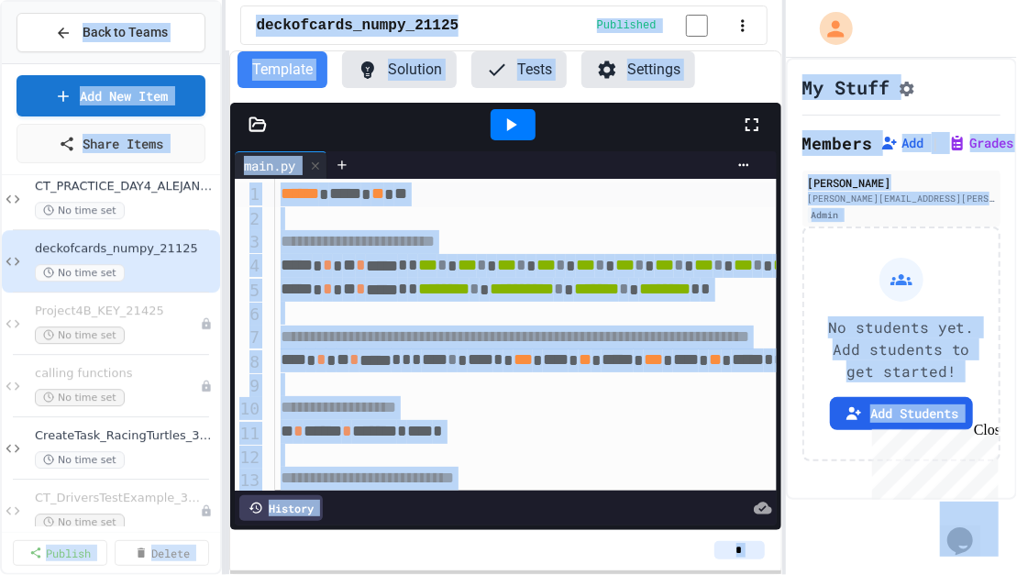
click at [513, 125] on icon at bounding box center [511, 125] width 22 height 22
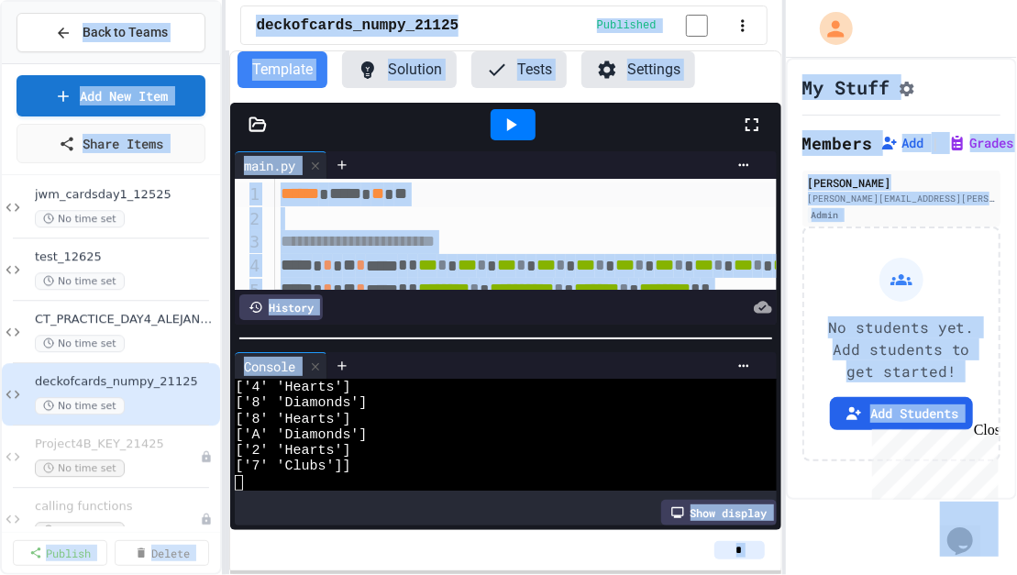
scroll to position [2324, 0]
click at [78, 314] on span "CT_PRACTICE_DAY4_ALEJANDRA" at bounding box center [116, 322] width 163 height 16
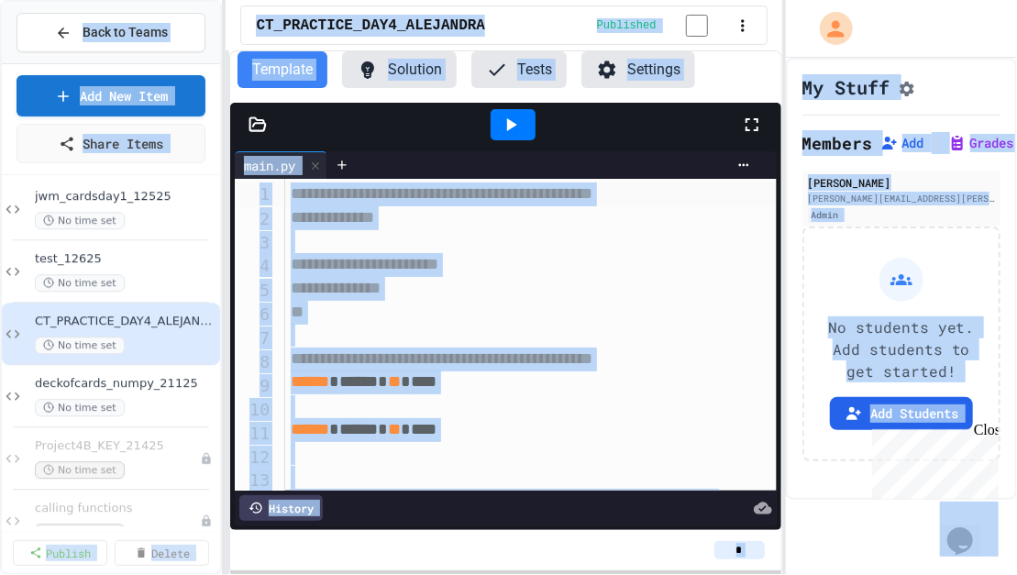
click at [520, 123] on icon at bounding box center [511, 125] width 22 height 22
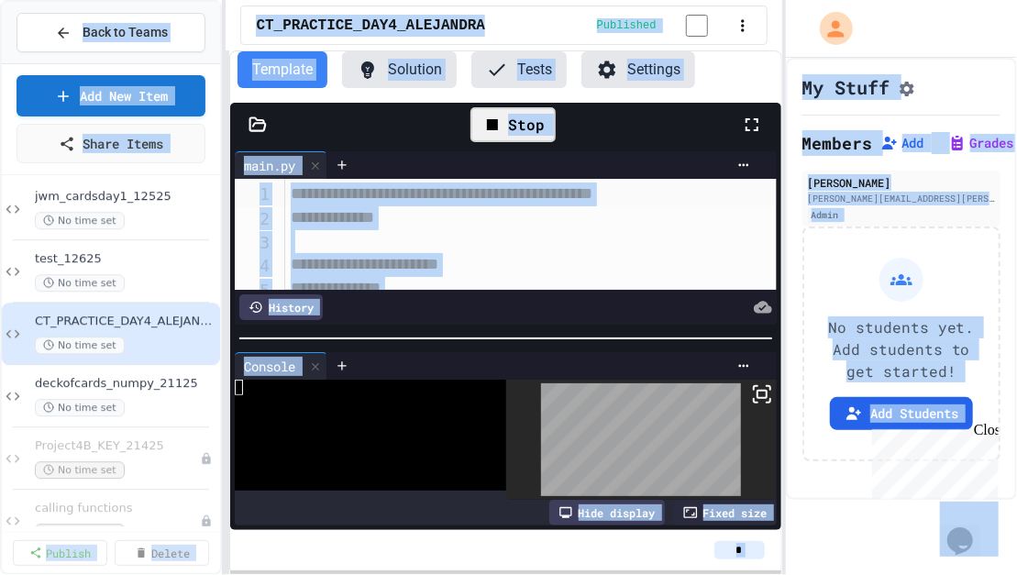
click at [749, 130] on icon at bounding box center [752, 125] width 22 height 22
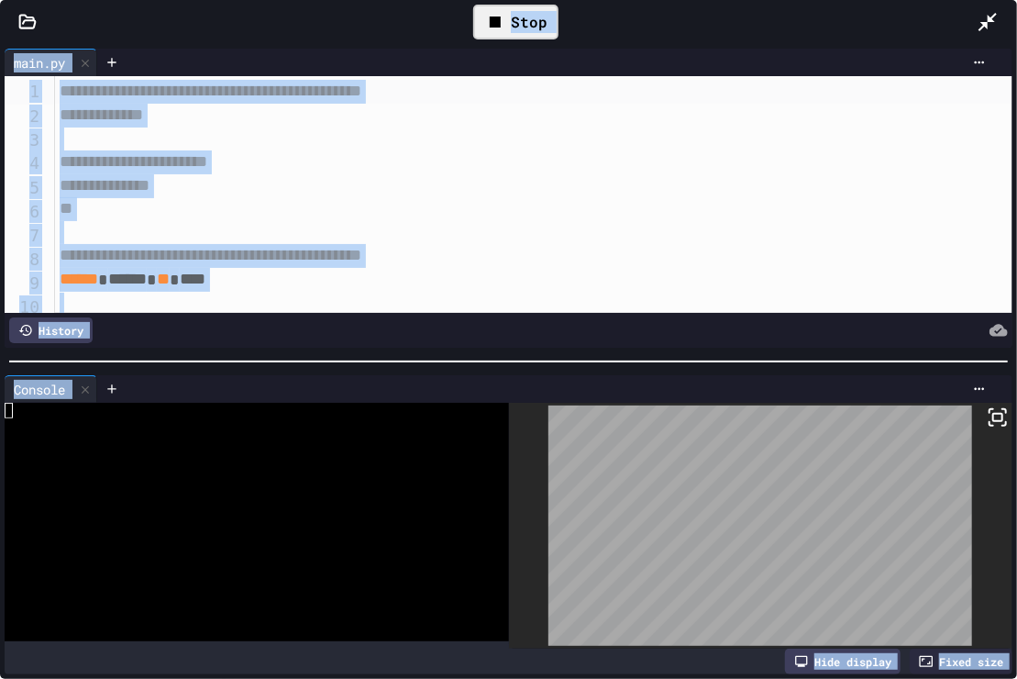
click at [990, 413] on icon at bounding box center [998, 417] width 22 height 22
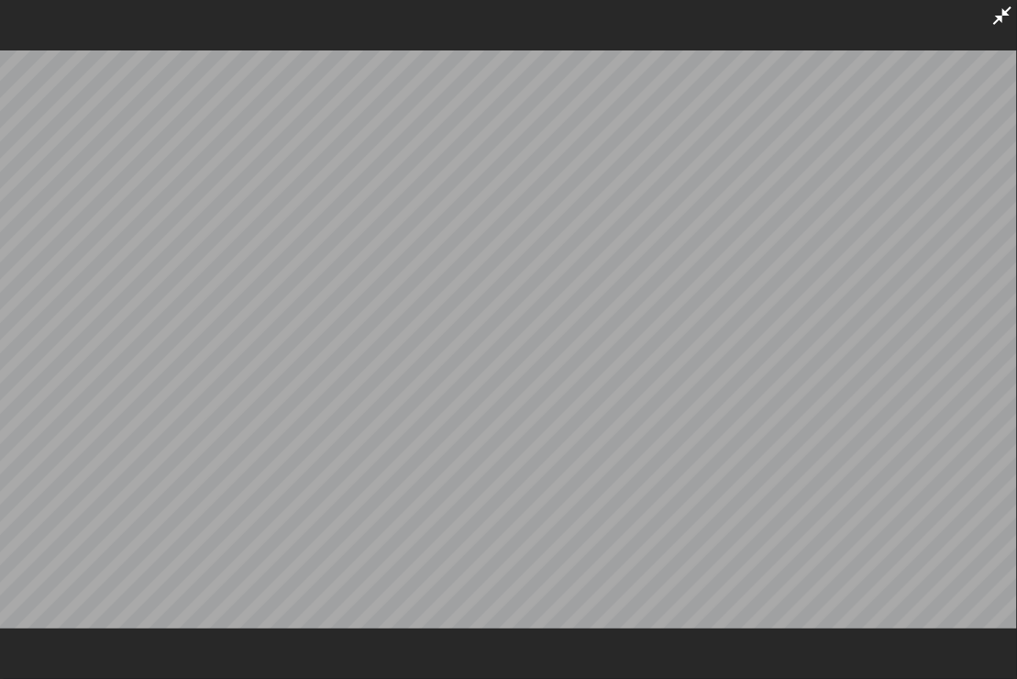
click at [1003, 13] on icon at bounding box center [1002, 15] width 18 height 18
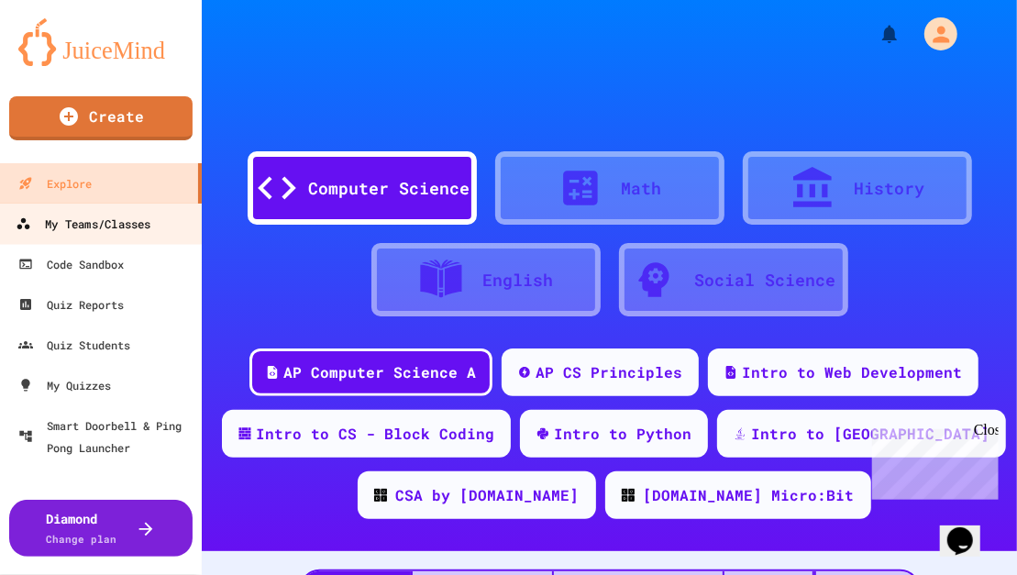
click at [67, 223] on div "My Teams/Classes" at bounding box center [83, 224] width 135 height 23
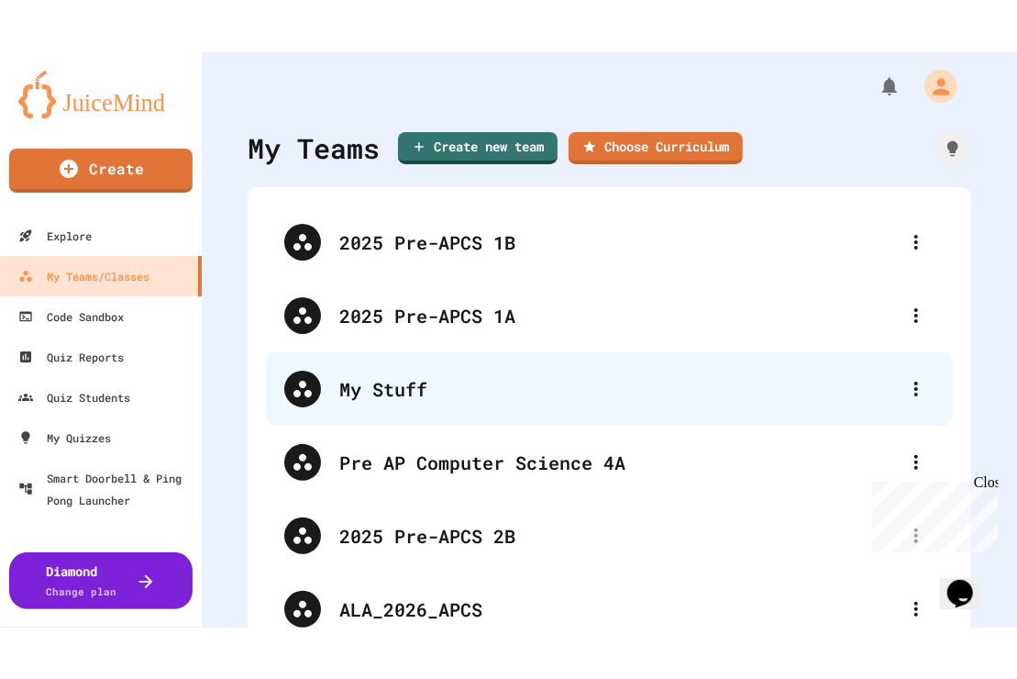
scroll to position [155, 0]
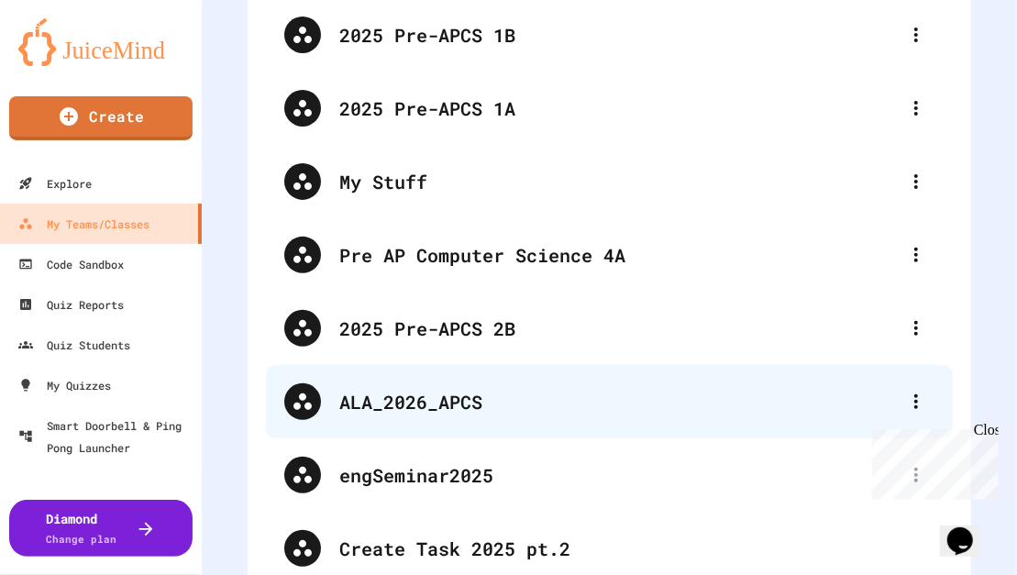
click at [434, 405] on div "ALA_2026_APCS" at bounding box center [618, 402] width 559 height 28
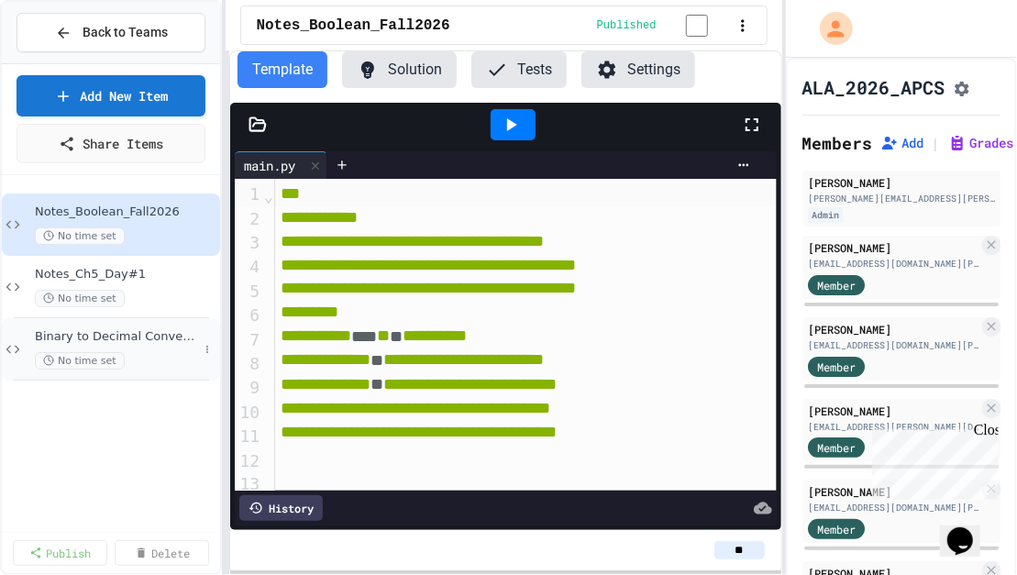
click at [136, 341] on span "Binary to Decimal Converter" at bounding box center [116, 337] width 163 height 16
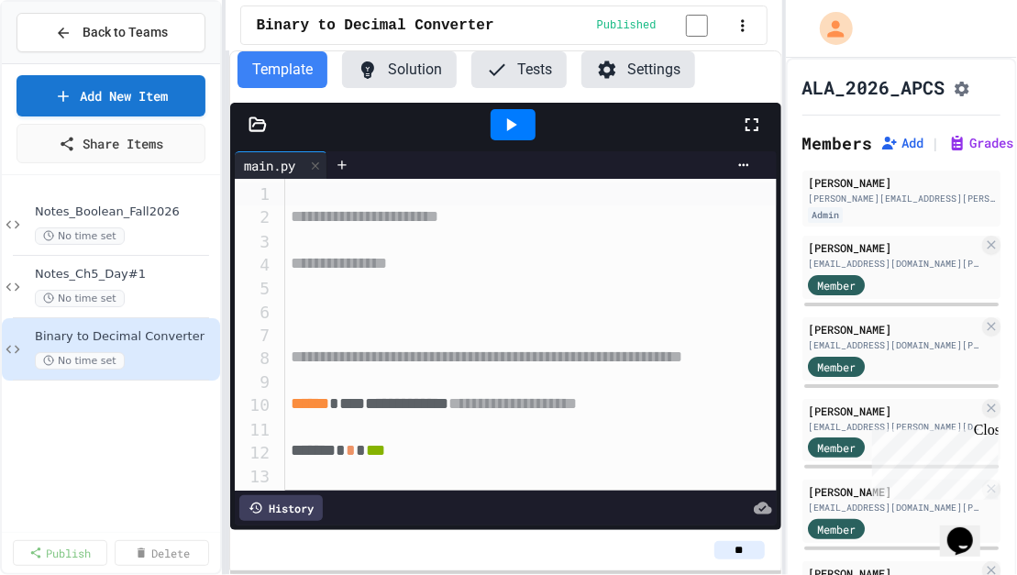
click at [753, 129] on icon at bounding box center [752, 125] width 22 height 22
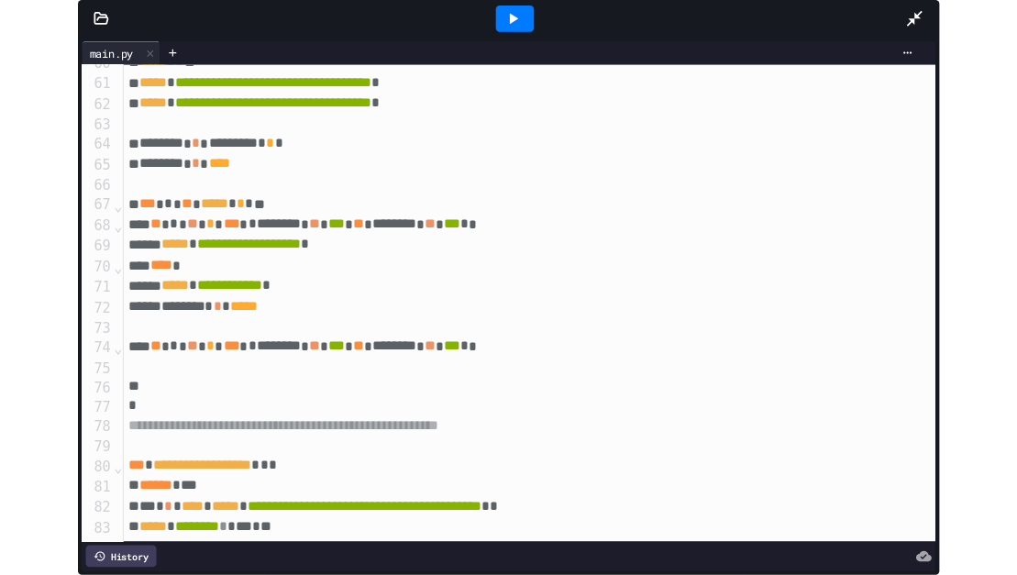
scroll to position [1446, 0]
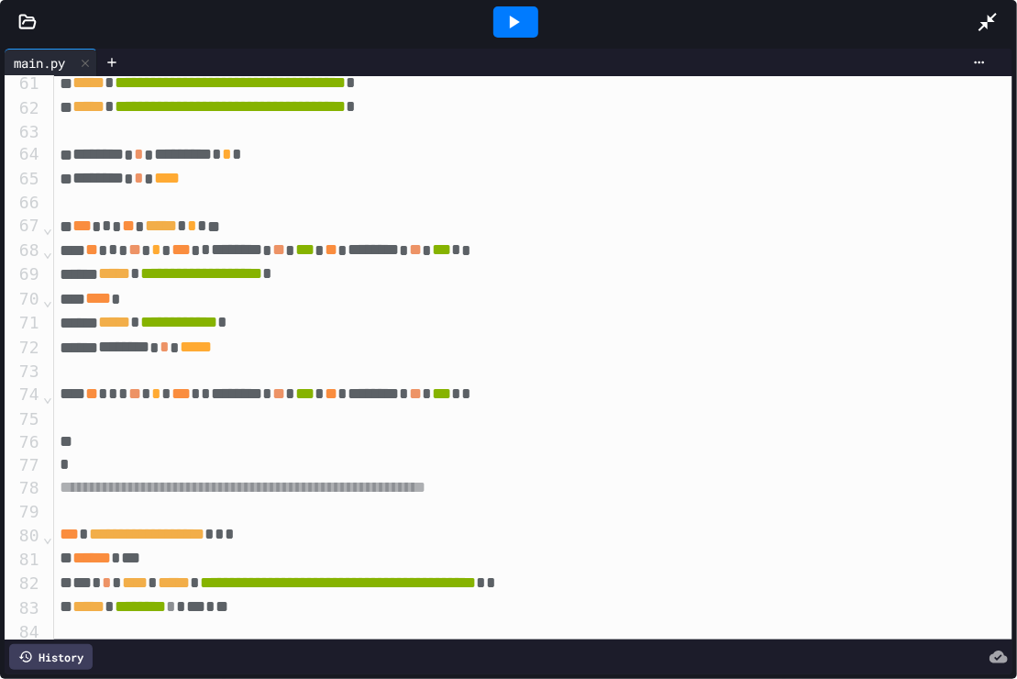
click at [991, 19] on icon at bounding box center [988, 22] width 18 height 18
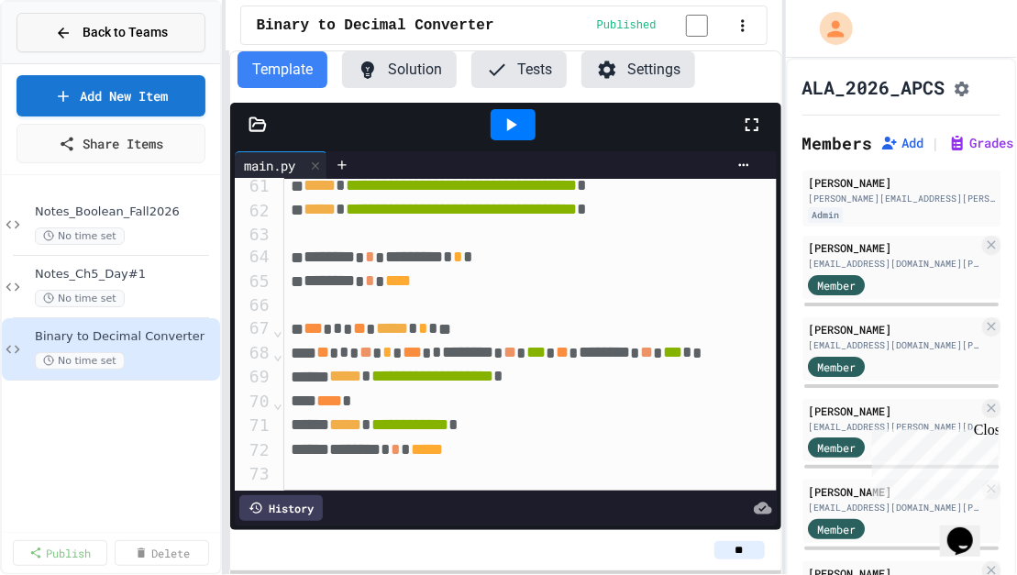
click at [63, 28] on icon at bounding box center [63, 33] width 11 height 11
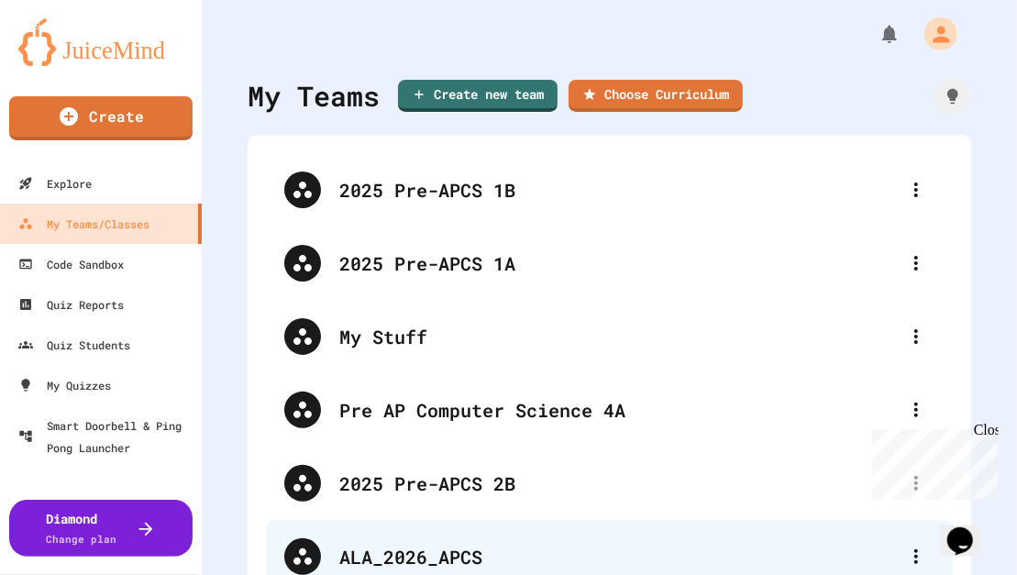
click at [399, 549] on div "ALA_2026_APCS" at bounding box center [618, 557] width 559 height 28
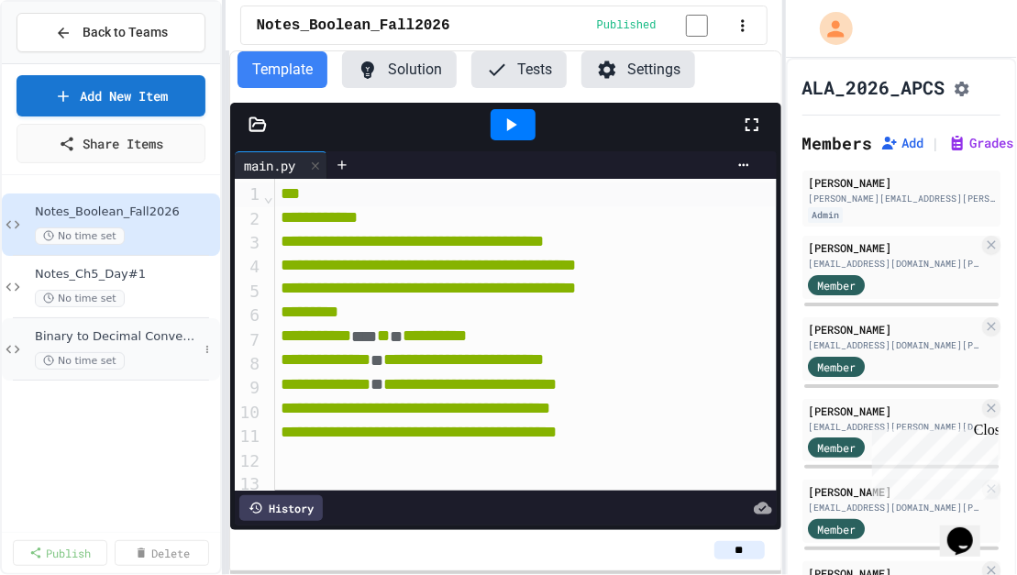
click at [73, 337] on span "Binary to Decimal Converter" at bounding box center [116, 337] width 163 height 16
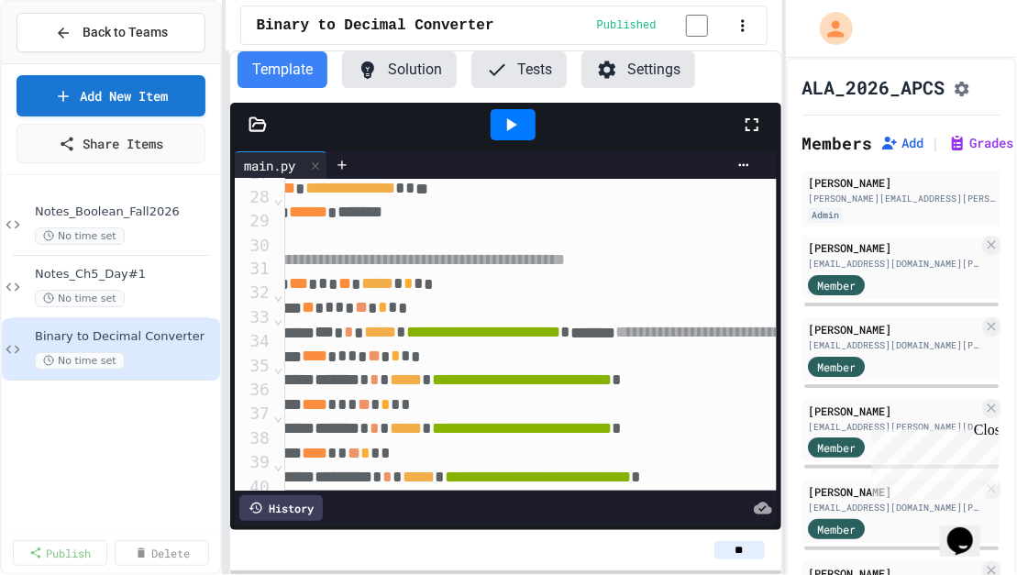
scroll to position [385, 15]
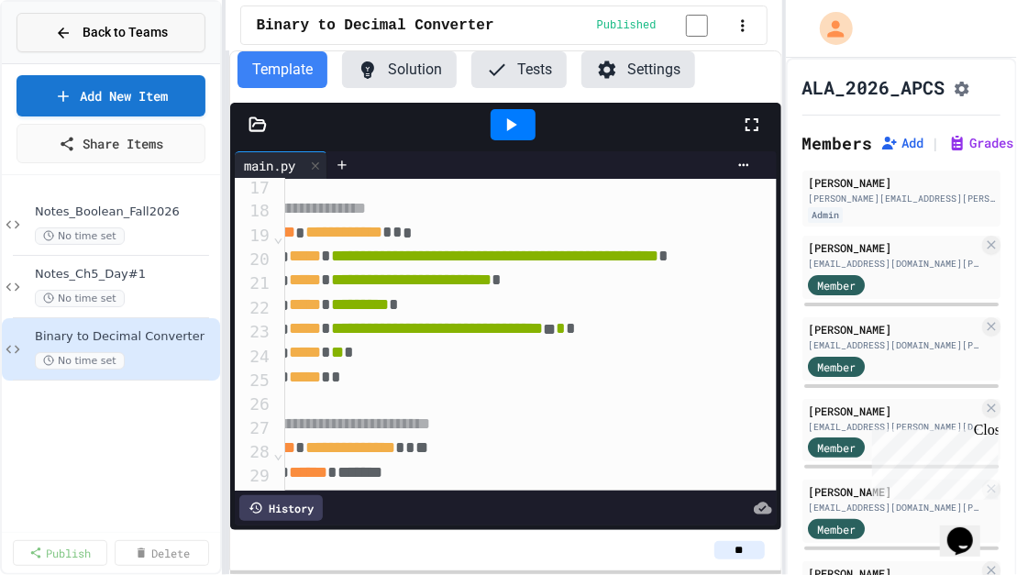
click at [55, 27] on button "Back to Teams" at bounding box center [111, 32] width 189 height 39
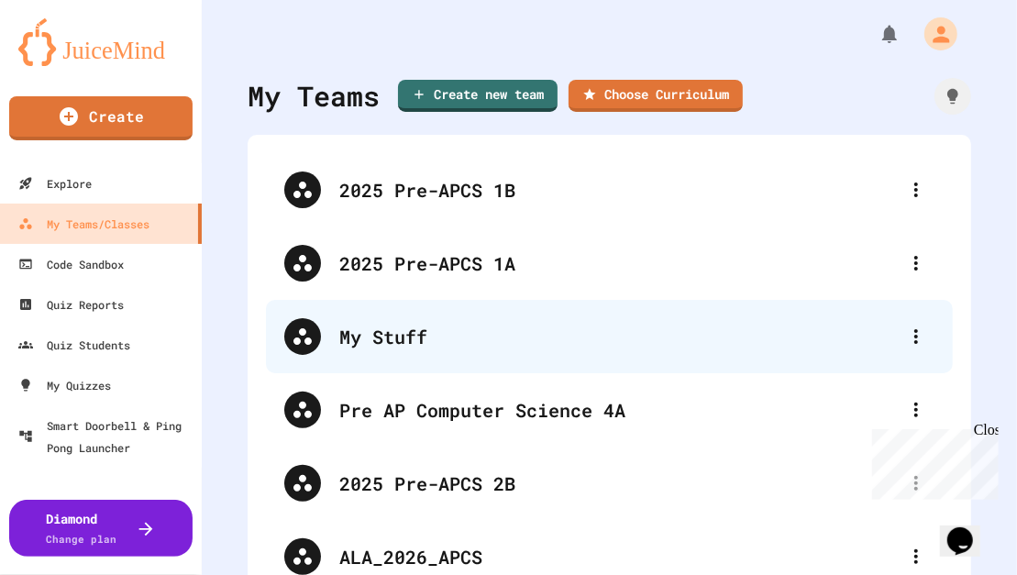
click at [402, 337] on div "My Stuff" at bounding box center [618, 337] width 559 height 28
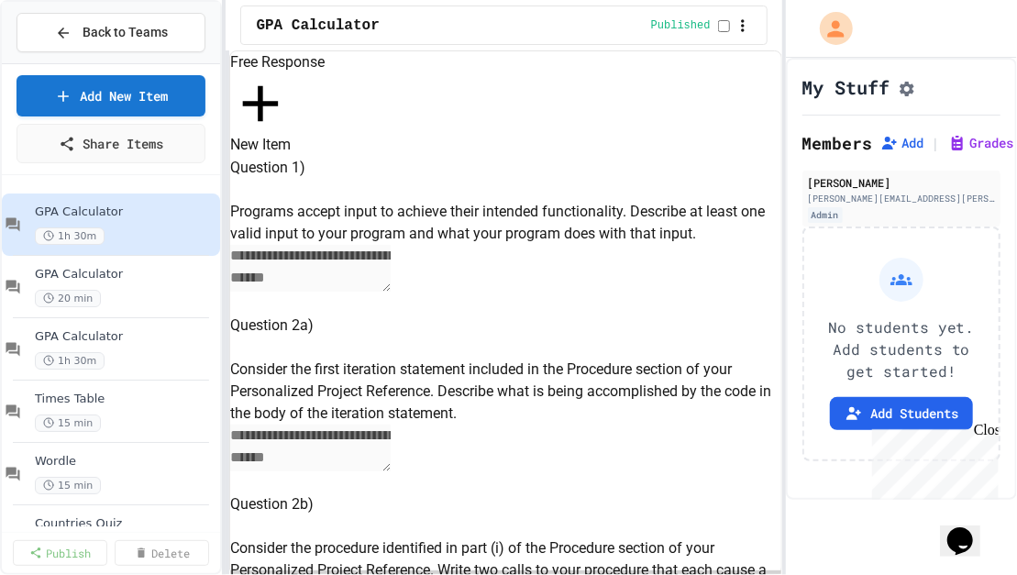
select select "***"
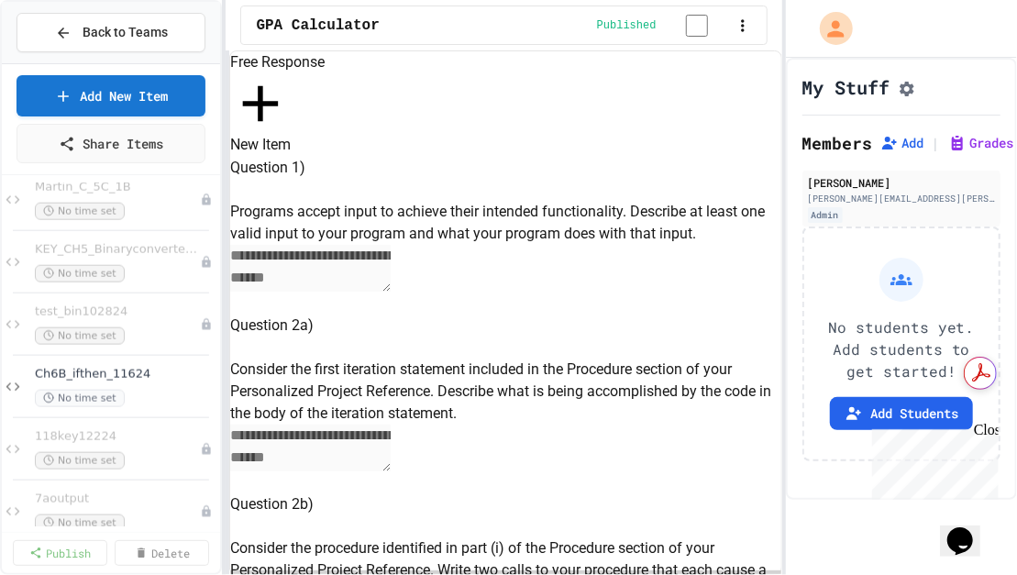
scroll to position [1023, 0]
click at [101, 253] on span "KEY_CH5_Binaryconverter_102524" at bounding box center [108, 250] width 147 height 16
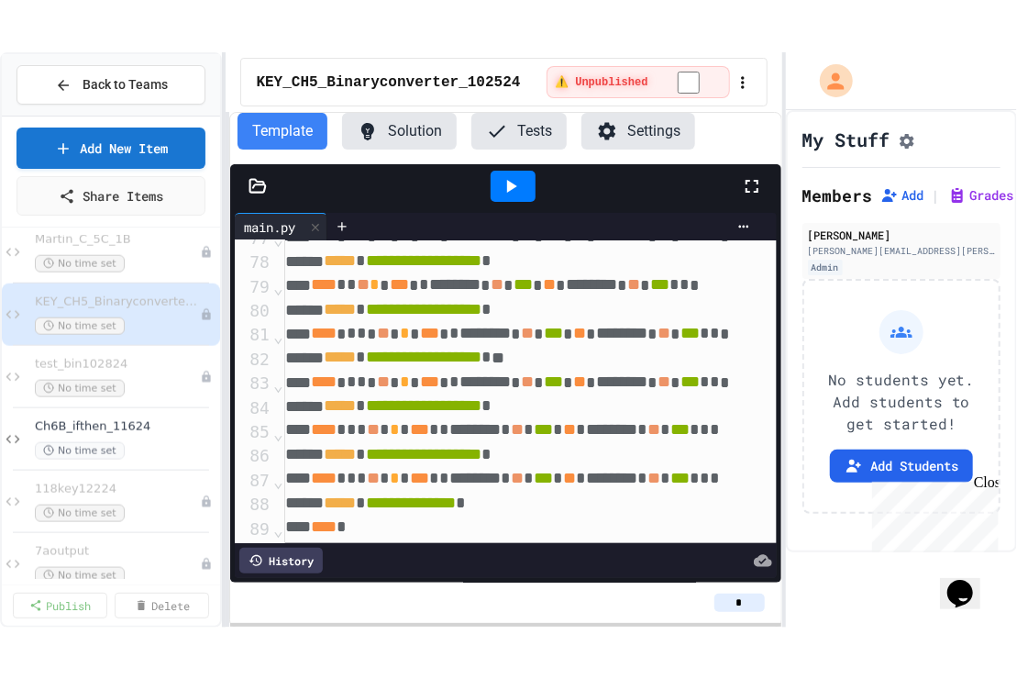
scroll to position [1811, 6]
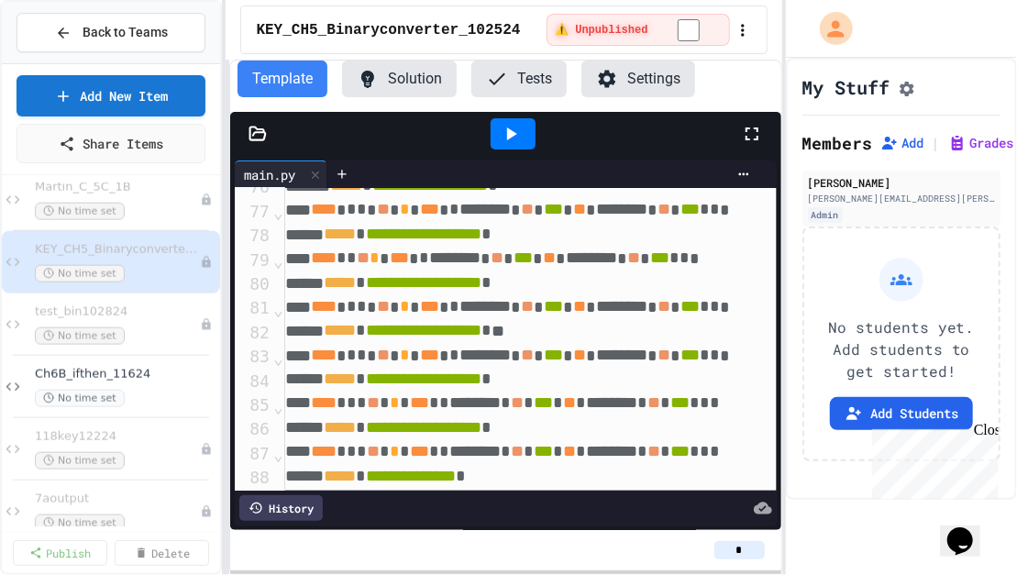
click at [750, 130] on icon at bounding box center [752, 134] width 22 height 22
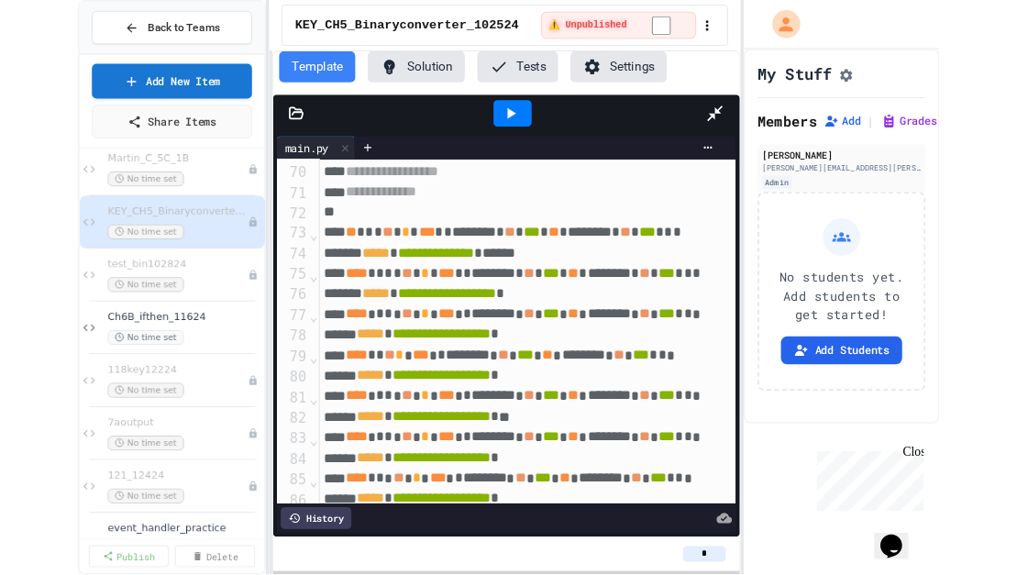
scroll to position [1649, 0]
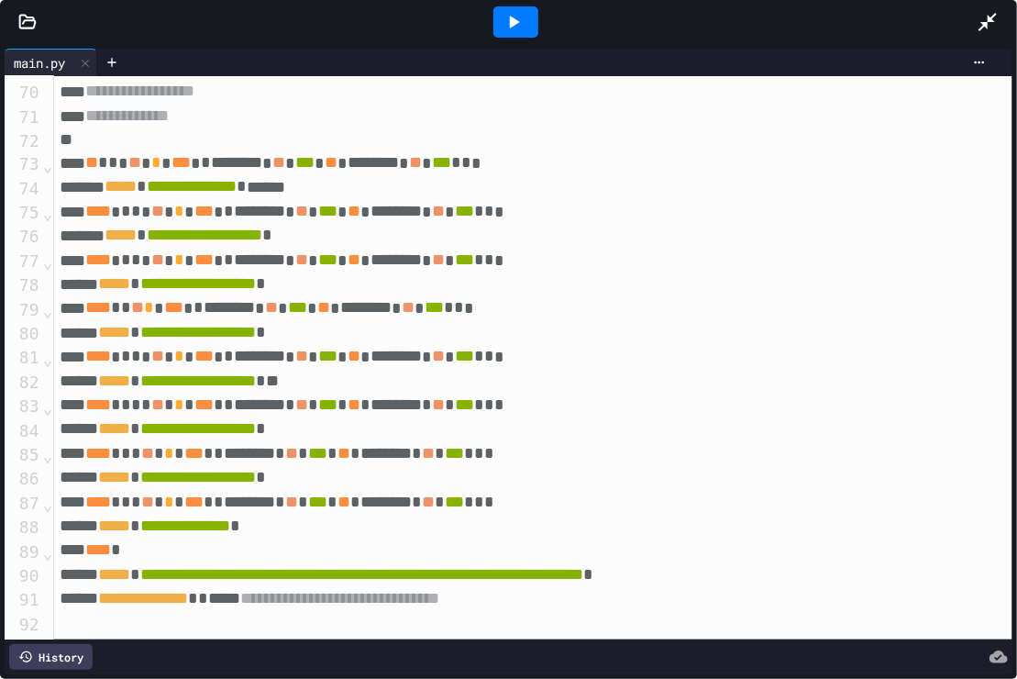
click at [985, 19] on icon at bounding box center [988, 22] width 22 height 22
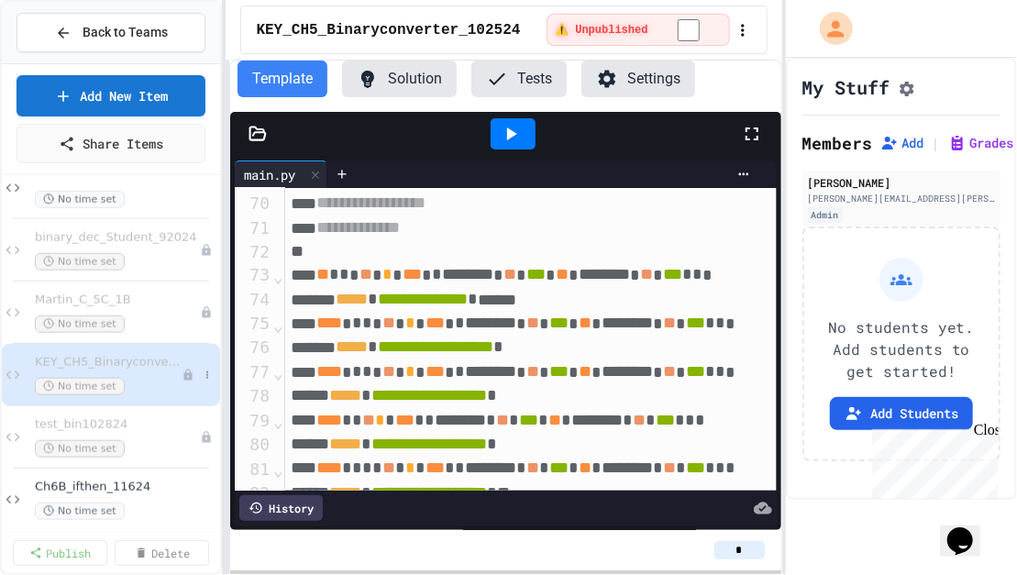
scroll to position [910, 0]
click at [81, 240] on span "binary_dec_Student_92024" at bounding box center [108, 238] width 147 height 16
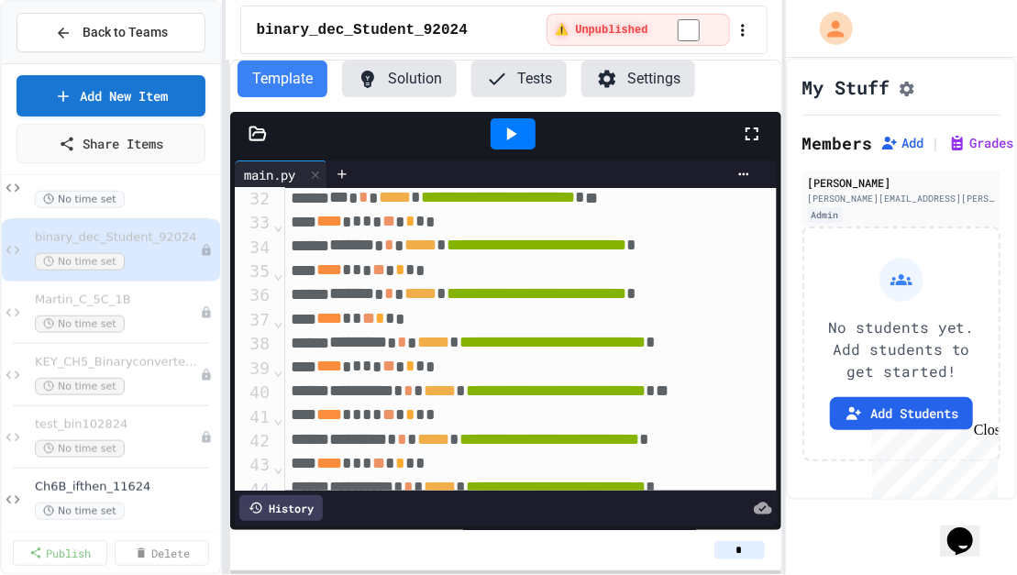
scroll to position [738, 0]
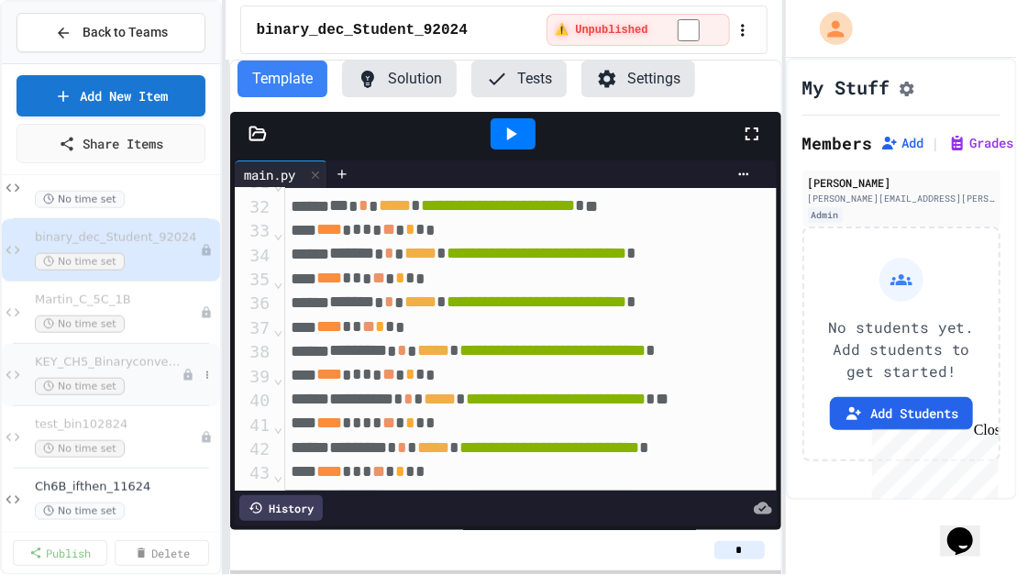
click at [80, 359] on span "KEY_CH5_Binaryconverter_102524" at bounding box center [108, 363] width 147 height 16
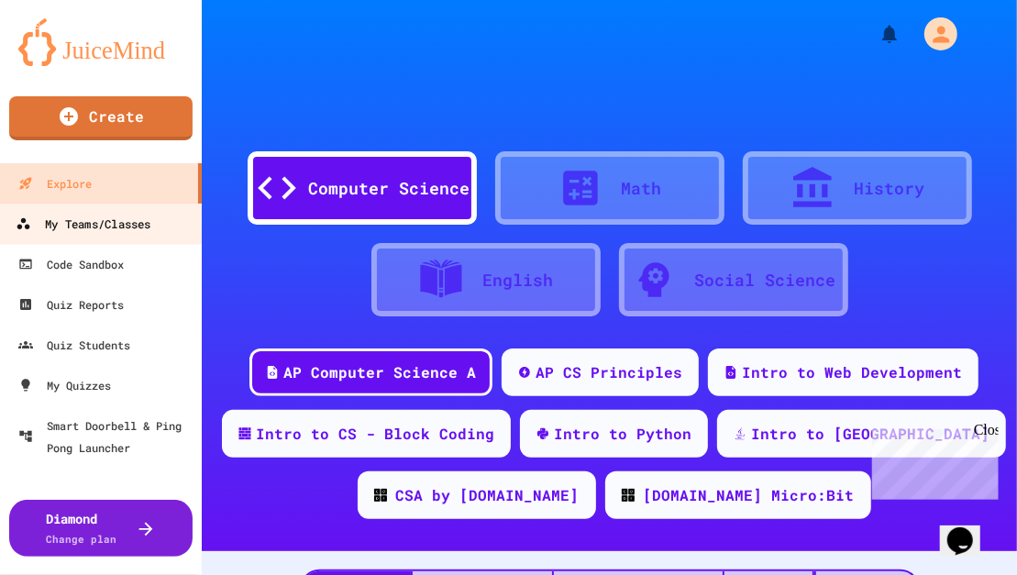
click at [74, 226] on div "My Teams/Classes" at bounding box center [83, 224] width 135 height 23
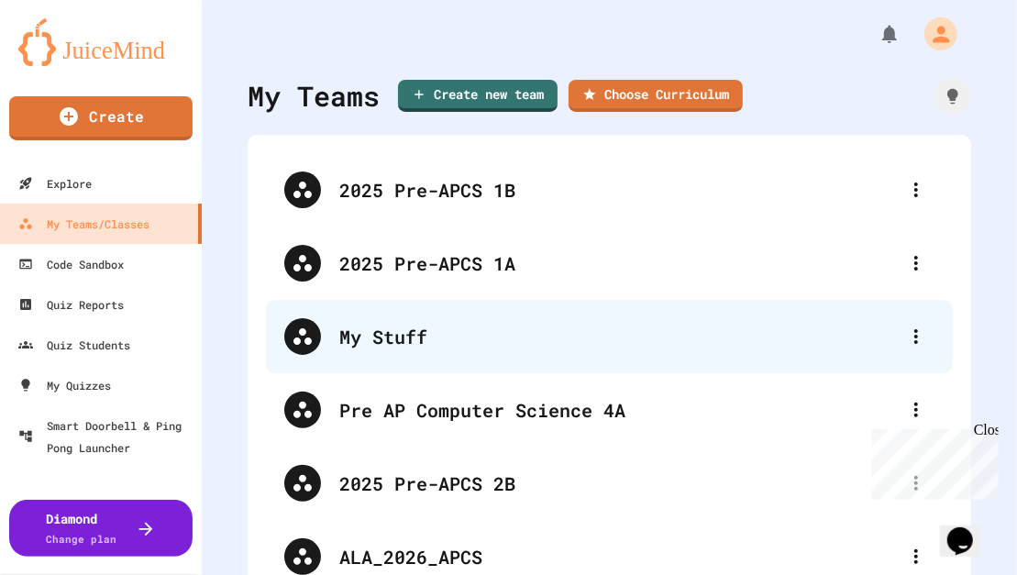
click at [372, 334] on div "My Stuff" at bounding box center [618, 337] width 559 height 28
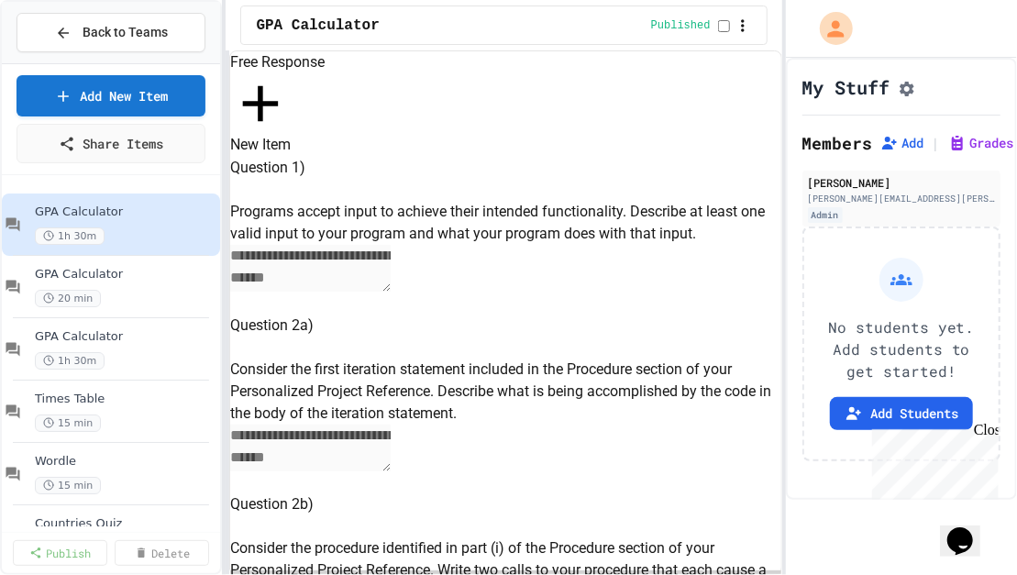
select select "***"
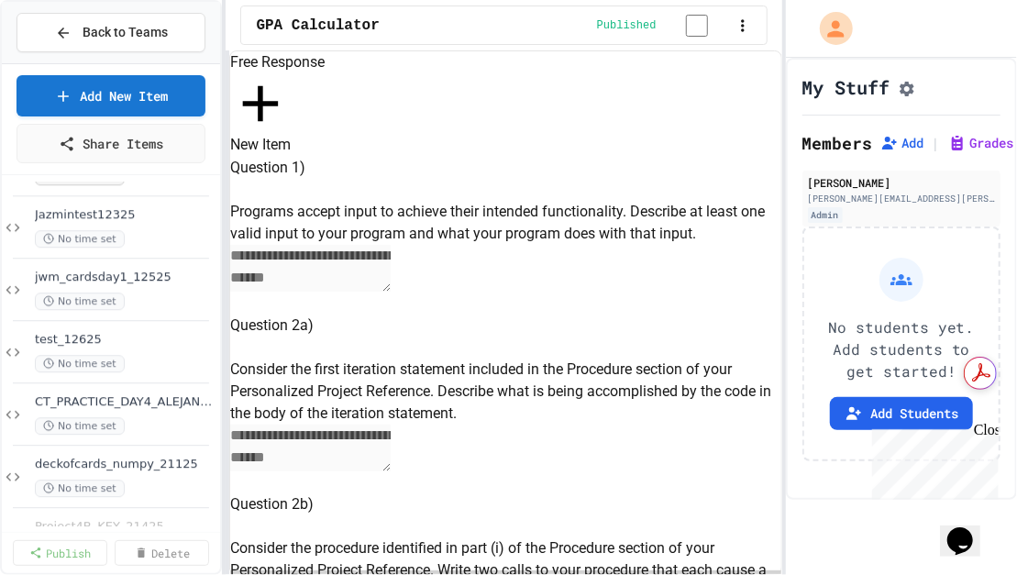
scroll to position [2244, 0]
click at [120, 397] on span "CT_PRACTICE_DAY4_ALEJANDRA" at bounding box center [116, 402] width 163 height 16
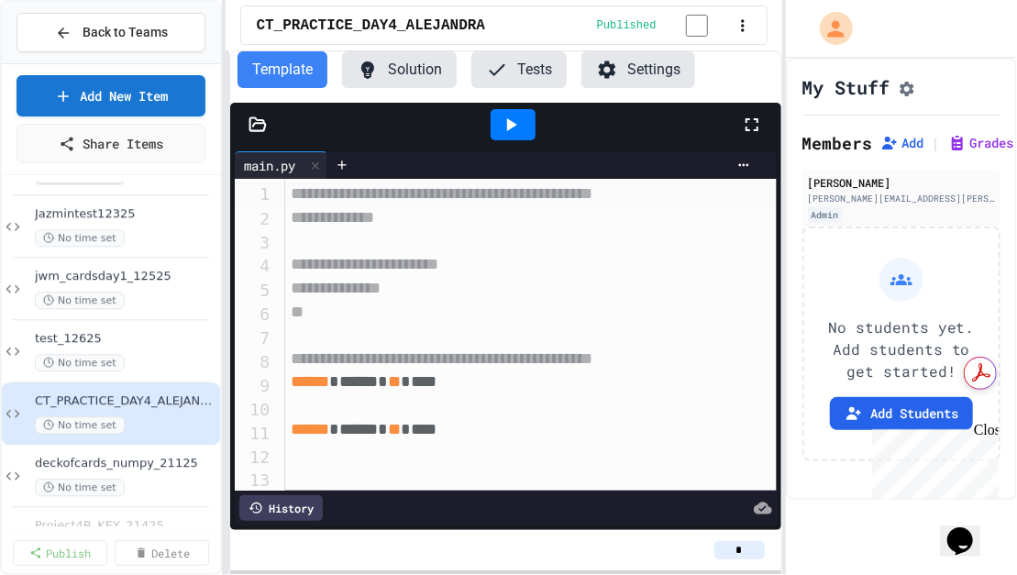
click at [509, 127] on icon at bounding box center [512, 124] width 10 height 13
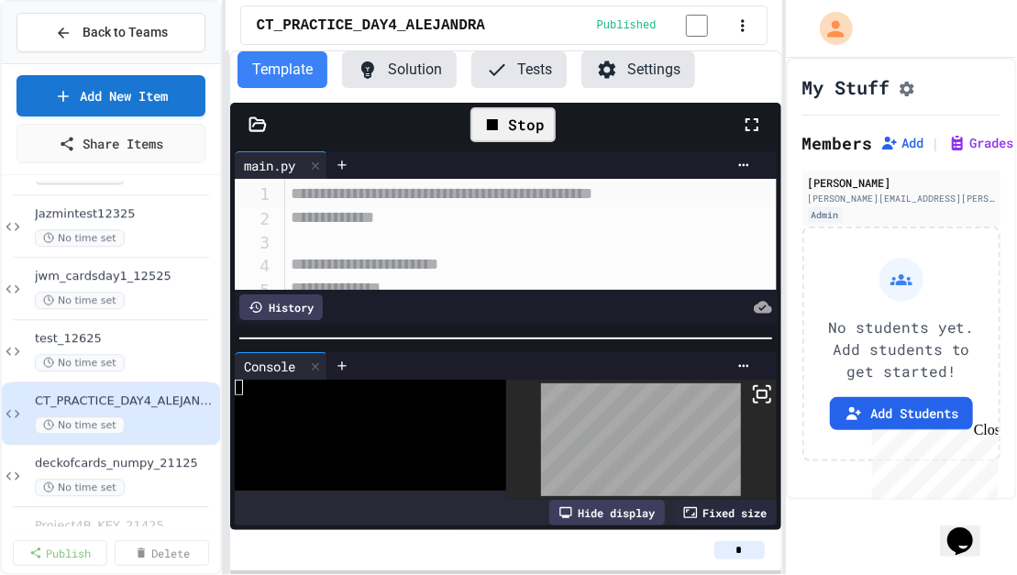
click at [753, 131] on icon at bounding box center [752, 125] width 22 height 22
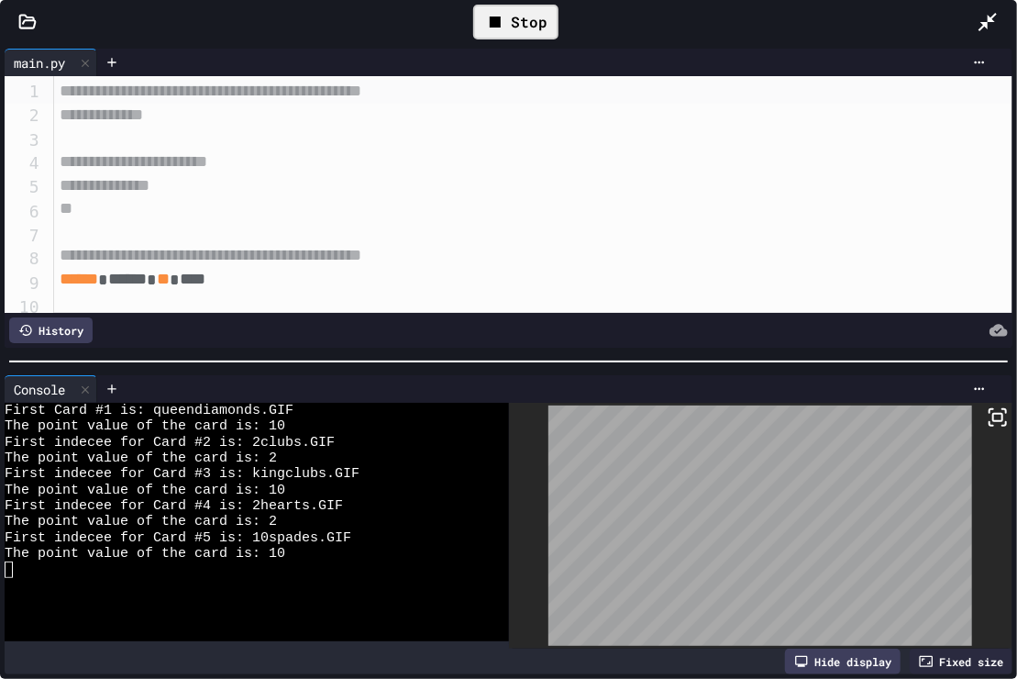
click at [989, 21] on icon at bounding box center [988, 22] width 18 height 18
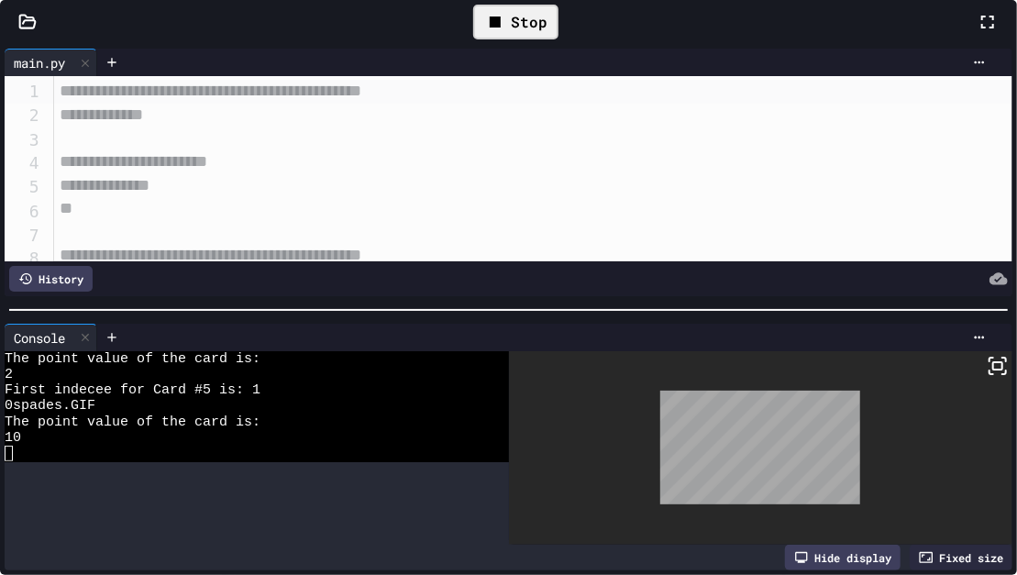
scroll to position [222, 0]
